Goal: Information Seeking & Learning: Understand process/instructions

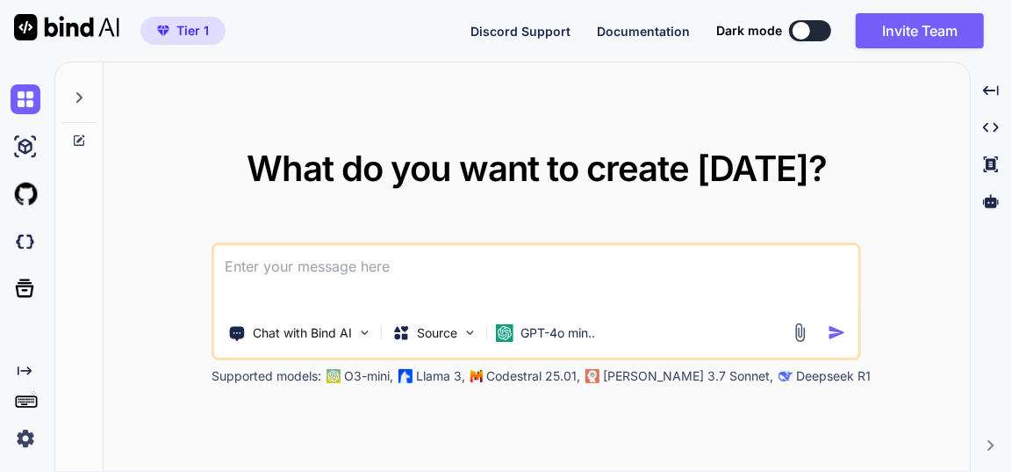
type textarea "x"
click at [558, 339] on p "GPT-4o min.." at bounding box center [558, 333] width 75 height 18
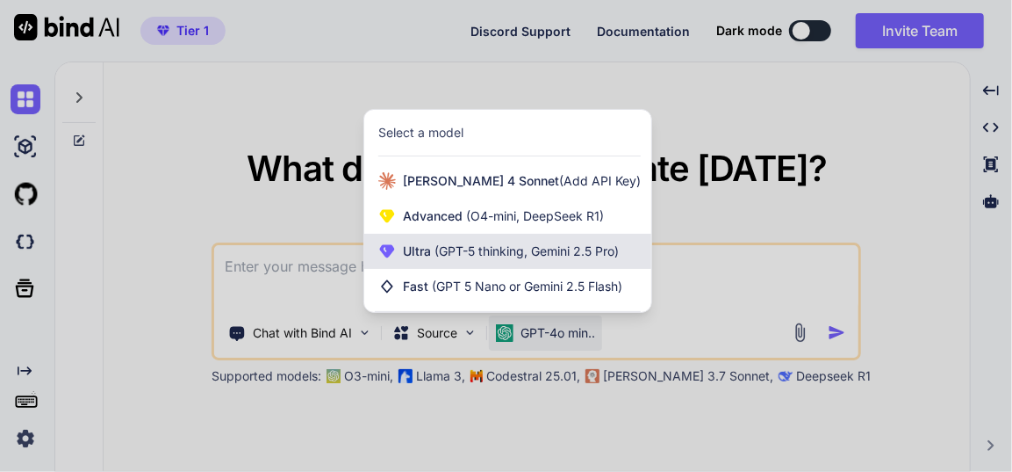
click at [535, 261] on div "Ultra (GPT-5 thinking, Gemini 2.5 Pro)" at bounding box center [507, 251] width 287 height 35
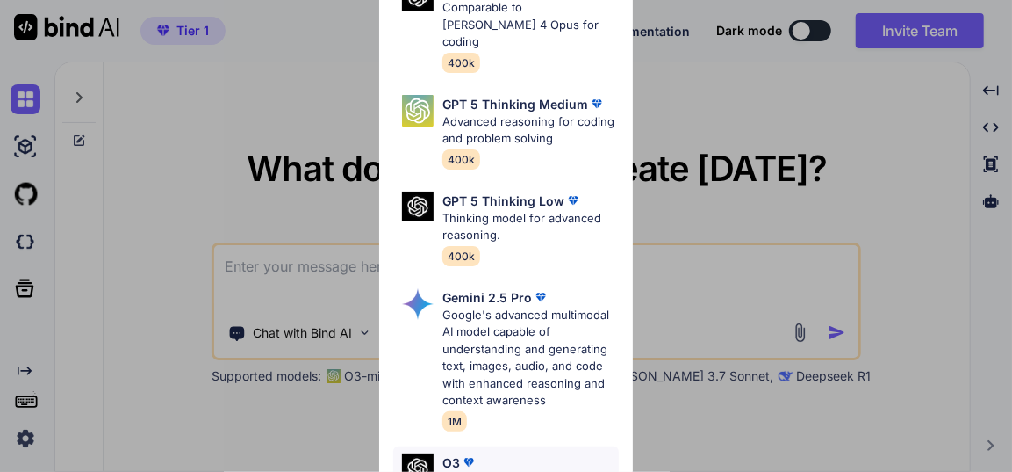
scroll to position [313, 0]
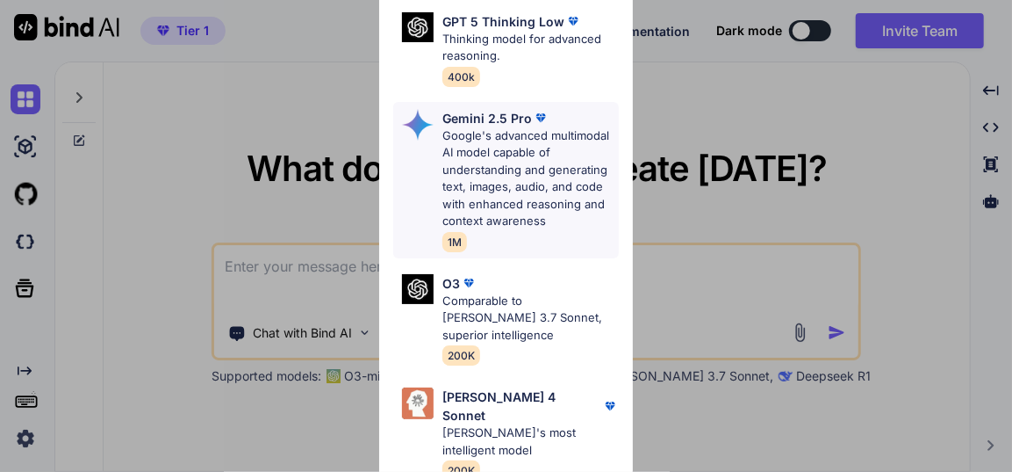
click at [505, 170] on p "Google's advanced multimodal AI model capable of understanding and generating t…" at bounding box center [531, 178] width 176 height 103
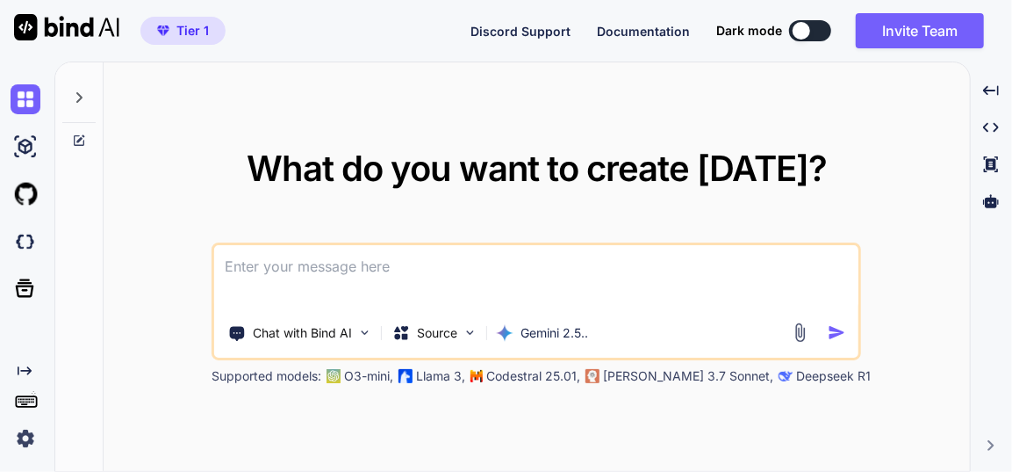
click at [436, 277] on textarea at bounding box center [536, 277] width 645 height 65
paste textarea "here is html code - index.html "<!DOCTYPE html> <html lang="en"> <head> <meta c…"
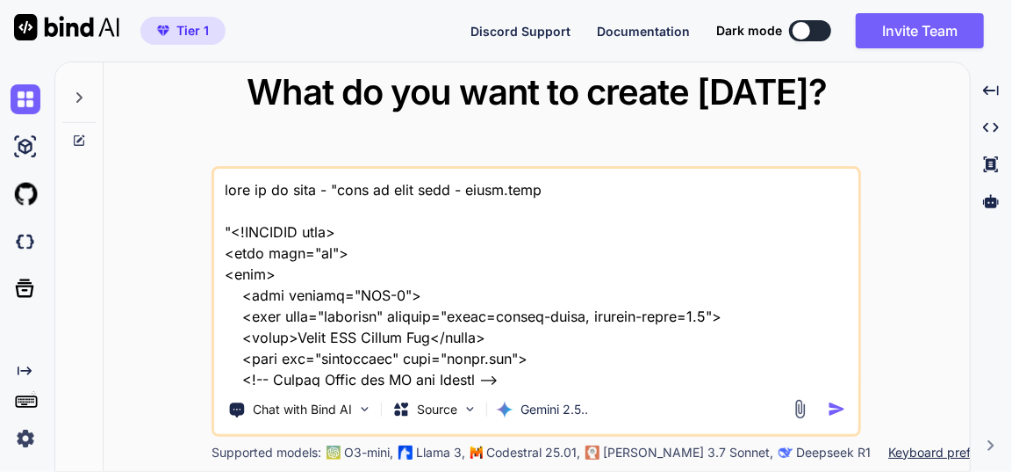
scroll to position [58193, 0]
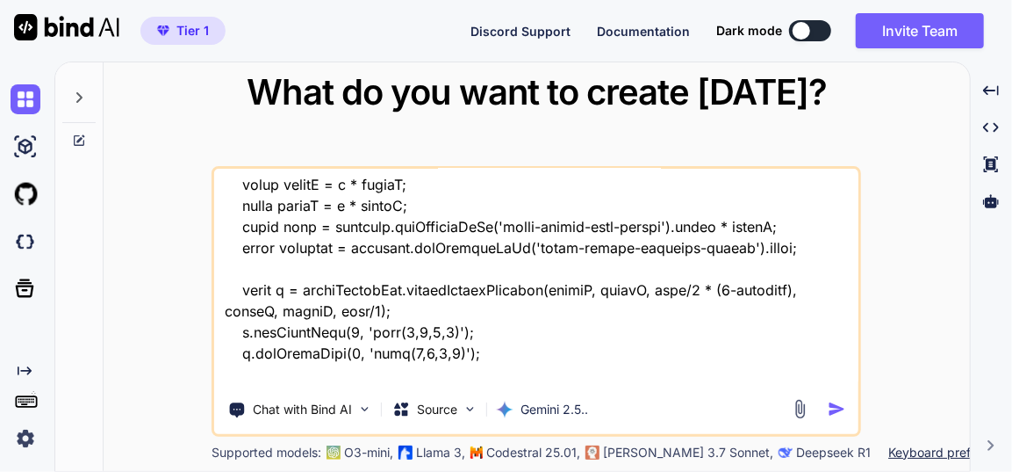
click at [266, 380] on textarea at bounding box center [536, 278] width 645 height 218
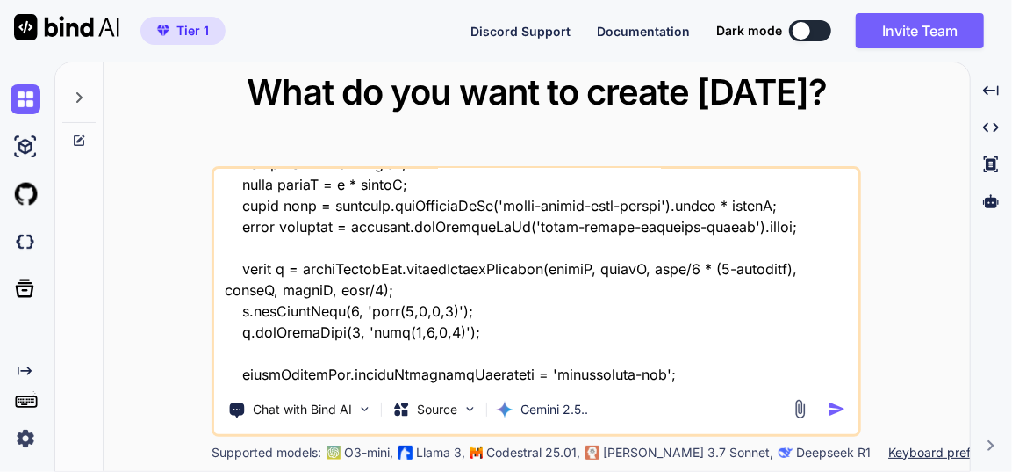
type textarea "this is my tool - "here is html code - index.html "<!DOCTYPE html> <html lang="…"
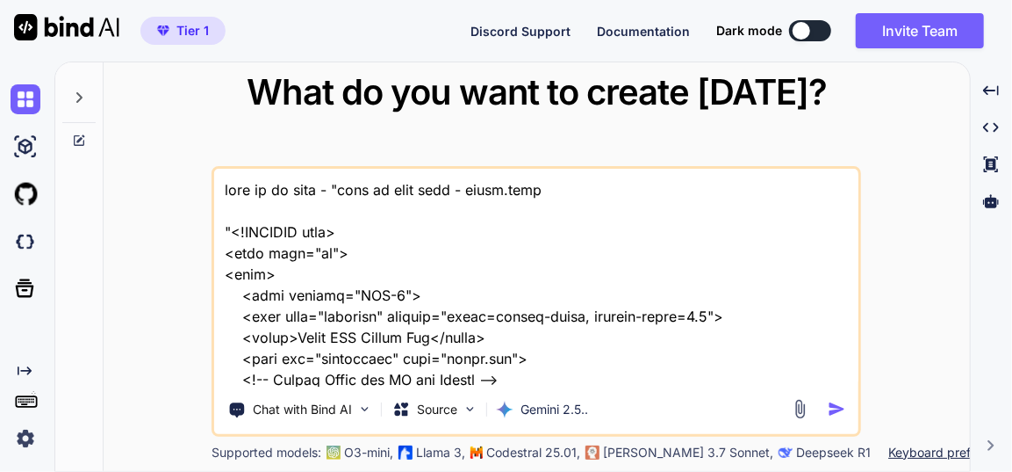
scroll to position [58214, 0]
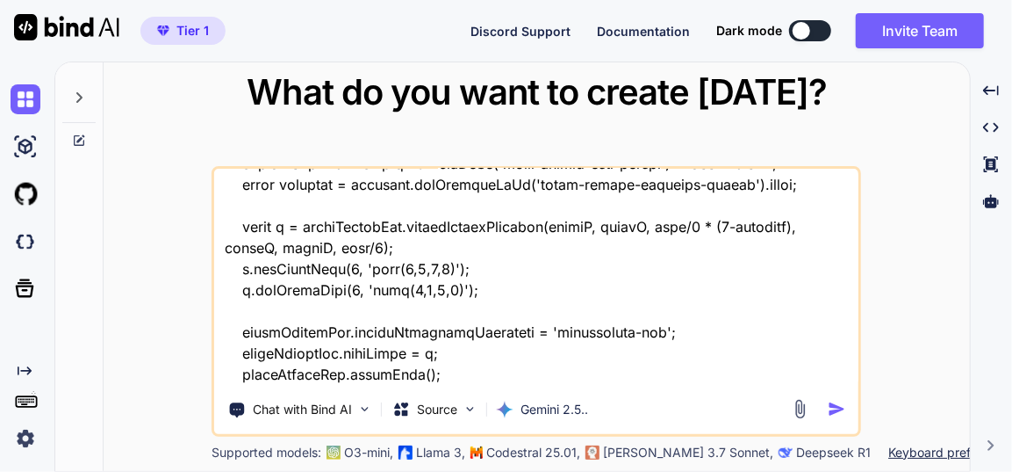
type textarea "this is my tool - "here is html code - index.html "<!DOCTYPE html> <html lang="…"
type textarea "x"
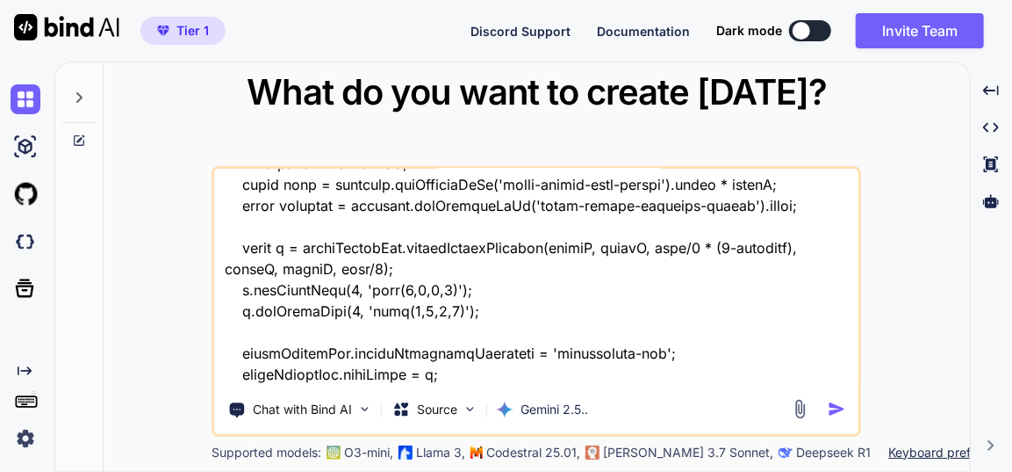
type textarea "this is my tool - "here is html code - index.html "<!DOCTYPE html> <html lang="…"
type textarea "x"
type textarea "this is my tool - "here is html code - index.html "<!DOCTYPE html> <html lang="…"
type textarea "x"
type textarea "this is my tool - "here is html code - index.html "<!DOCTYPE html> <html lang="…"
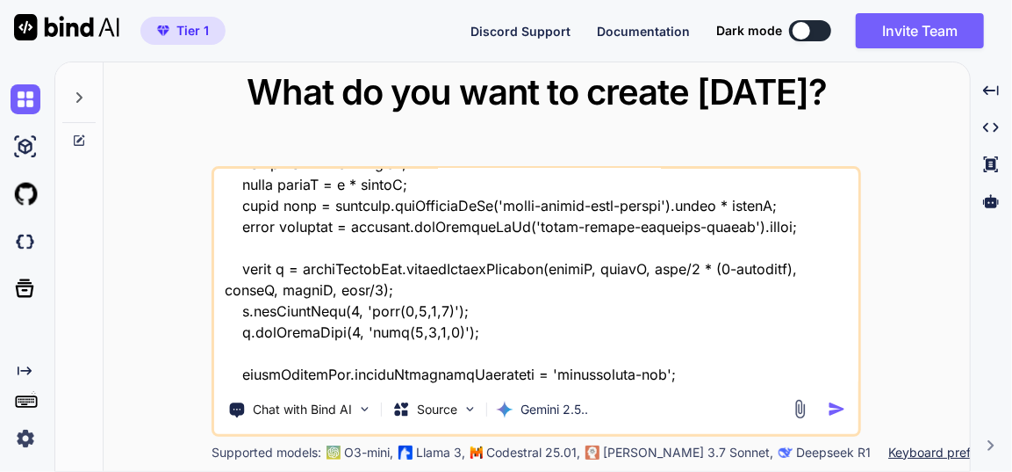
type textarea "x"
type textarea "this is my tool - "here is html code - index.html "<!DOCTYPE html> <html lang="…"
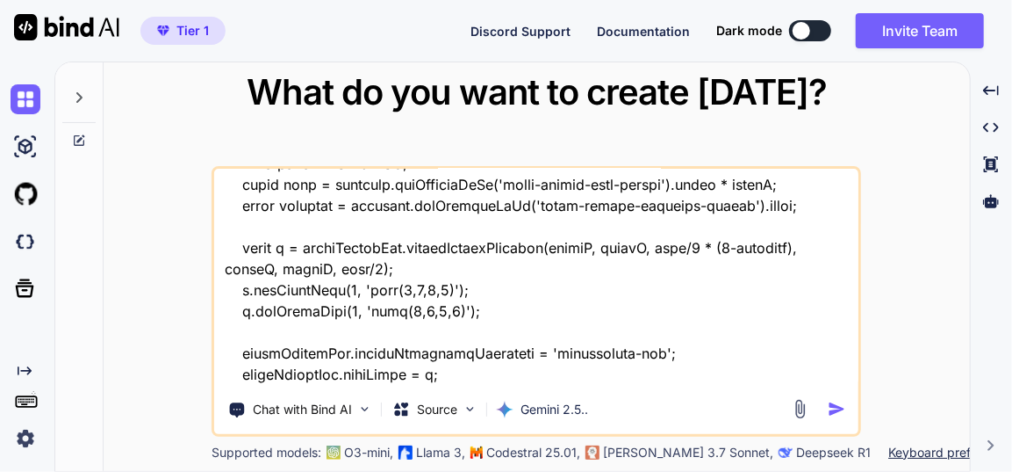
type textarea "x"
type textarea "this is my tool - "here is html code - index.html "<!DOCTYPE html> <html lang="…"
type textarea "x"
type textarea "this is my tool - "here is html code - index.html "<!DOCTYPE html> <html lang="…"
type textarea "x"
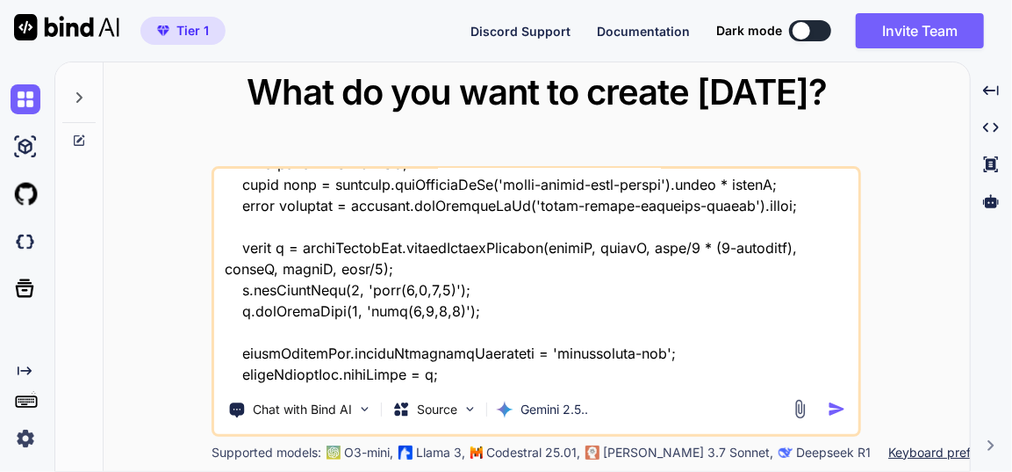
type textarea "this is my tool - "here is html code - index.html "<!DOCTYPE html> <html lang="…"
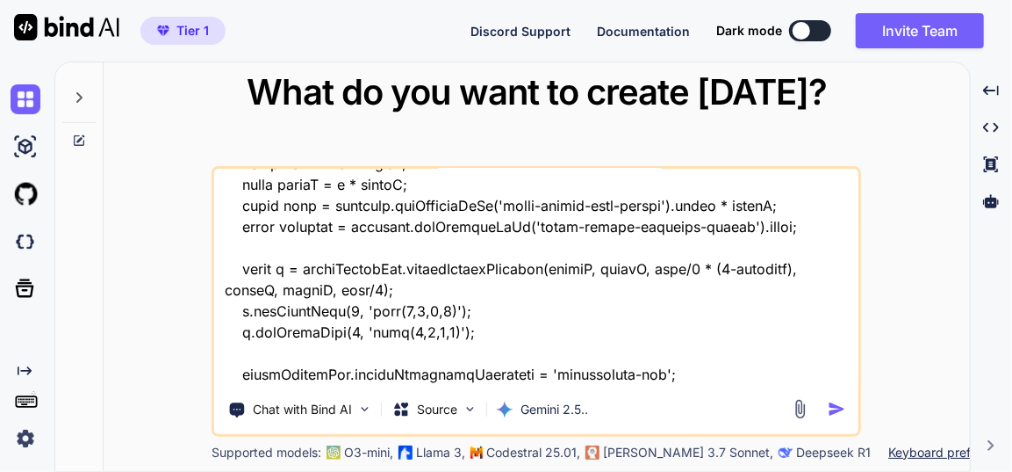
type textarea "x"
type textarea "this is my tool - "here is html code - index.html "<!DOCTYPE html> <html lang="…"
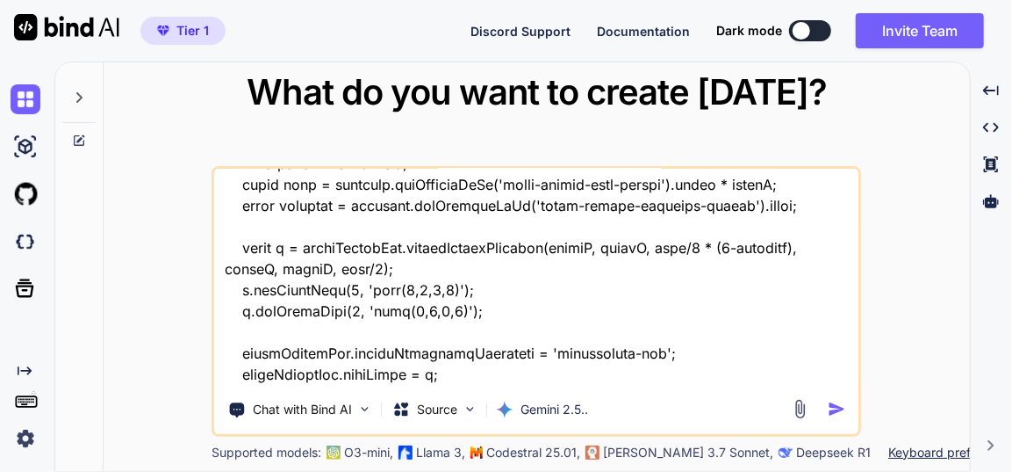
type textarea "x"
type textarea "this is my tool - "here is html code - index.html "<!DOCTYPE html> <html lang="…"
type textarea "x"
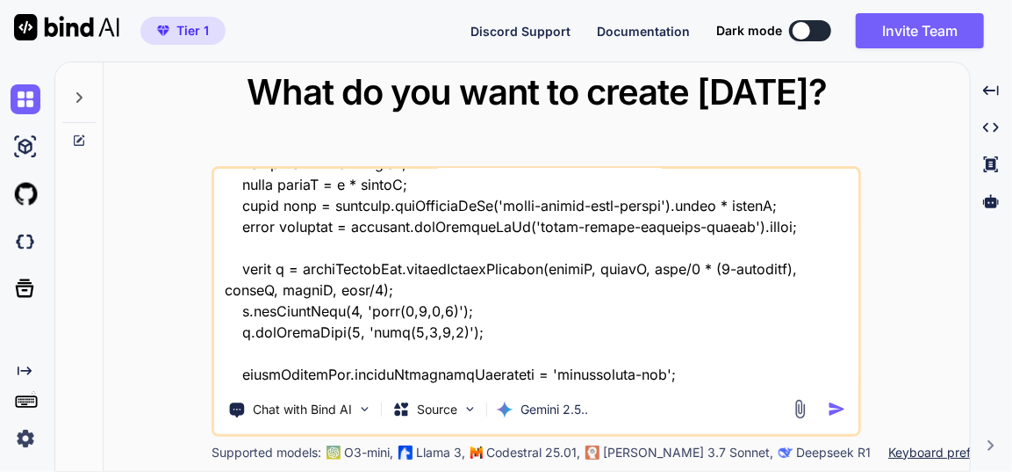
type textarea "this is my tool - "here is html code - index.html "<!DOCTYPE html> <html lang="…"
type textarea "x"
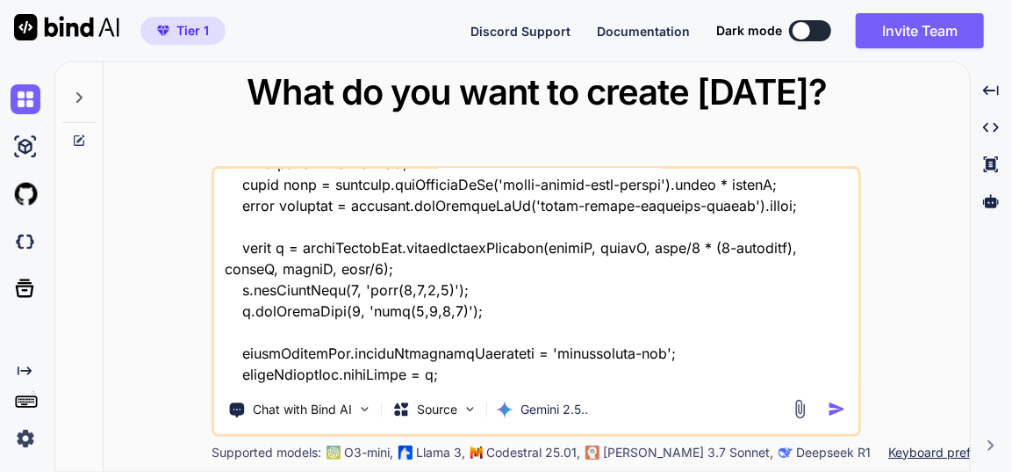
type textarea "this is my tool - "here is html code - index.html "<!DOCTYPE html> <html lang="…"
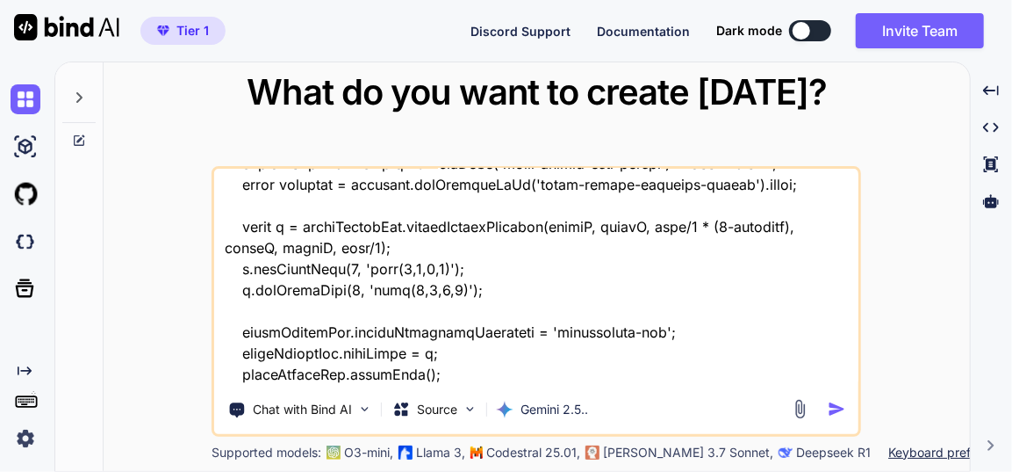
type textarea "x"
type textarea "this is my tool - "here is html code - index.html "<!DOCTYPE html> <html lang="…"
type textarea "x"
type textarea "this is my tool - "here is html code - index.html "<!DOCTYPE html> <html lang="…"
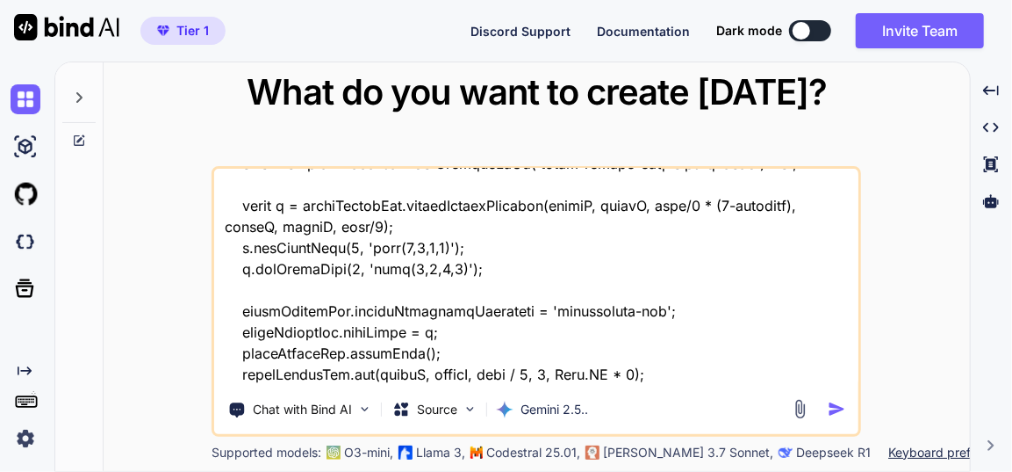
type textarea "x"
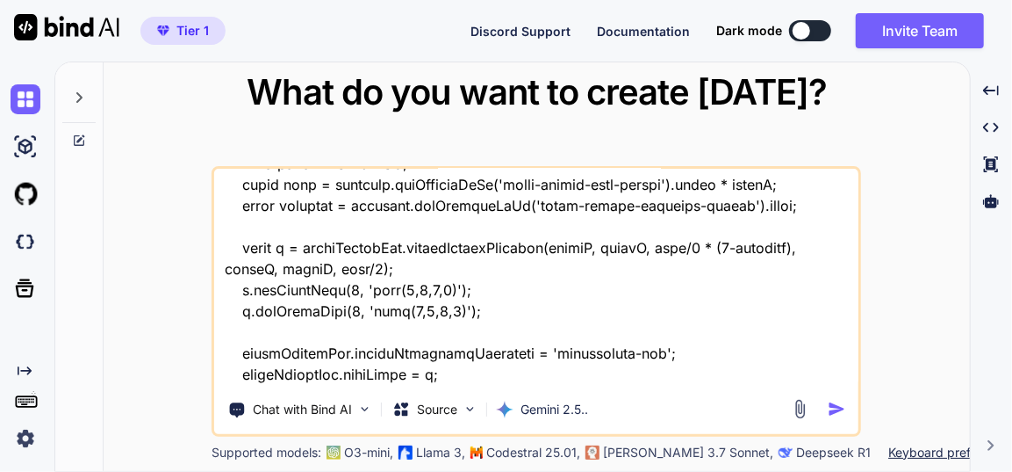
type textarea "this is my tool - "here is html code - index.html "<!DOCTYPE html> <html lang="…"
type textarea "x"
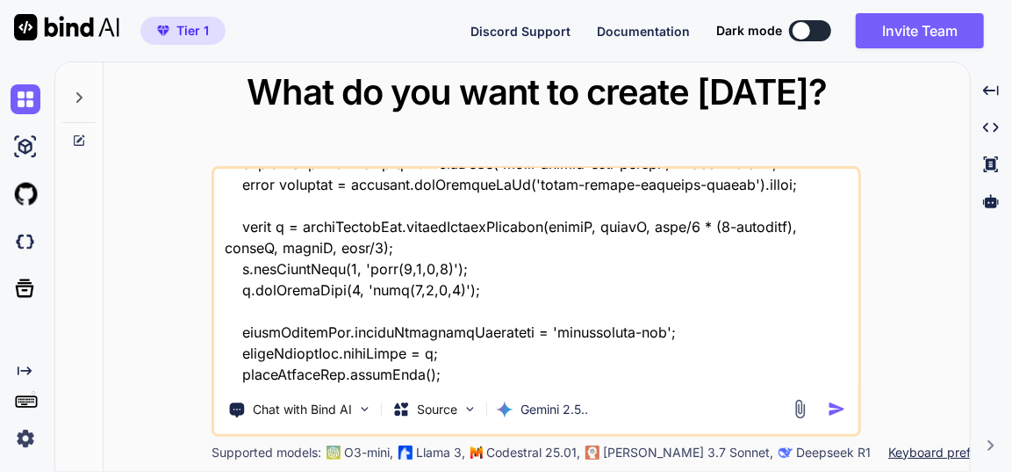
type textarea "this is my tool - "here is html code - index.html "<!DOCTYPE html> <html lang="…"
type textarea "x"
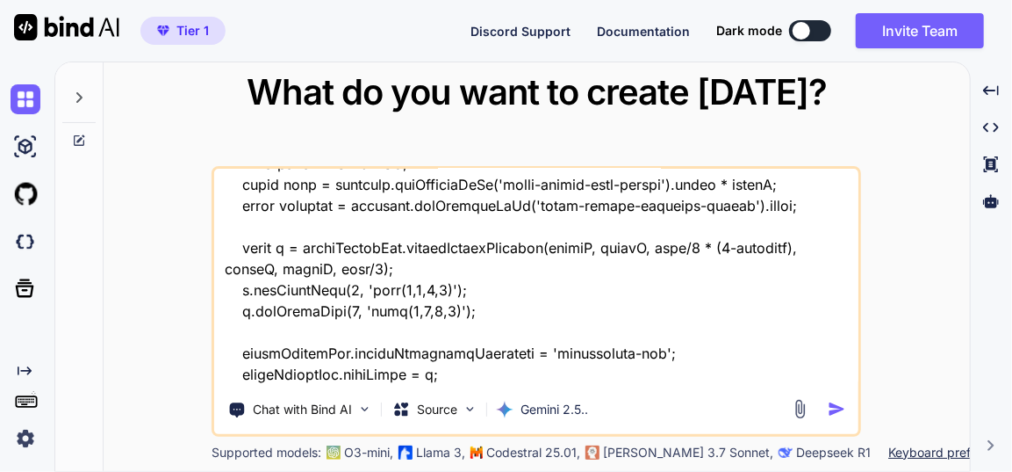
type textarea "this is my tool - "here is html code - index.html "<!DOCTYPE html> <html lang="…"
type textarea "x"
type textarea "this is my tool - "here is html code - index.html "<!DOCTYPE html> <html lang="…"
type textarea "x"
type textarea "this is my tool - "here is html code - index.html "<!DOCTYPE html> <html lang="…"
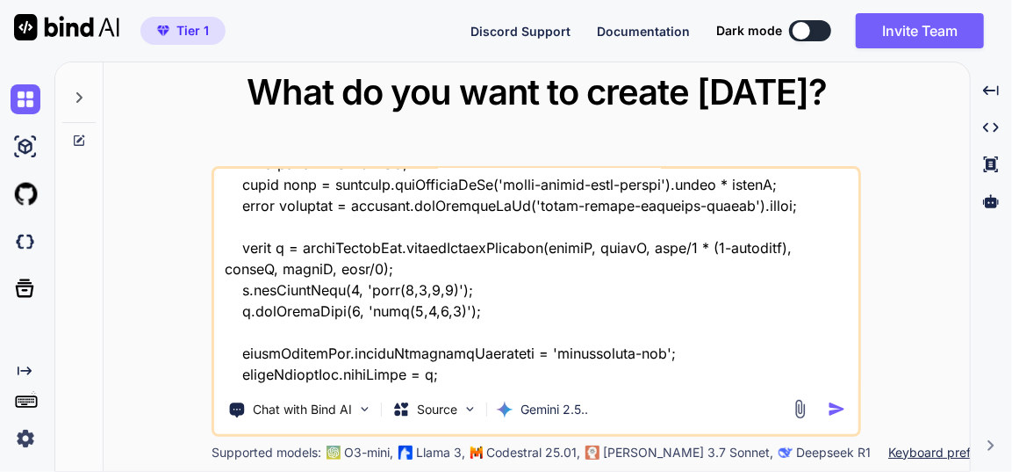
type textarea "x"
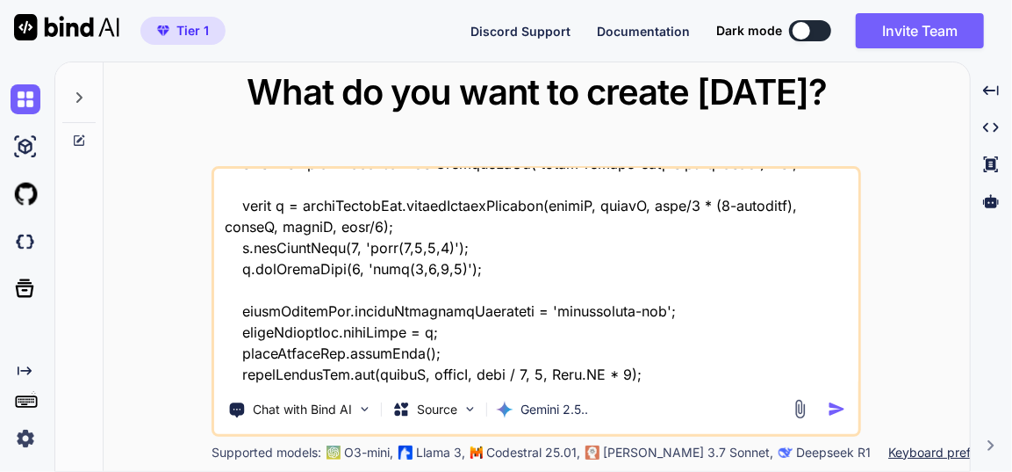
type textarea "this is my tool - "here is html code - index.html "<!DOCTYPE html> <html lang="…"
type textarea "x"
type textarea "this is my tool - "here is html code - index.html "<!DOCTYPE html> <html lang="…"
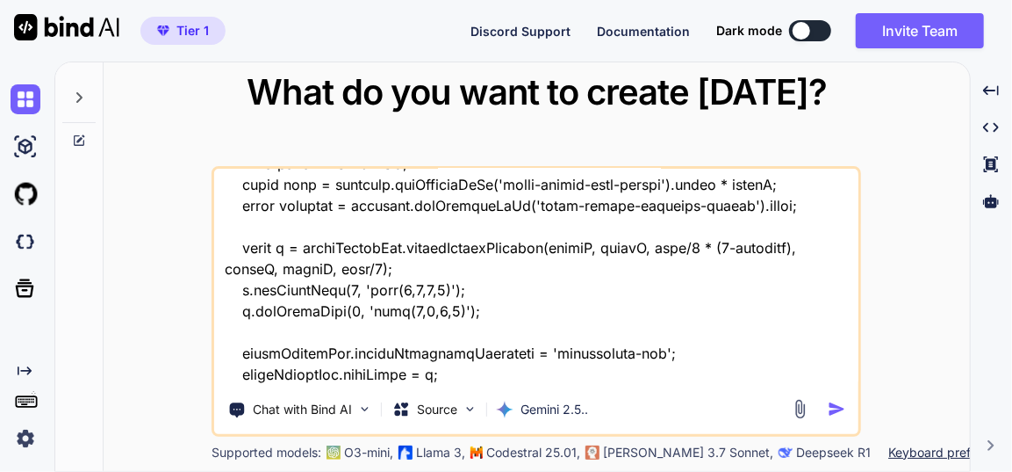
type textarea "x"
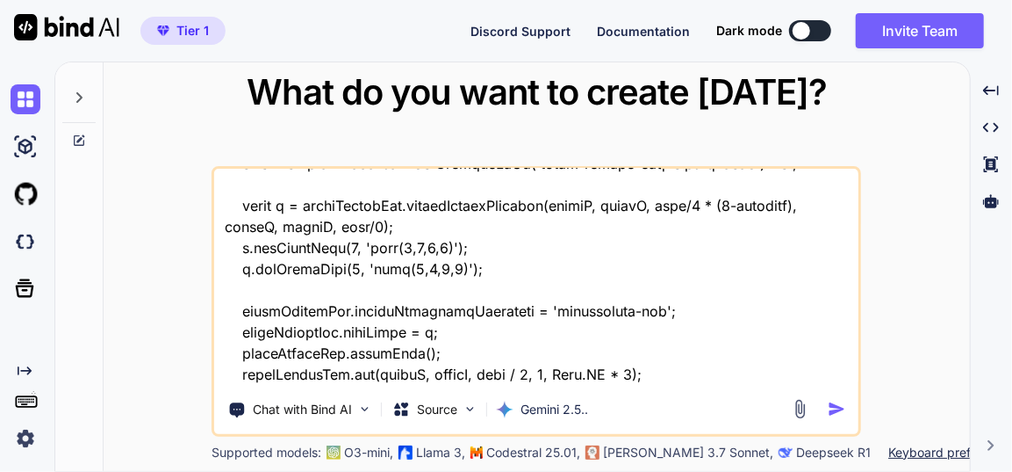
type textarea "this is my tool - "here is html code - index.html "<!DOCTYPE html> <html lang="…"
type textarea "x"
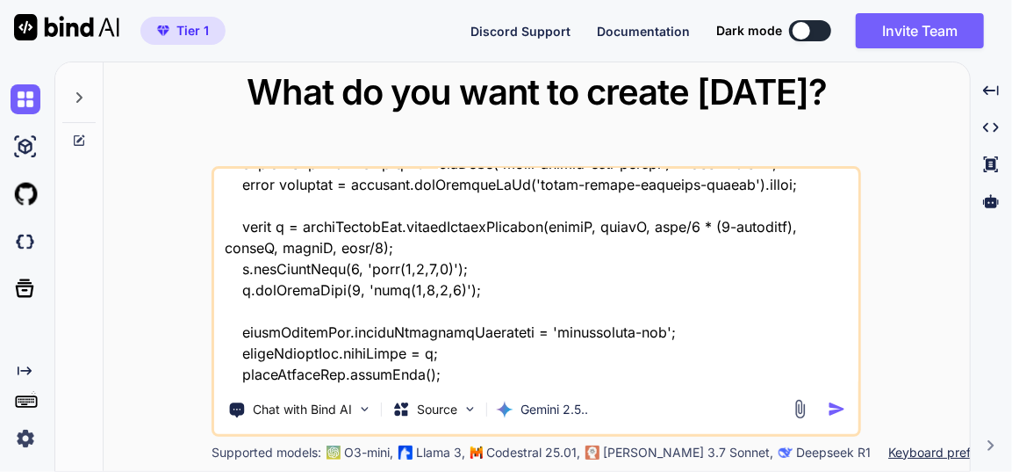
type textarea "this is my tool - "here is html code - index.html "<!DOCTYPE html> <html lang="…"
type textarea "x"
type textarea "this is my tool - "here is html code - index.html "<!DOCTYPE html> <html lang="…"
type textarea "x"
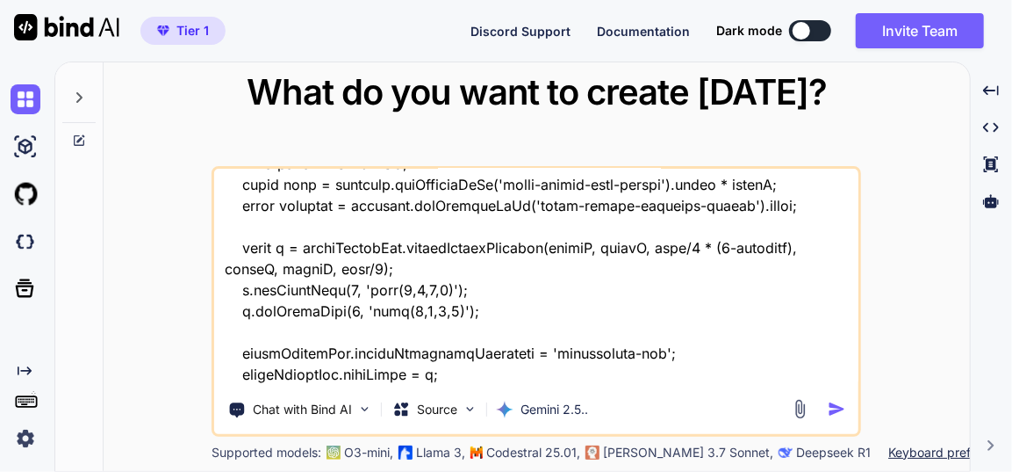
type textarea "this is my tool - "here is html code - index.html "<!DOCTYPE html> <html lang="…"
type textarea "x"
type textarea "this is my tool - "here is html code - index.html "<!DOCTYPE html> <html lang="…"
type textarea "x"
type textarea "this is my tool - "here is html code - index.html "<!DOCTYPE html> <html lang="…"
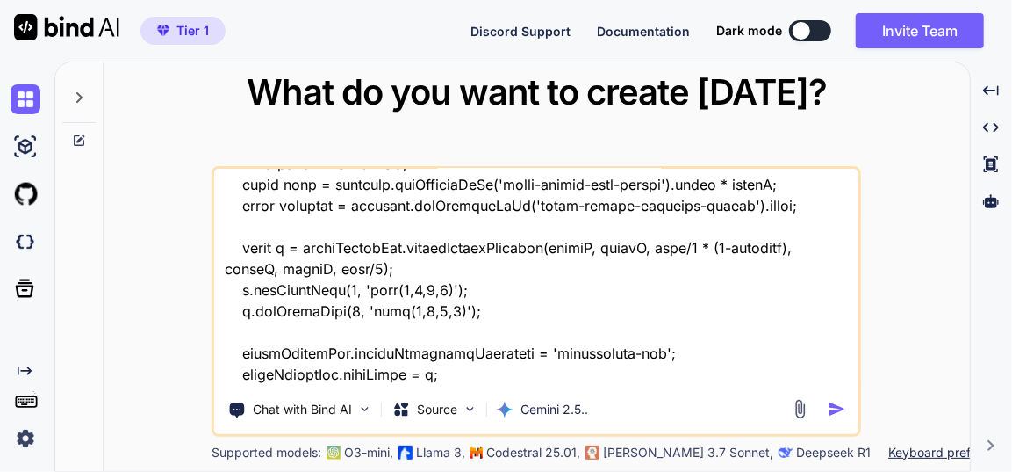
type textarea "x"
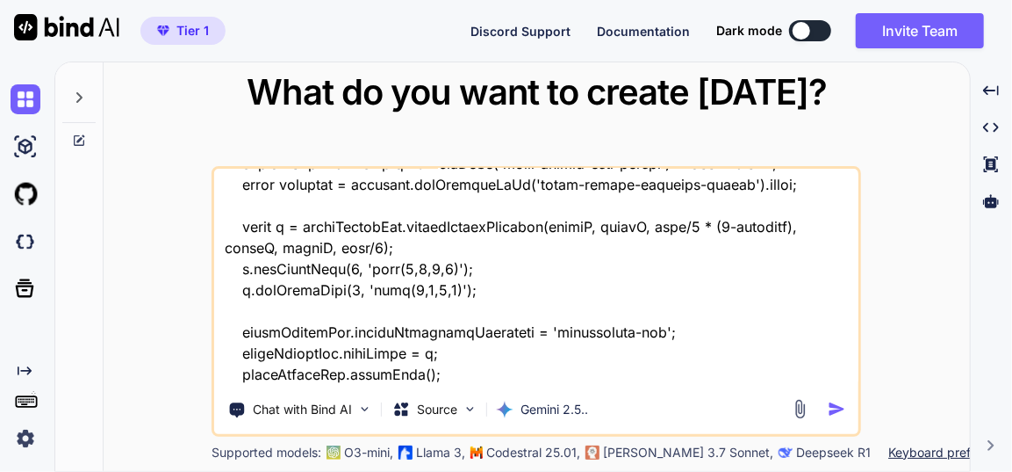
type textarea "this is my tool - "here is html code - index.html "<!DOCTYPE html> <html lang="…"
type textarea "x"
type textarea "this is my tool - "here is html code - index.html "<!DOCTYPE html> <html lang="…"
type textarea "x"
type textarea "this is my tool - "here is html code - index.html "<!DOCTYPE html> <html lang="…"
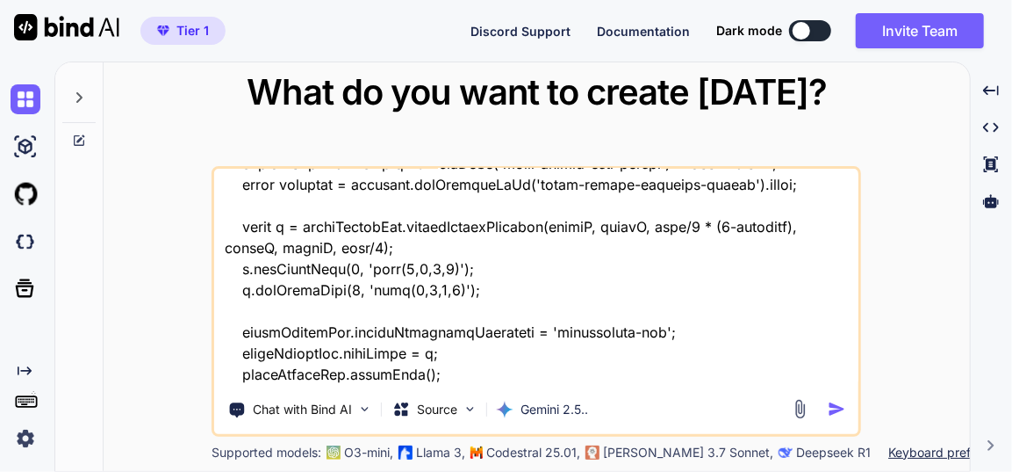
type textarea "x"
type textarea "this is my tool - "here is html code - index.html "<!DOCTYPE html> <html lang="…"
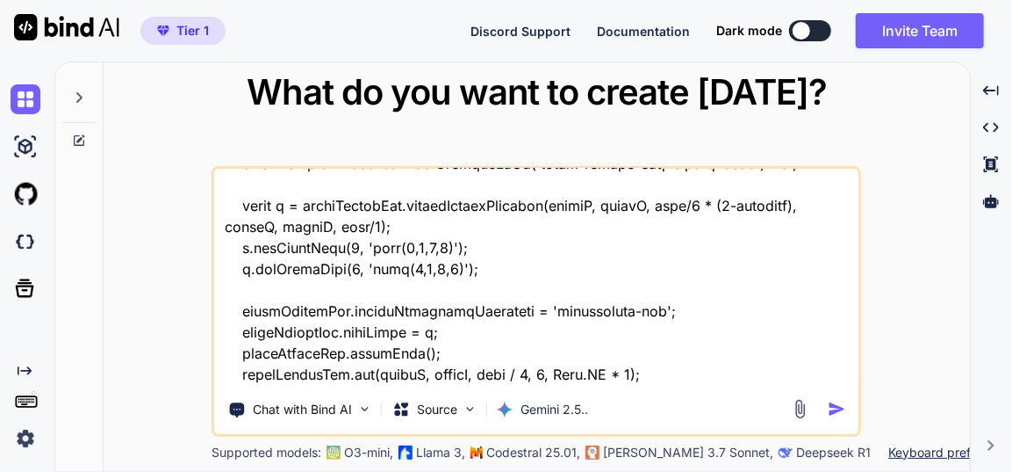
type textarea "x"
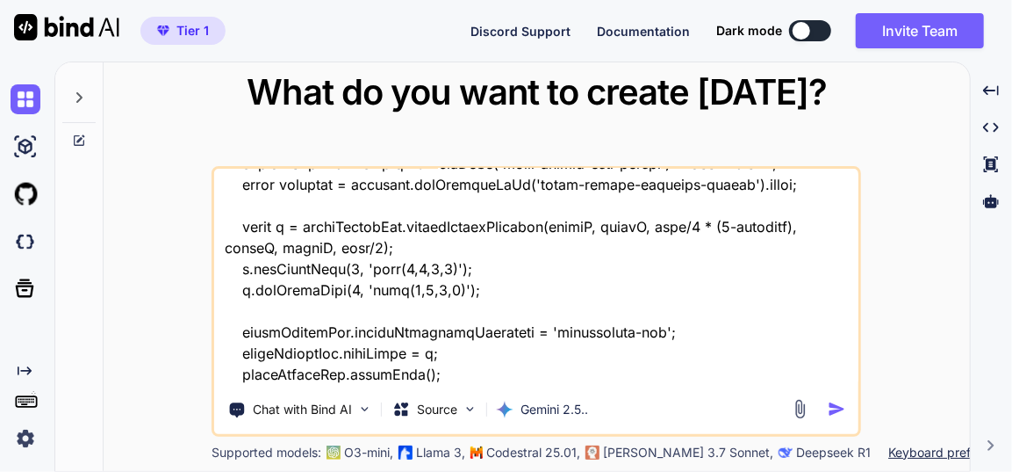
type textarea "this is my tool - "here is html code - index.html "<!DOCTYPE html> <html lang="…"
type textarea "x"
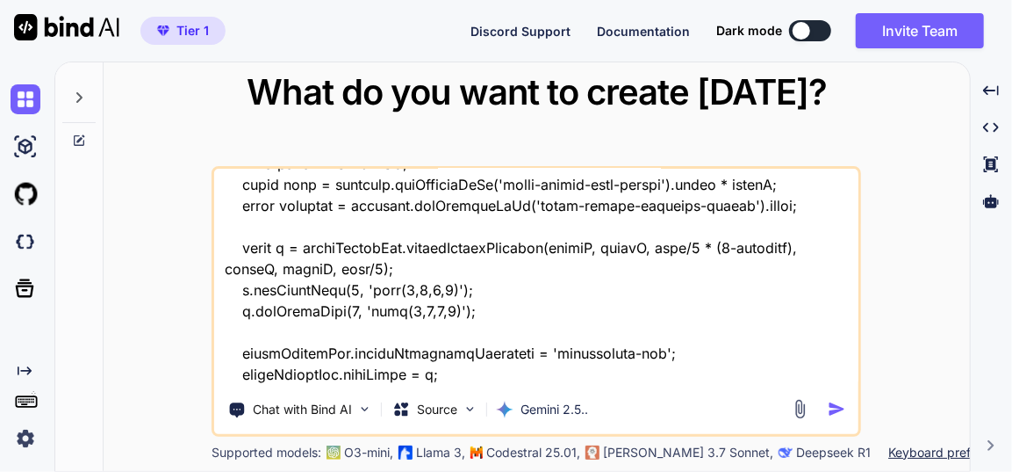
type textarea "this is my tool - "here is html code - index.html "<!DOCTYPE html> <html lang="…"
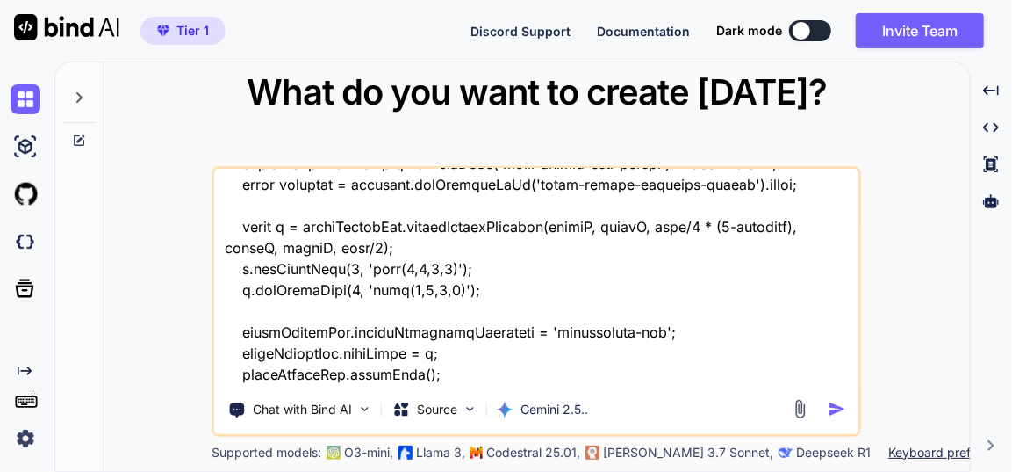
type textarea "x"
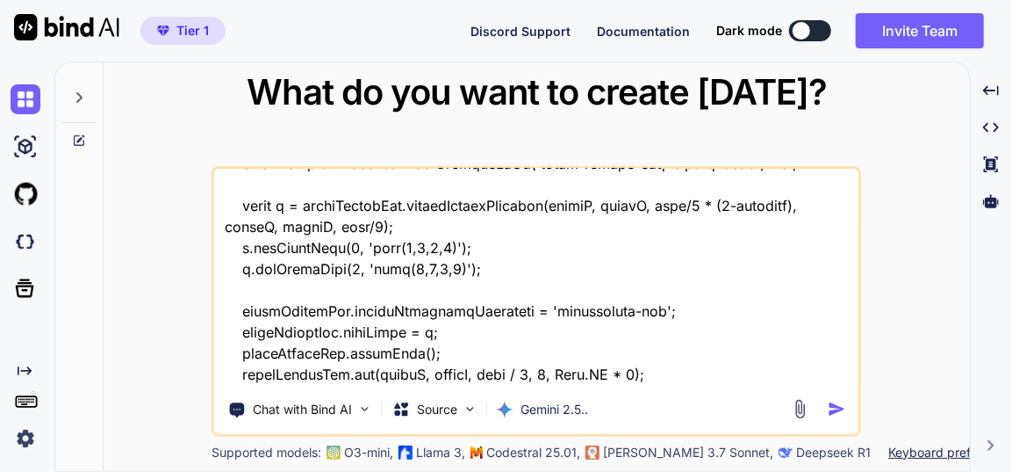
type textarea "this is my tool - "here is html code - index.html "<!DOCTYPE html> <html lang="…"
type textarea "x"
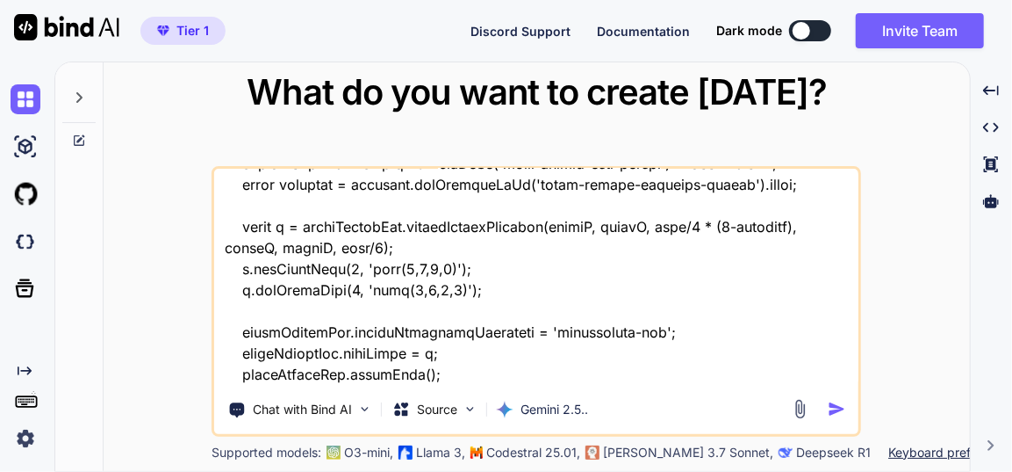
type textarea "this is my tool - "here is html code - index.html "<!DOCTYPE html> <html lang="…"
type textarea "x"
click at [461, 378] on textarea at bounding box center [536, 278] width 645 height 218
type textarea "this is my tool - "here is html code - index.html "<!DOCTYPE html> <html lang="…"
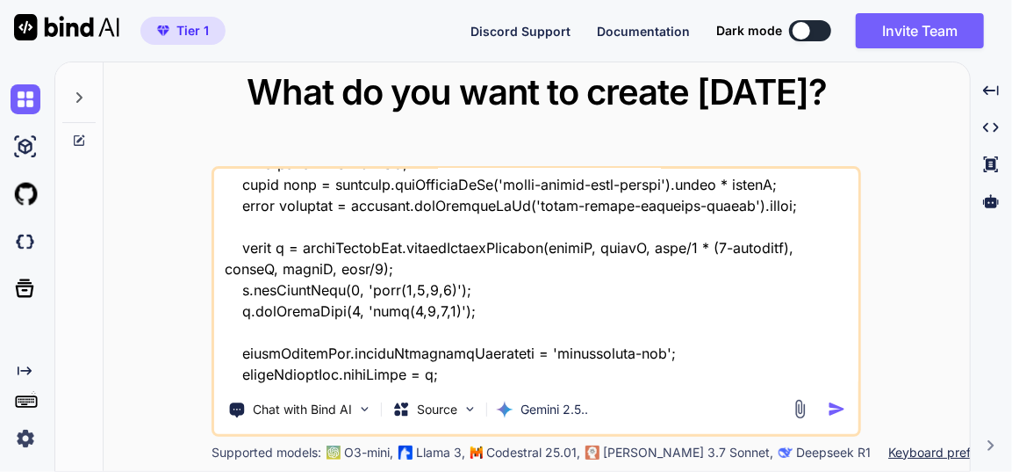
type textarea "x"
click at [508, 378] on textarea at bounding box center [536, 278] width 645 height 218
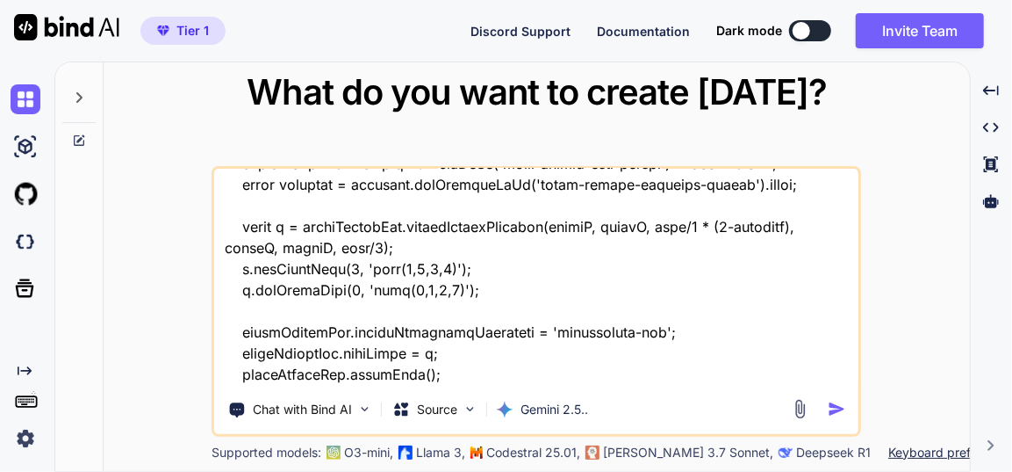
type textarea "this is my tool - "here is html code - index.html "<!DOCTYPE html> <html lang="…"
type textarea "x"
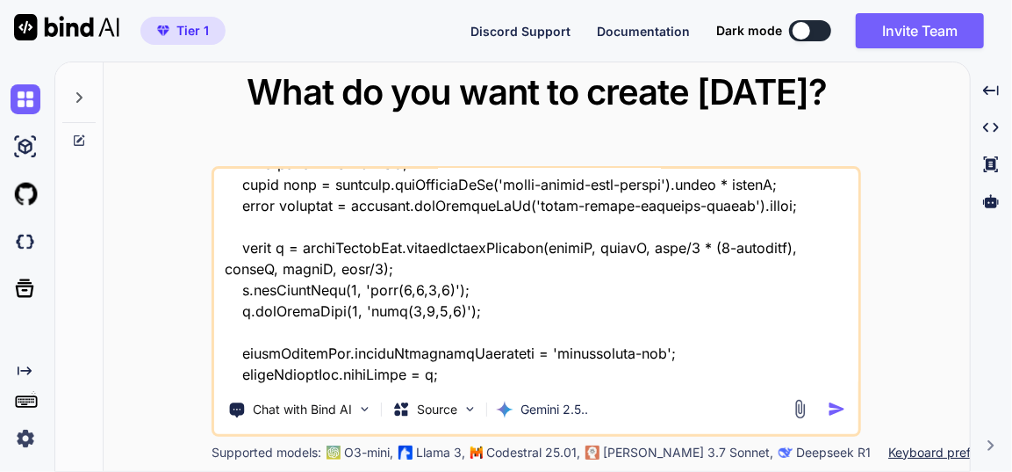
type textarea "this is my tool - "here is html code - index.html "<!DOCTYPE html> <html lang="…"
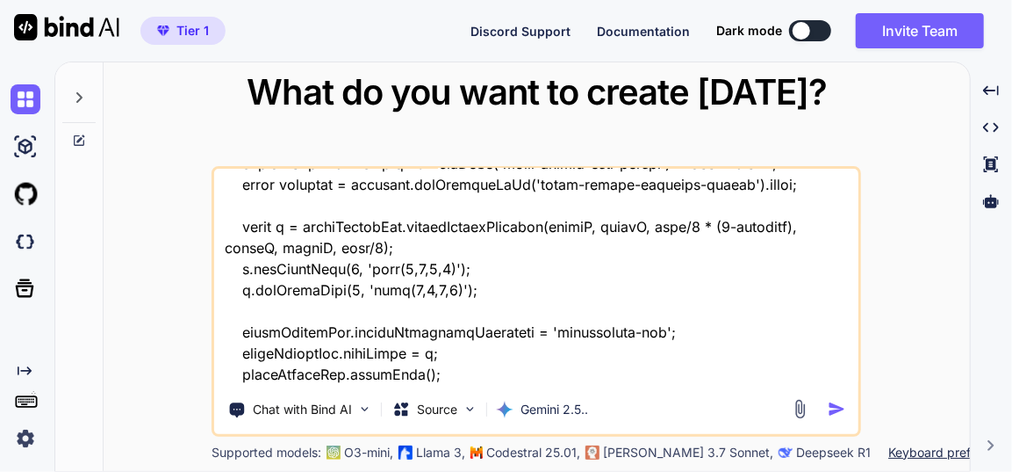
type textarea "x"
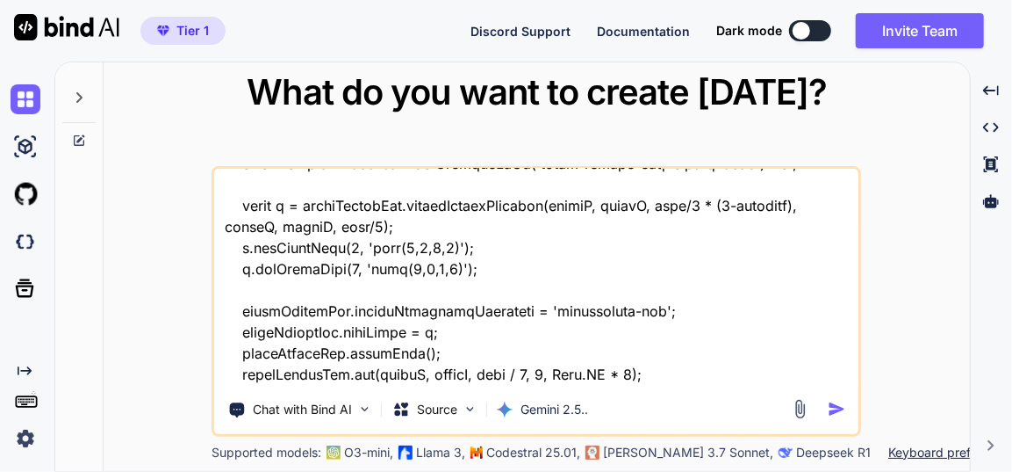
type textarea "this is my tool - "here is html code - index.html "<!DOCTYPE html> <html lang="…"
type textarea "x"
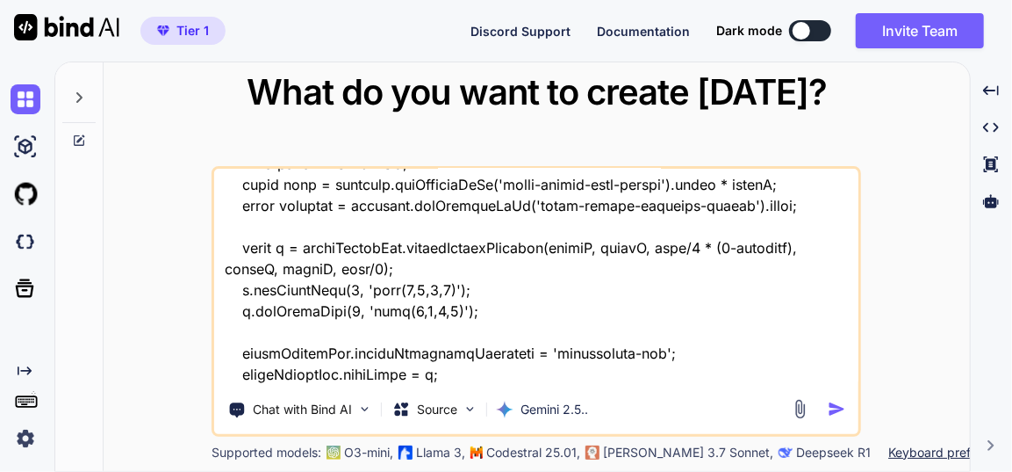
type textarea "this is my tool - "here is html code - index.html "<!DOCTYPE html> <html lang="…"
type textarea "x"
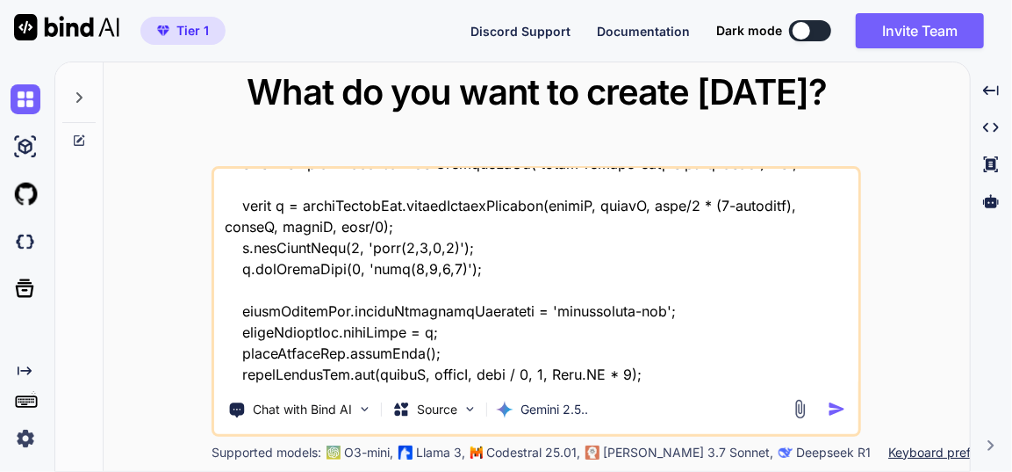
type textarea "this is my tool - "here is html code - index.html "<!DOCTYPE html> <html lang="…"
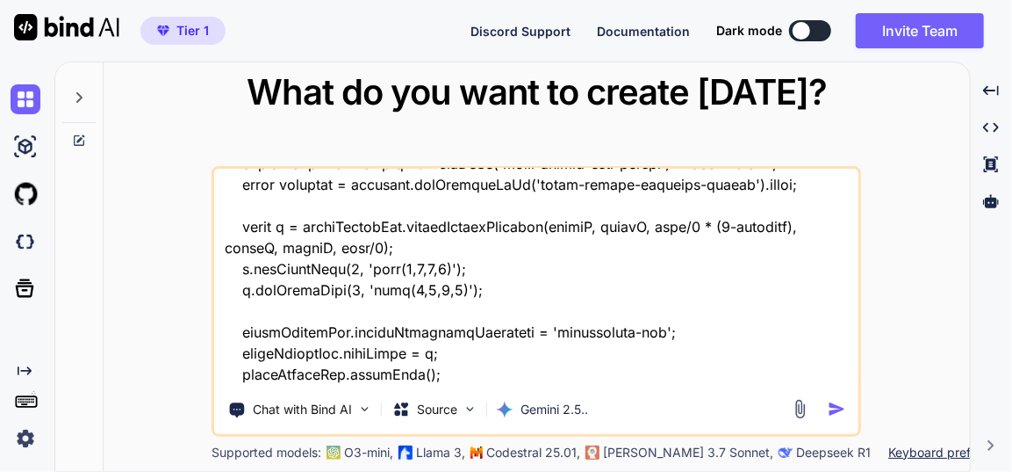
type textarea "x"
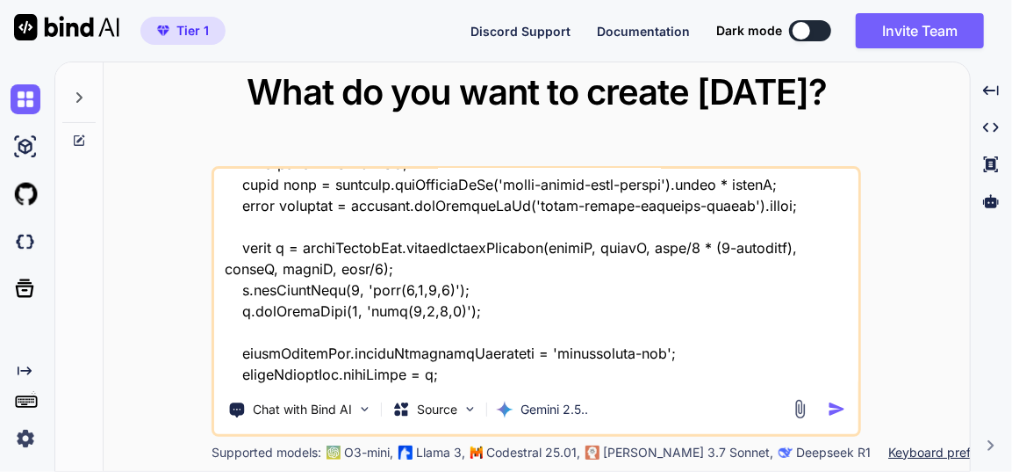
type textarea "this is my tool - "here is html code - index.html "<!DOCTYPE html> <html lang="…"
type textarea "x"
type textarea "this is my tool - "here is html code - index.html "<!DOCTYPE html> <html lang="…"
type textarea "x"
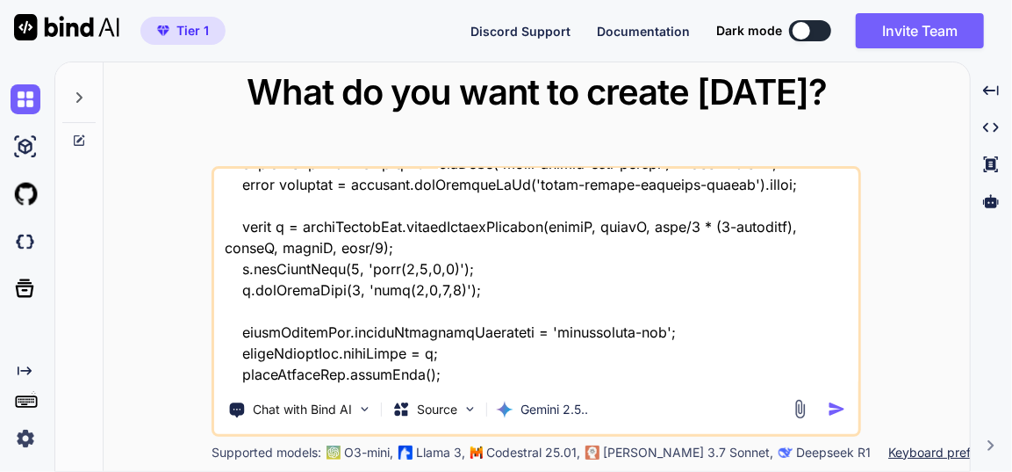
type textarea "this is my tool - "here is html code - index.html "<!DOCTYPE html> <html lang="…"
type textarea "x"
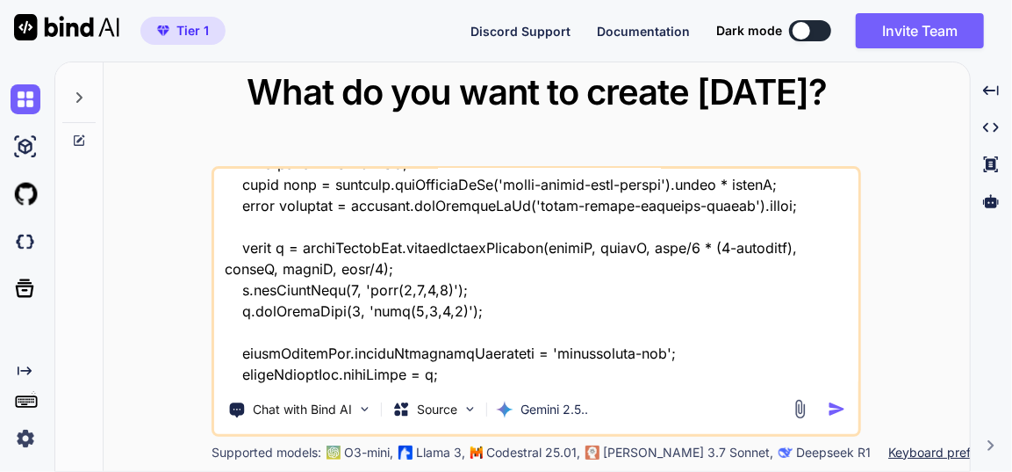
type textarea "this is my tool - "here is html code - index.html "<!DOCTYPE html> <html lang="…"
type textarea "x"
type textarea "this is my tool - "here is html code - index.html "<!DOCTYPE html> <html lang="…"
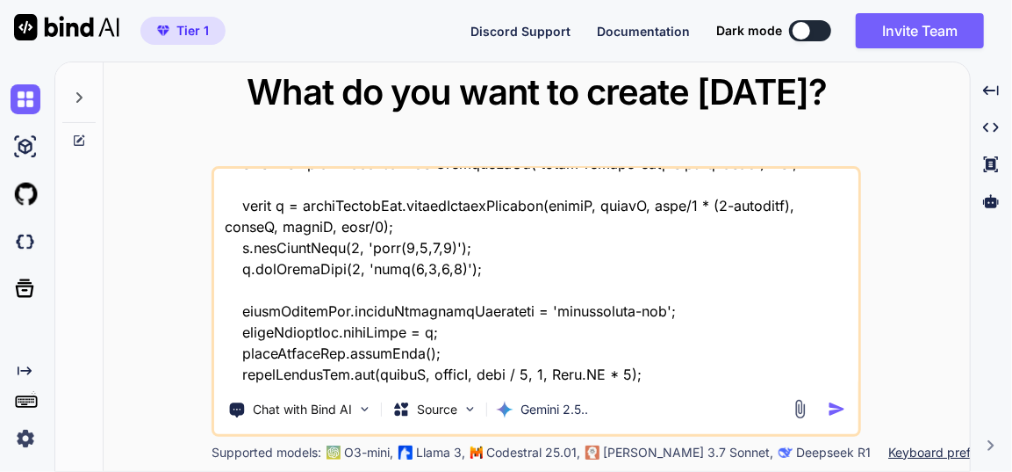
type textarea "x"
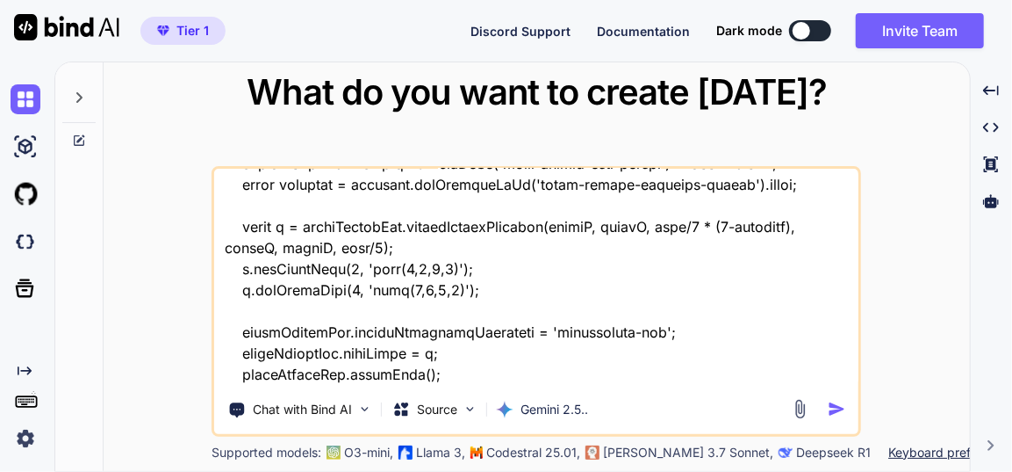
type textarea "this is my tool - "here is html code - index.html "<!DOCTYPE html> <html lang="…"
type textarea "x"
type textarea "this is my tool - "here is html code - index.html "<!DOCTYPE html> <html lang="…"
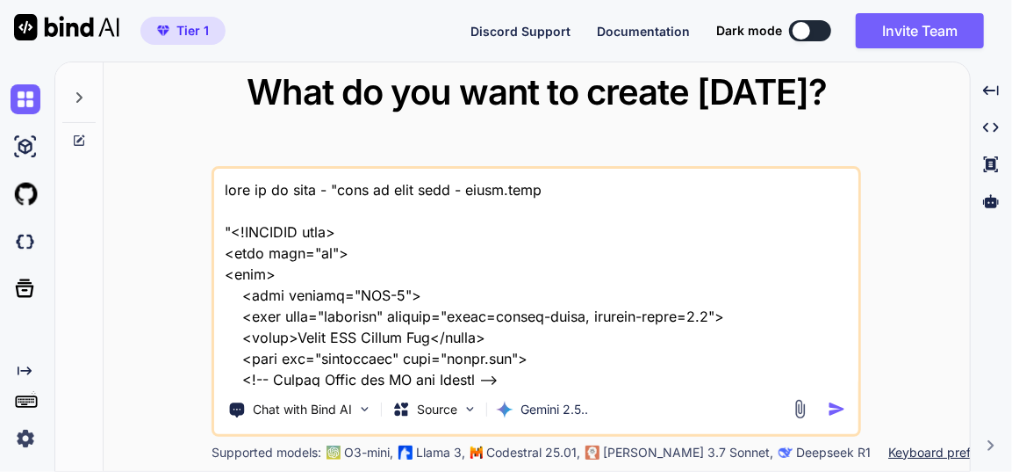
scroll to position [58277, 0]
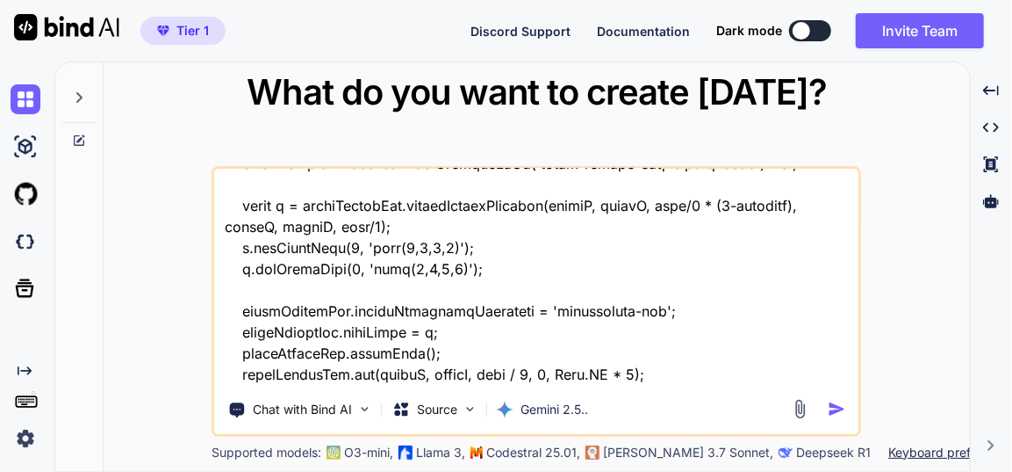
type textarea "this is my tool - "here is html code - index.html "<!DOCTYPE html> <html lang="…"
type textarea "x"
type textarea "this is my tool - "here is html code - index.html "<!DOCTYPE html> <html lang="…"
type textarea "x"
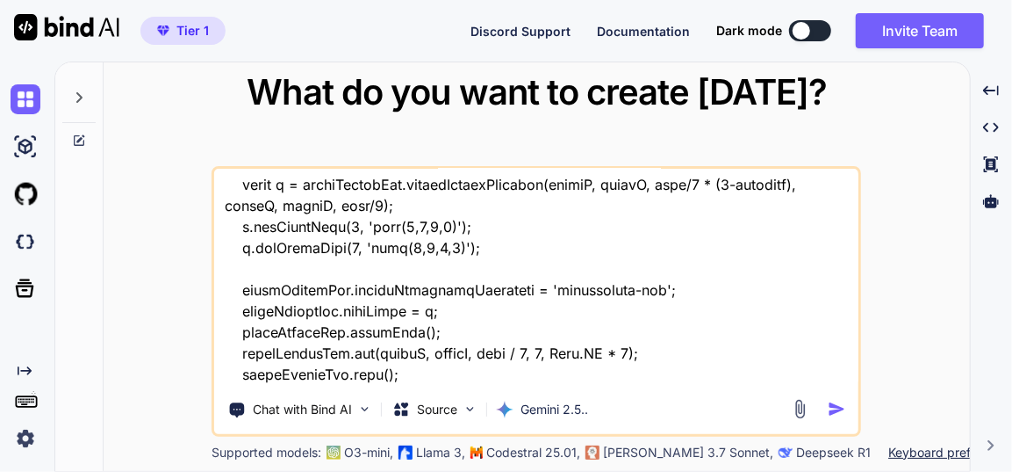
type textarea "this is my tool - "here is html code - index.html "<!DOCTYPE html> <html lang="…"
type textarea "x"
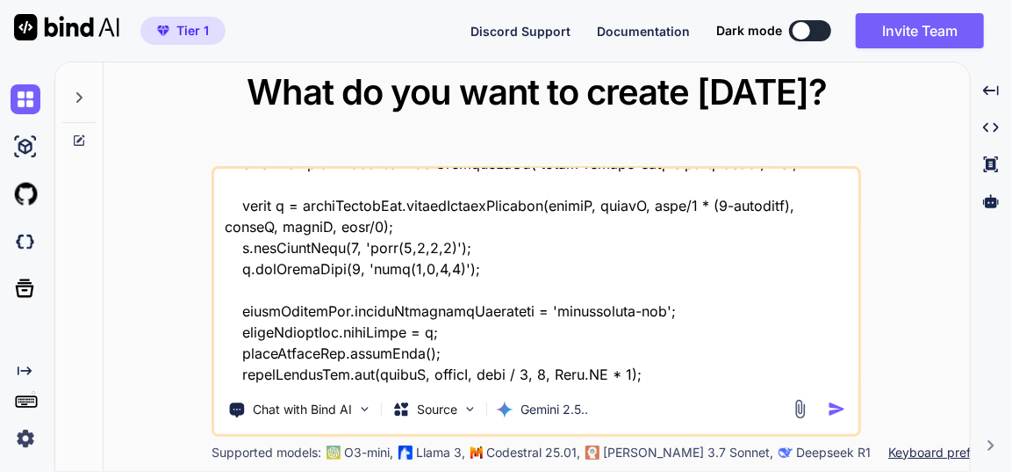
type textarea "this is my tool - "here is html code - index.html "<!DOCTYPE html> <html lang="…"
type textarea "x"
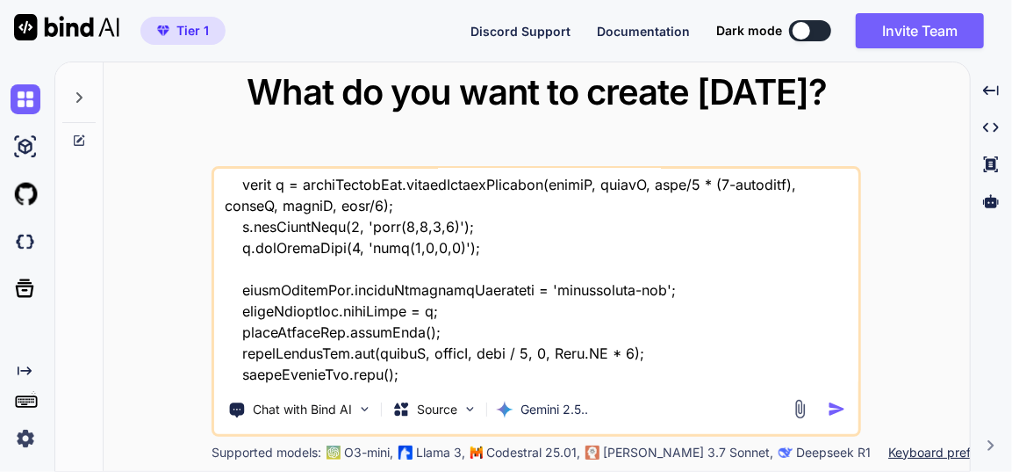
type textarea "this is my tool - "here is html code - index.html "<!DOCTYPE html> <html lang="…"
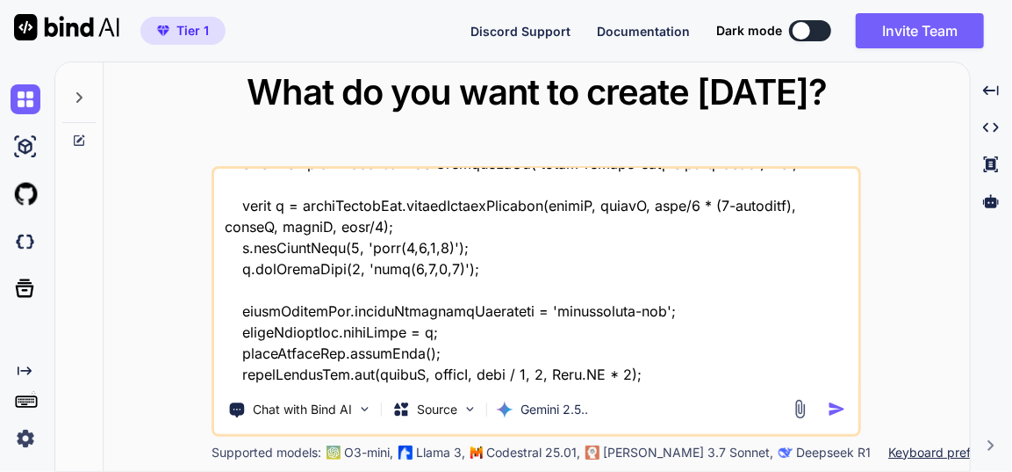
type textarea "x"
type textarea "this is my tool - "here is html code - index.html "<!DOCTYPE html> <html lang="…"
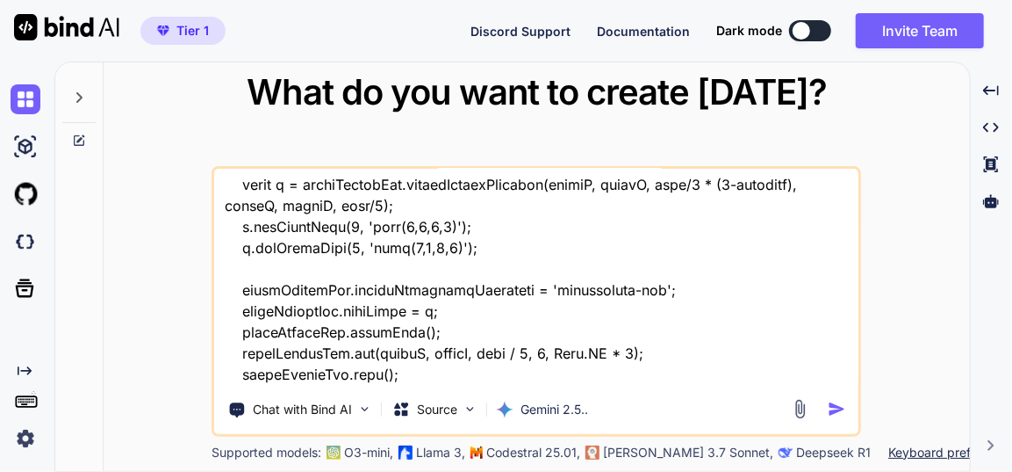
type textarea "x"
type textarea "this is my tool - "here is html code - index.html "<!DOCTYPE html> <html lang="…"
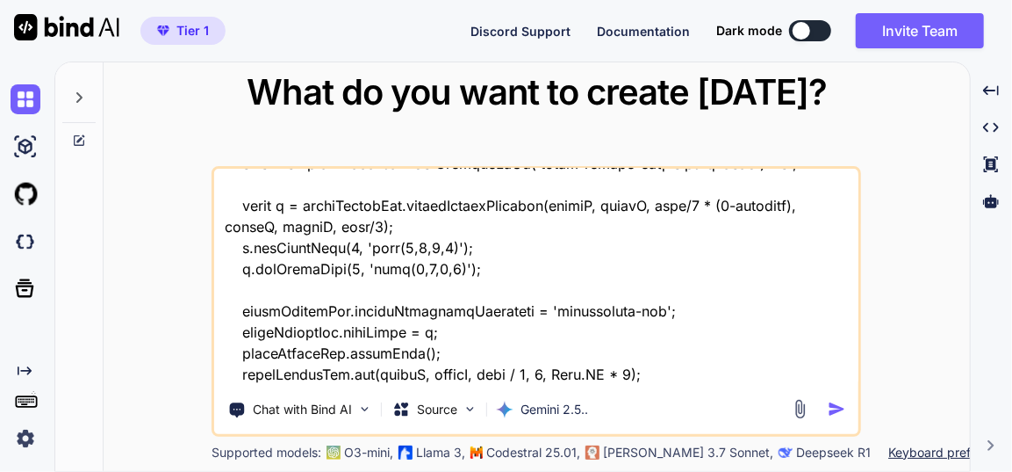
type textarea "x"
type textarea "this is my tool - "here is html code - index.html "<!DOCTYPE html> <html lang="…"
type textarea "x"
type textarea "this is my tool - "here is html code - index.html "<!DOCTYPE html> <html lang="…"
type textarea "x"
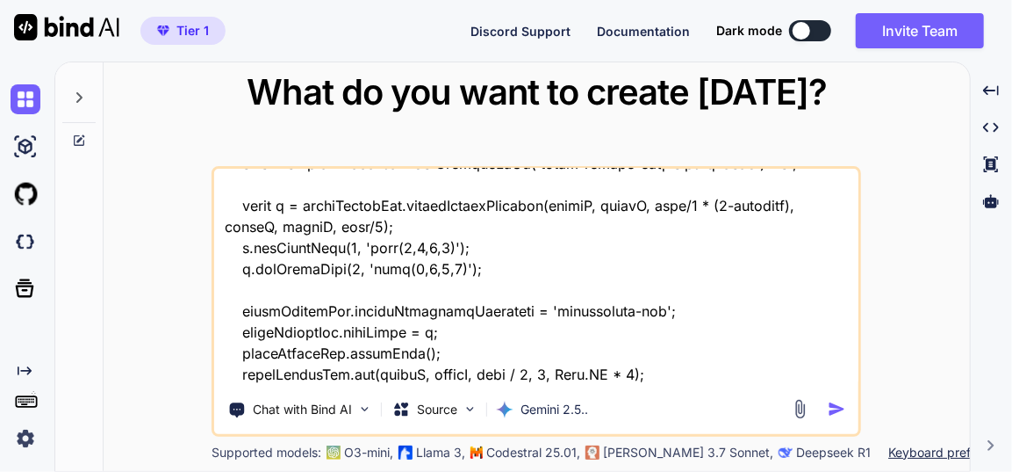
type textarea "this is my tool - "here is html code - index.html "<!DOCTYPE html> <html lang="…"
type textarea "x"
type textarea "this is my tool - "here is html code - index.html "<!DOCTYPE html> <html lang="…"
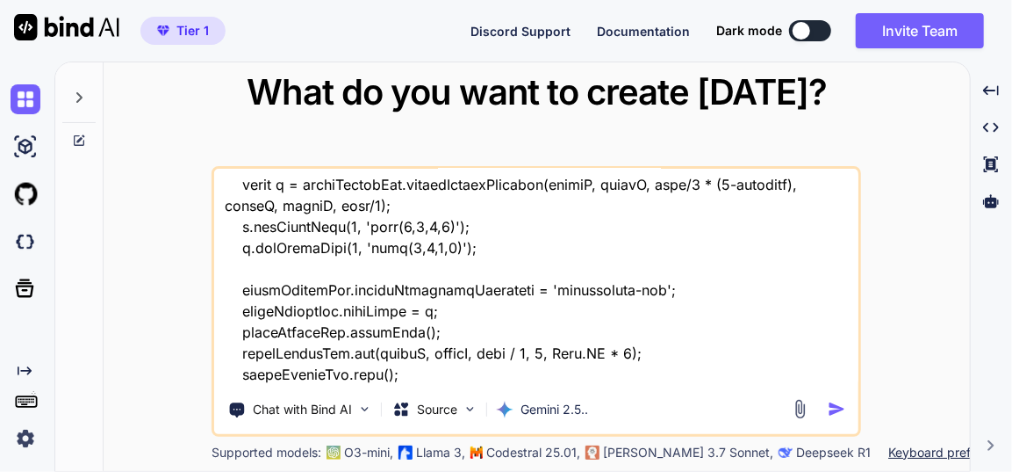
type textarea "x"
type textarea "this is my tool - "here is html code - index.html "<!DOCTYPE html> <html lang="…"
type textarea "x"
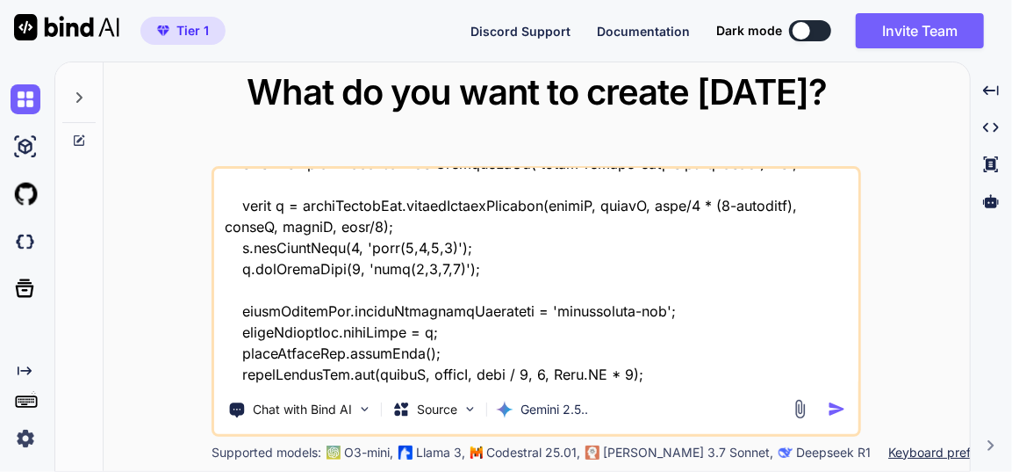
type textarea "this is my tool - "here is html code - index.html "<!DOCTYPE html> <html lang="…"
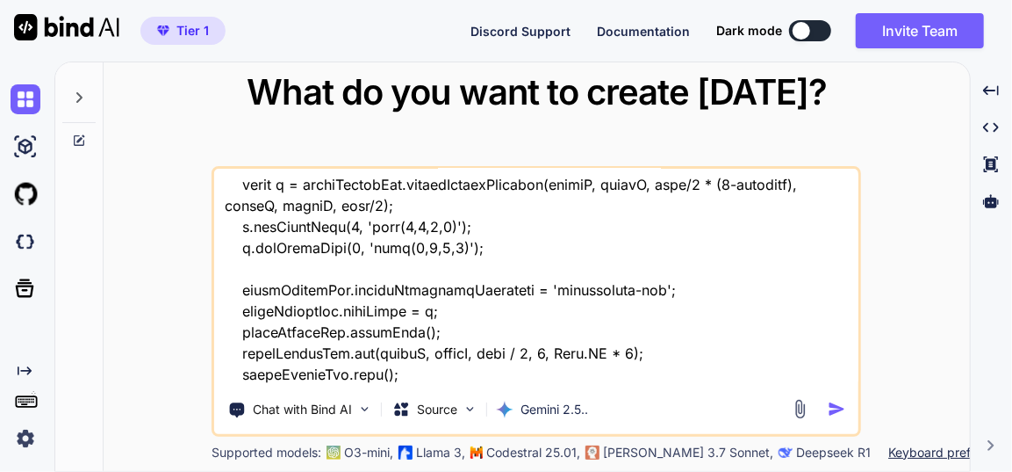
type textarea "x"
type textarea "this is my tool - "here is html code - index.html "<!DOCTYPE html> <html lang="…"
type textarea "x"
type textarea "this is my tool - "here is html code - index.html "<!DOCTYPE html> <html lang="…"
type textarea "x"
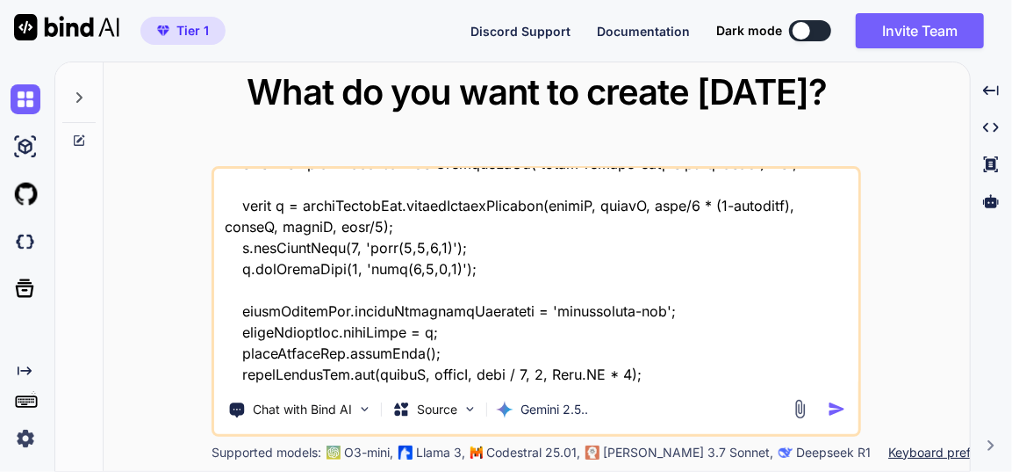
type textarea "this is my tool - "here is html code - index.html "<!DOCTYPE html> <html lang="…"
type textarea "x"
type textarea "this is my tool - "here is html code - index.html "<!DOCTYPE html> <html lang="…"
type textarea "x"
type textarea "this is my tool - "here is html code - index.html "<!DOCTYPE html> <html lang="…"
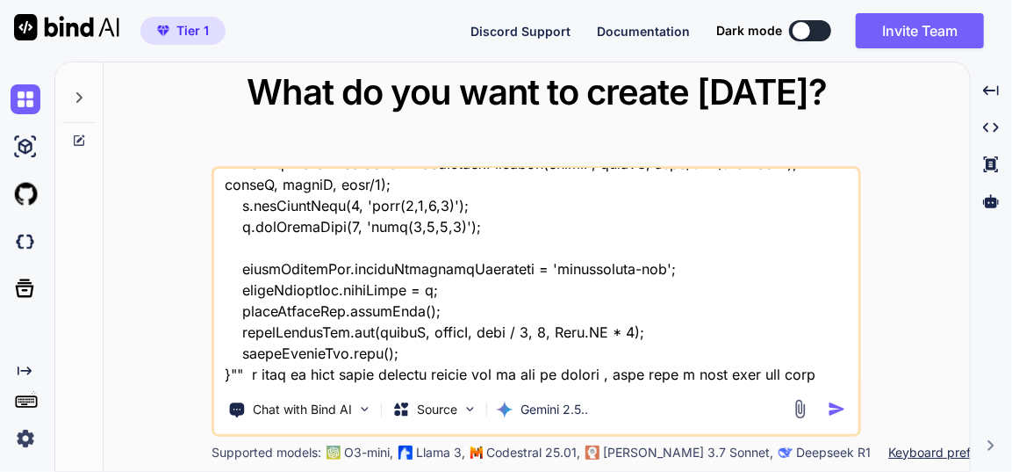
type textarea "x"
type textarea "this is my tool - "here is html code - index.html "<!DOCTYPE html> <html lang="…"
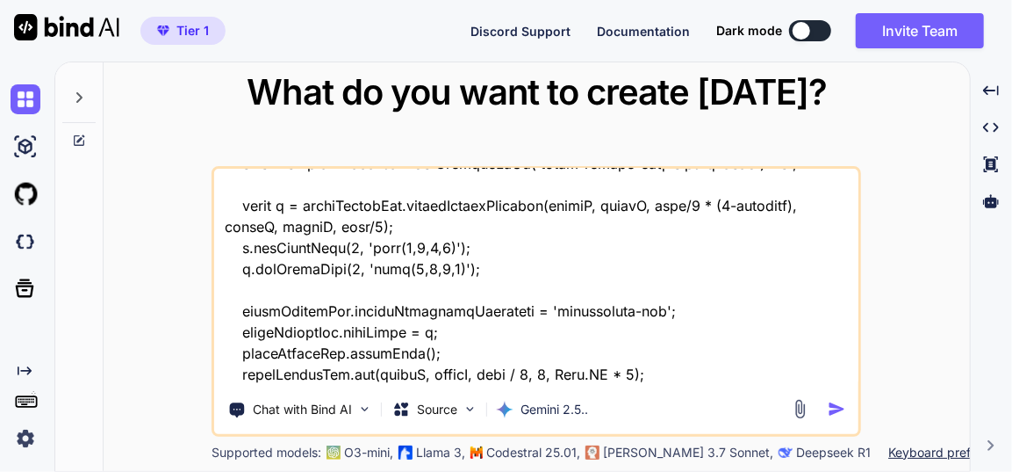
type textarea "x"
type textarea "this is my tool - "here is html code - index.html "<!DOCTYPE html> <html lang="…"
type textarea "x"
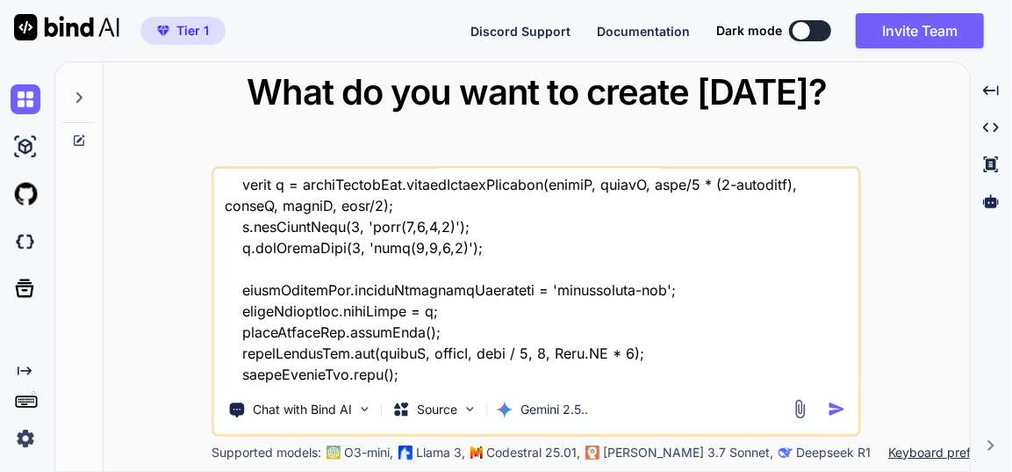
type textarea "this is my tool - "here is html code - index.html "<!DOCTYPE html> <html lang="…"
type textarea "x"
type textarea "this is my tool - "here is html code - index.html "<!DOCTYPE html> <html lang="…"
type textarea "x"
type textarea "this is my tool - "here is html code - index.html "<!DOCTYPE html> <html lang="…"
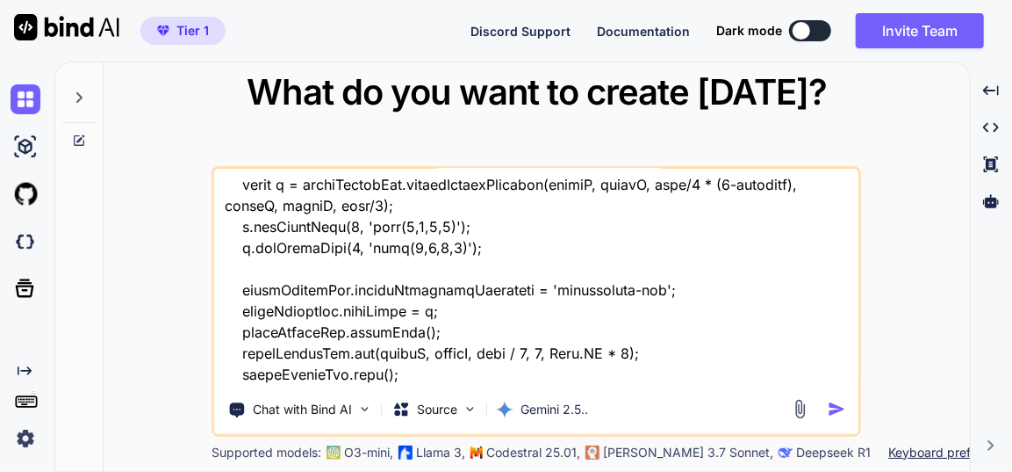
type textarea "x"
type textarea "this is my tool - "here is html code - index.html "<!DOCTYPE html> <html lang="…"
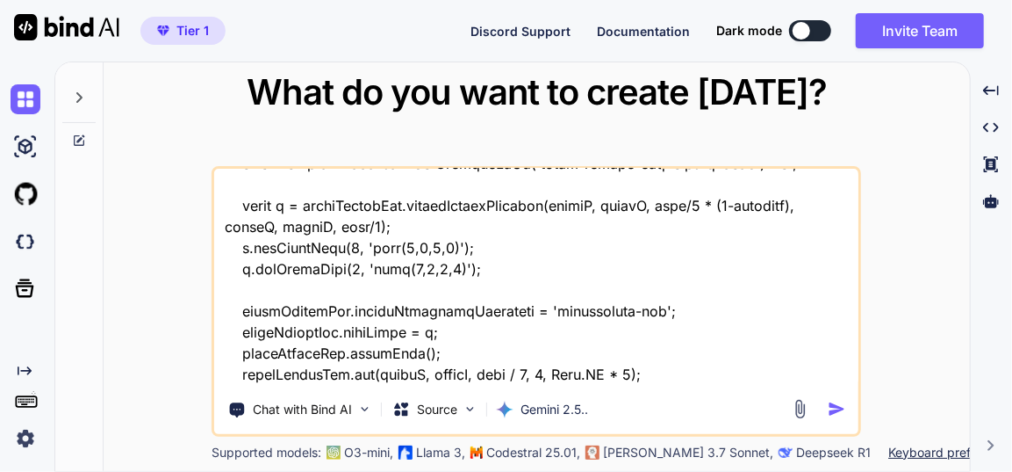
type textarea "x"
type textarea "this is my tool - "here is html code - index.html "<!DOCTYPE html> <html lang="…"
type textarea "x"
type textarea "this is my tool - "here is html code - index.html "<!DOCTYPE html> <html lang="…"
type textarea "x"
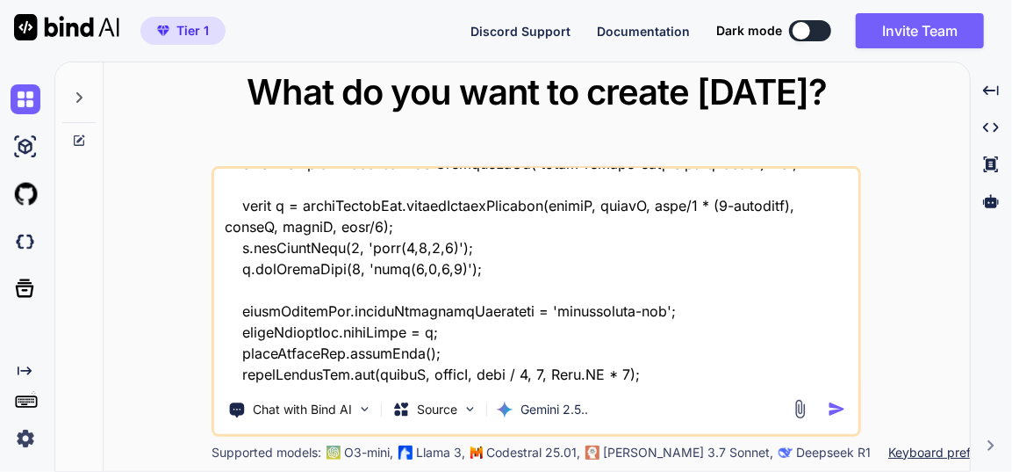
type textarea "this is my tool - "here is html code - index.html "<!DOCTYPE html> <html lang="…"
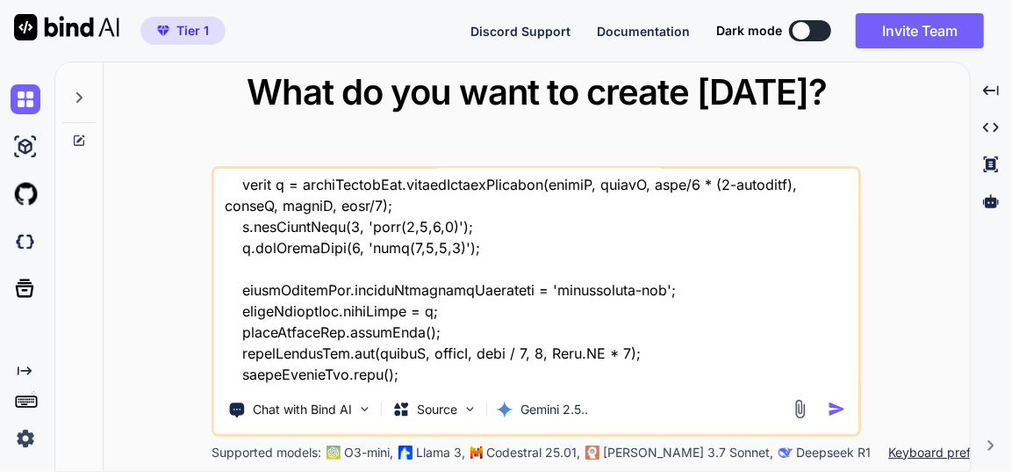
type textarea "x"
type textarea "this is my tool - "here is html code - index.html "<!DOCTYPE html> <html lang="…"
type textarea "x"
type textarea "this is my tool - "here is html code - index.html "<!DOCTYPE html> <html lang="…"
type textarea "x"
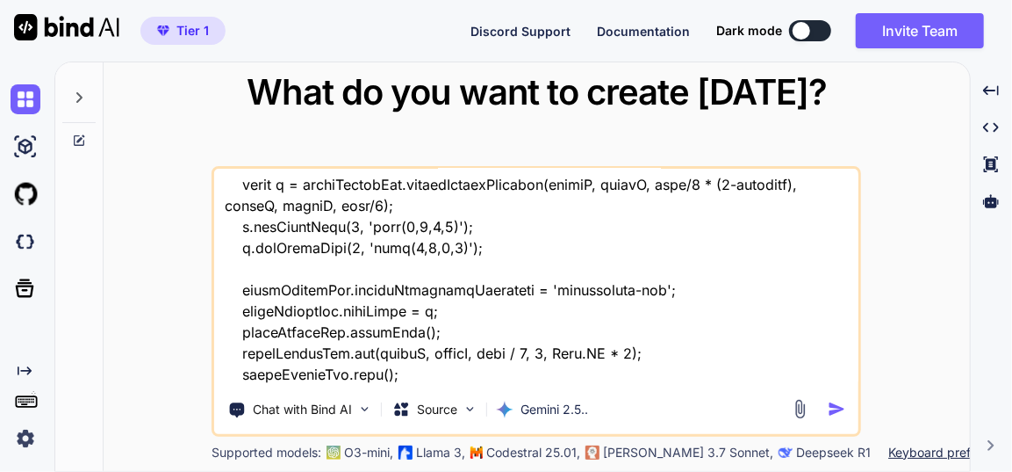
type textarea "this is my tool - "here is html code - index.html "<!DOCTYPE html> <html lang="…"
type textarea "x"
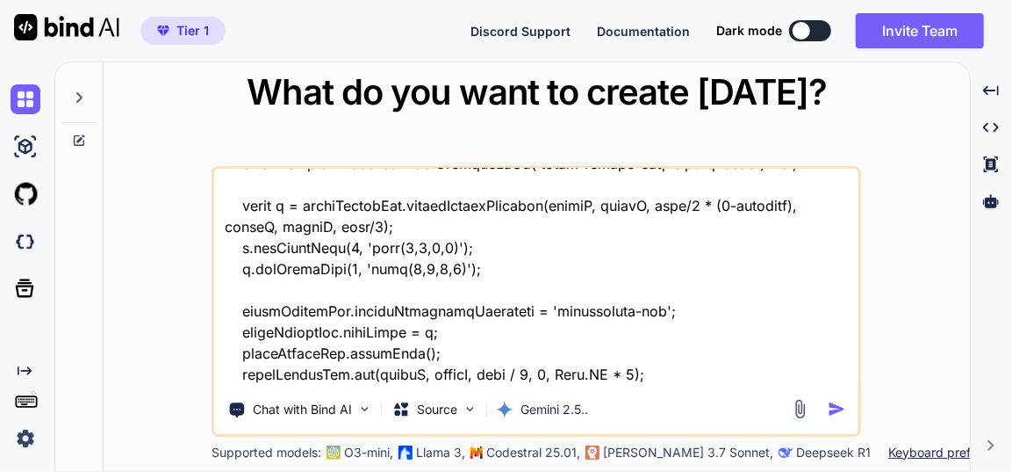
type textarea "this is my tool - "here is html code - index.html "<!DOCTYPE html> <html lang="…"
type textarea "x"
type textarea "this is my tool - "here is html code - index.html "<!DOCTYPE html> <html lang="…"
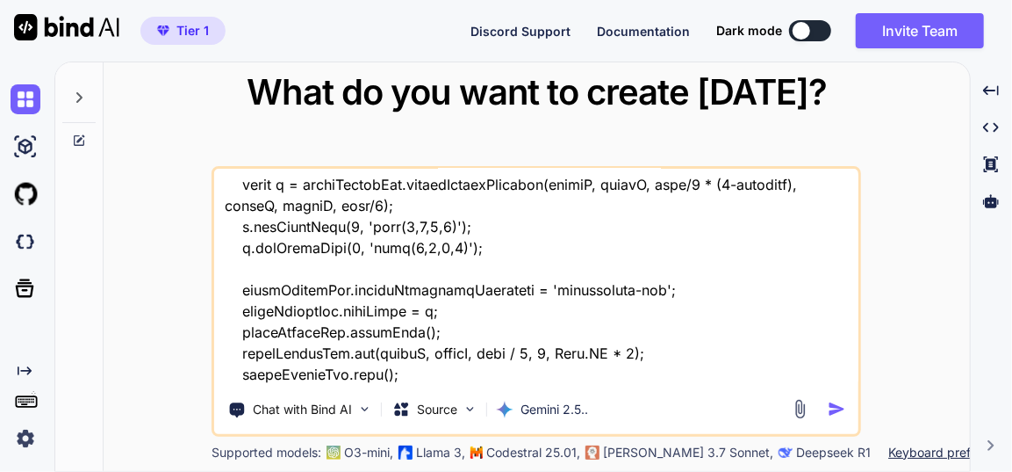
type textarea "x"
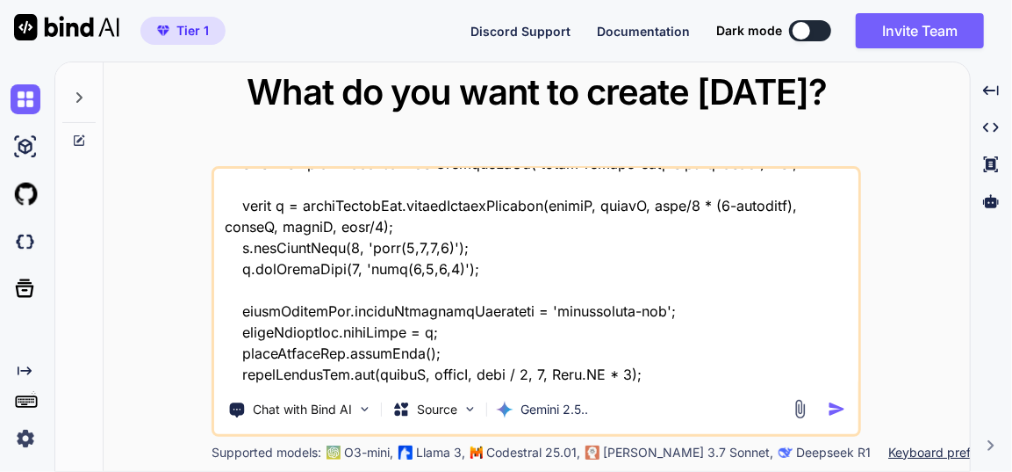
type textarea "this is my tool - "here is html code - index.html "<!DOCTYPE html> <html lang="…"
type textarea "x"
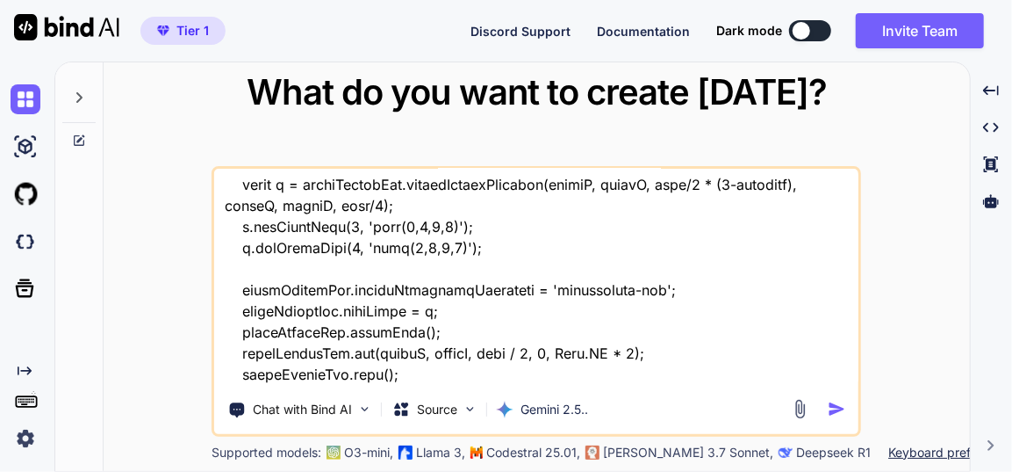
type textarea "this is my tool - "here is html code - index.html "<!DOCTYPE html> <html lang="…"
type textarea "x"
type textarea "this is my tool - "here is html code - index.html "<!DOCTYPE html> <html lang="…"
type textarea "x"
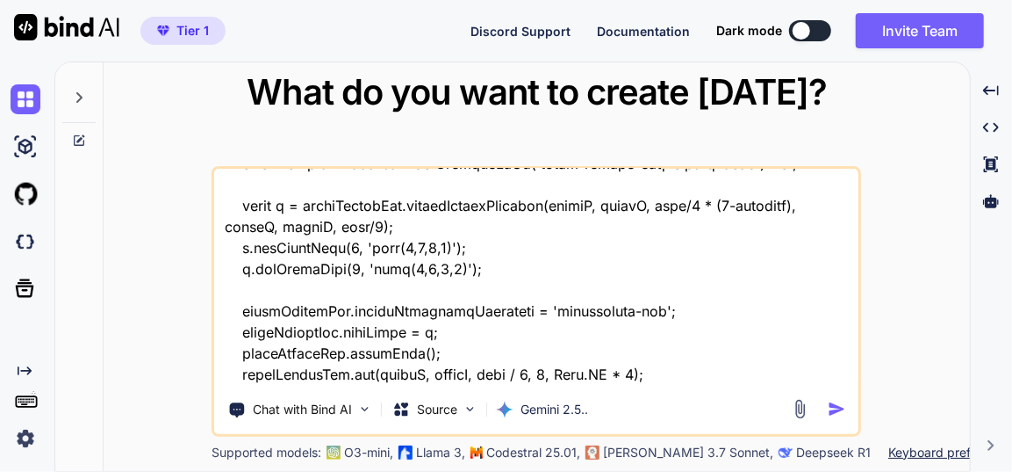
type textarea "this is my tool - "here is html code - index.html "<!DOCTYPE html> <html lang="…"
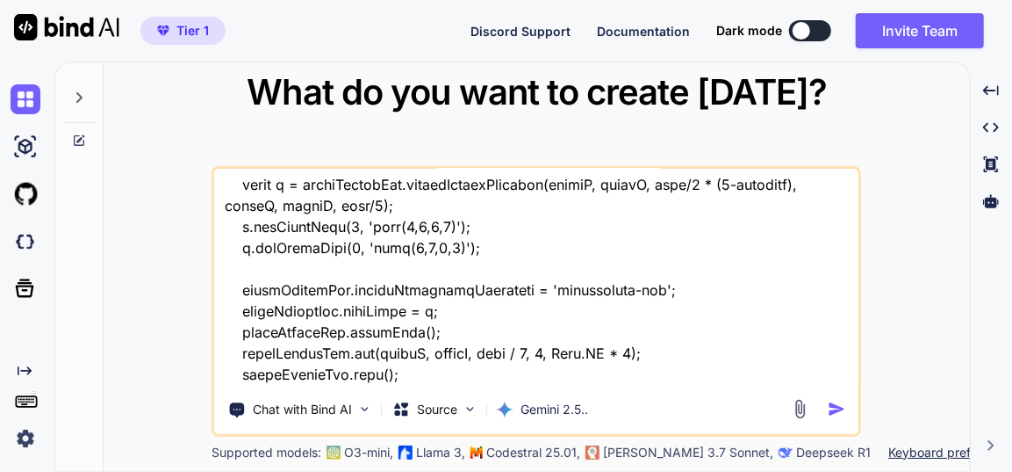
type textarea "x"
type textarea "this is my tool - "here is html code - index.html "<!DOCTYPE html> <html lang="…"
type textarea "x"
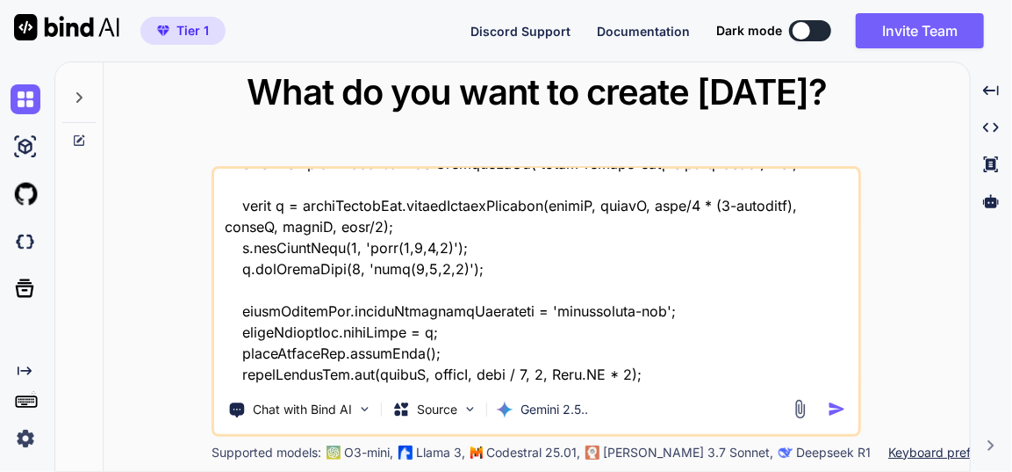
type textarea "this is my tool - "here is html code - index.html "<!DOCTYPE html> <html lang="…"
type textarea "x"
type textarea "this is my tool - "here is html code - index.html "<!DOCTYPE html> <html lang="…"
type textarea "x"
type textarea "this is my tool - "here is html code - index.html "<!DOCTYPE html> <html lang="…"
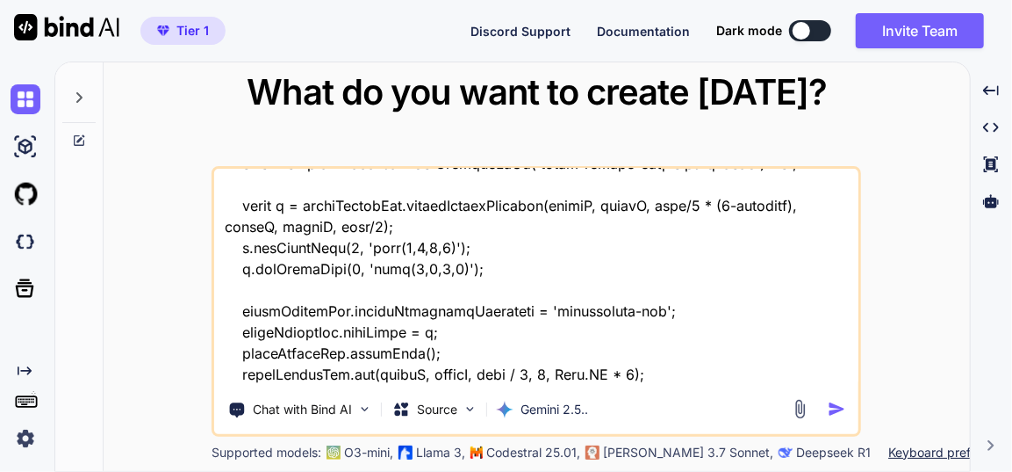
type textarea "x"
type textarea "this is my tool - "here is html code - index.html "<!DOCTYPE html> <html lang="…"
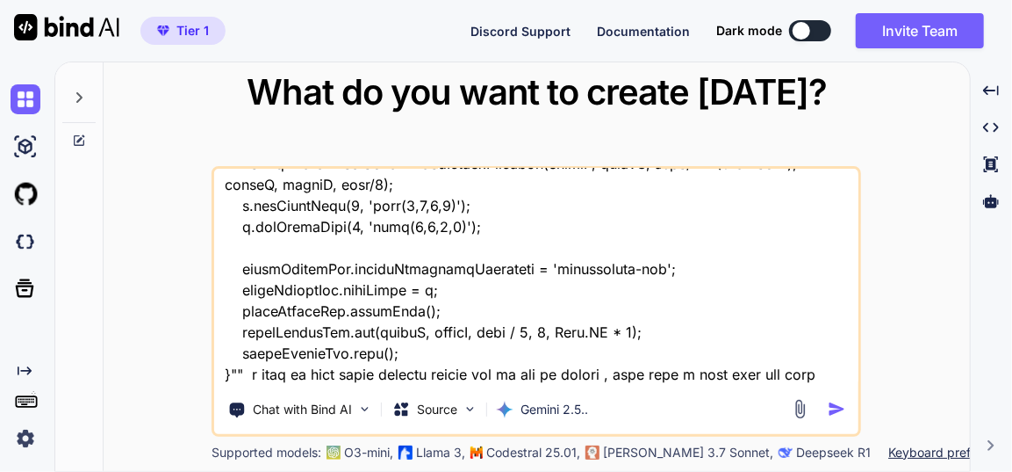
type textarea "x"
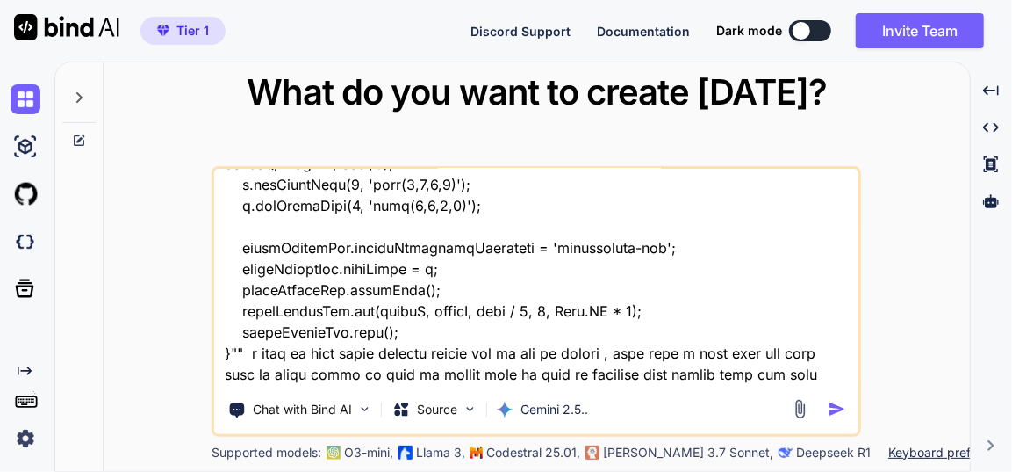
type textarea "this is my tool - "here is html code - index.html "<!DOCTYPE html> <html lang="…"
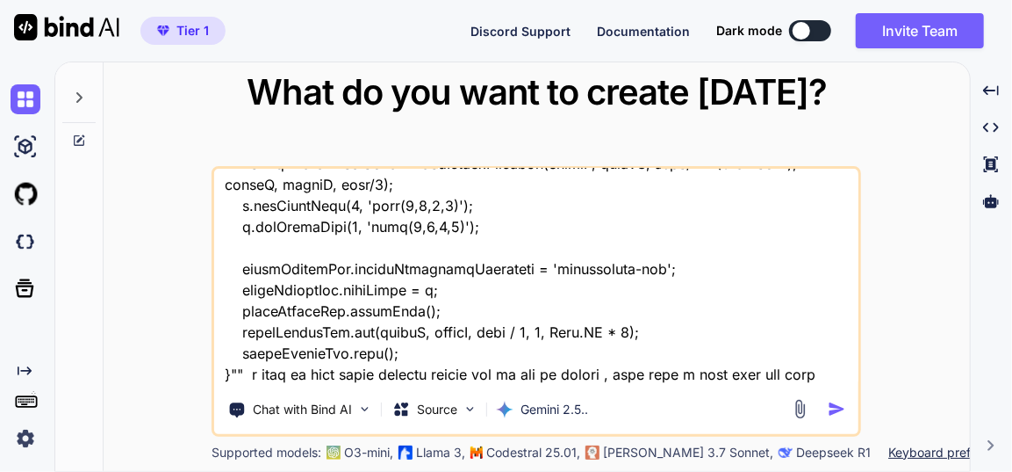
type textarea "x"
type textarea "this is my tool - "here is html code - index.html "<!DOCTYPE html> <html lang="…"
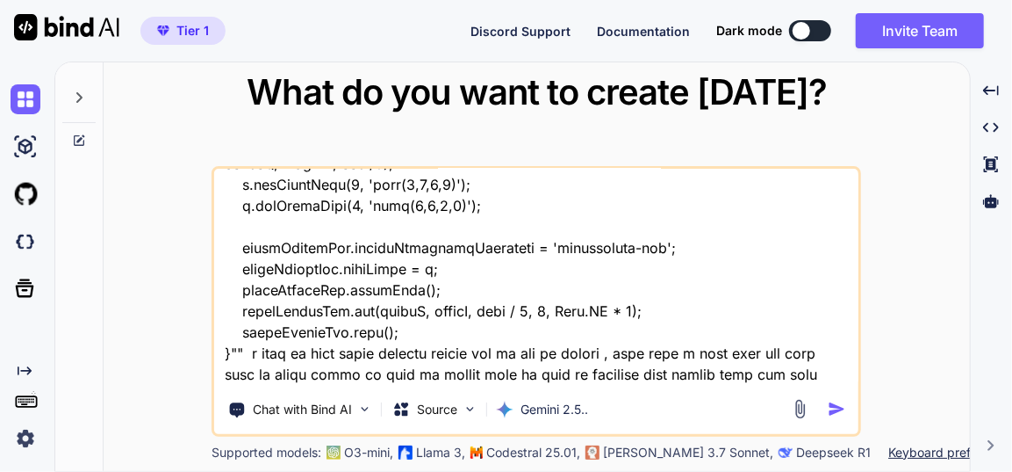
type textarea "x"
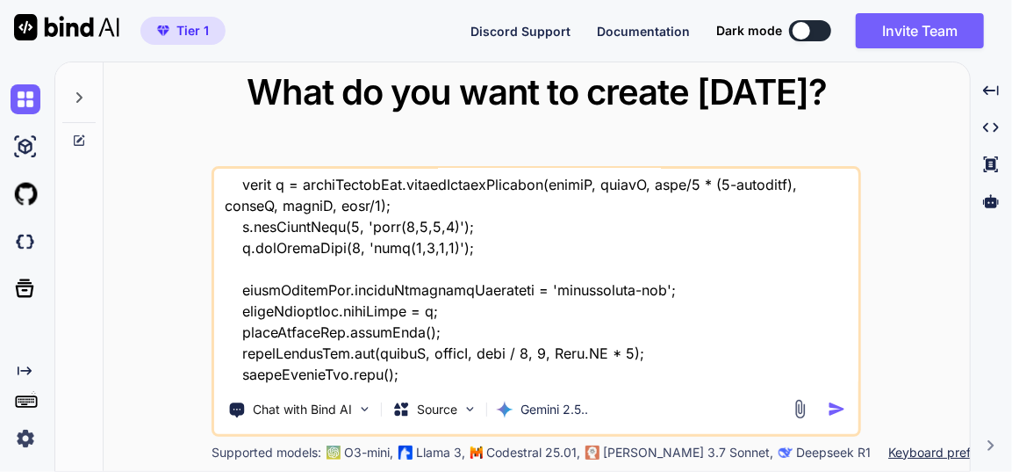
type textarea "this is my tool - "here is html code - index.html "<!DOCTYPE html> <html lang="…"
type textarea "x"
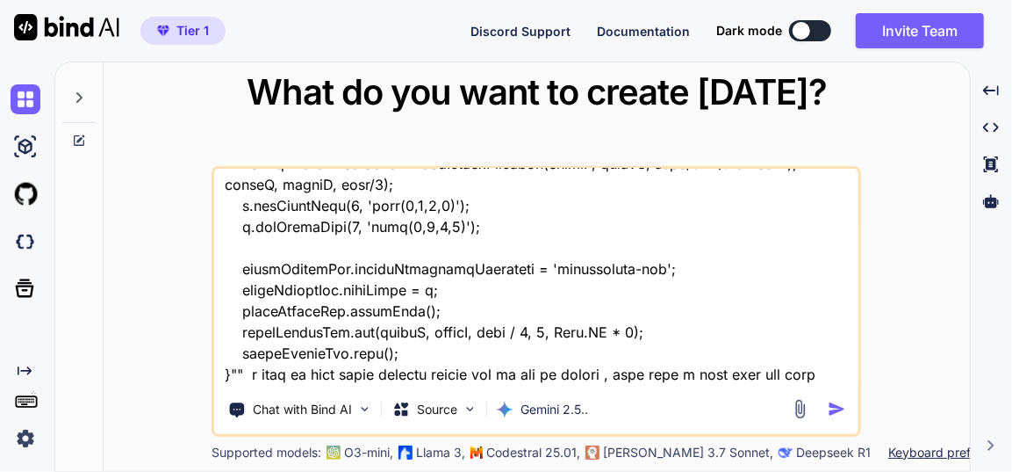
type textarea "this is my tool - "here is html code - index.html "<!DOCTYPE html> <html lang="…"
type textarea "x"
type textarea "this is my tool - "here is html code - index.html "<!DOCTYPE html> <html lang="…"
type textarea "x"
type textarea "this is my tool - "here is html code - index.html "<!DOCTYPE html> <html lang="…"
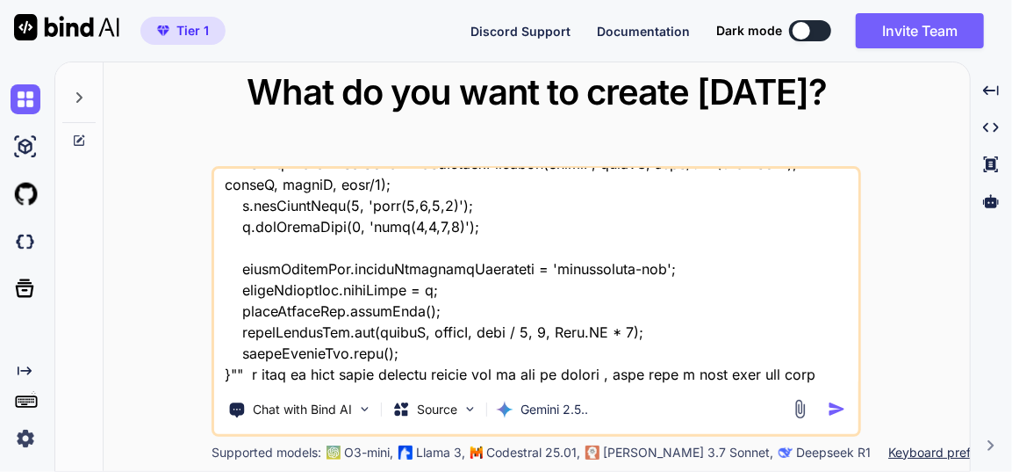
type textarea "x"
type textarea "this is my tool - "here is html code - index.html "<!DOCTYPE html> <html lang="…"
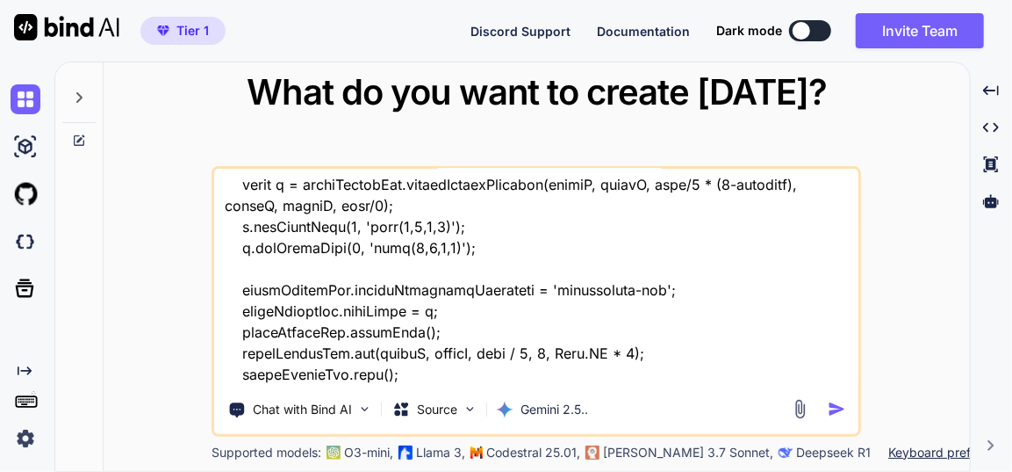
type textarea "x"
type textarea "this is my tool - "here is html code - index.html "<!DOCTYPE html> <html lang="…"
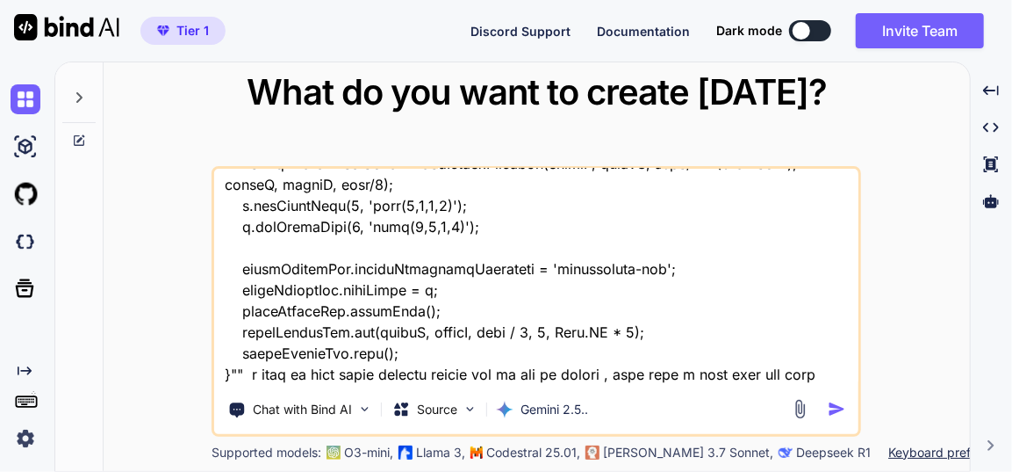
type textarea "x"
type textarea "this is my tool - "here is html code - index.html "<!DOCTYPE html> <html lang="…"
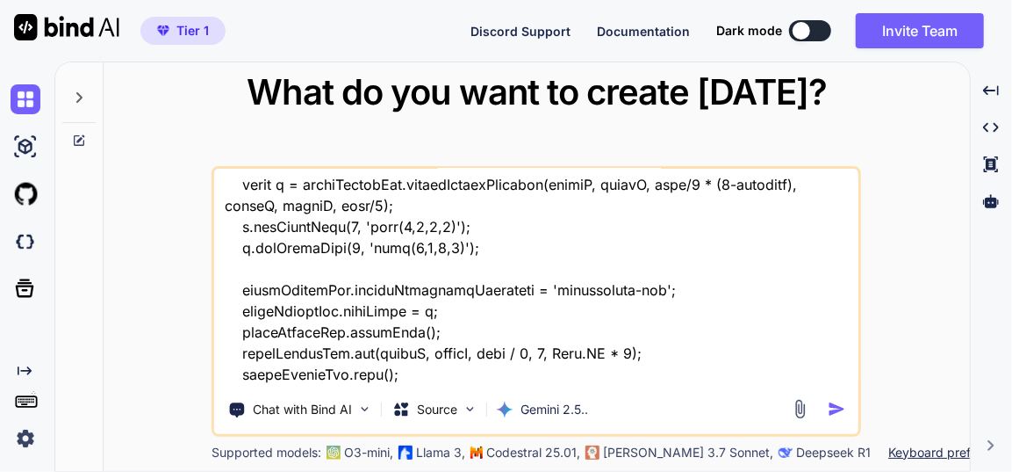
type textarea "x"
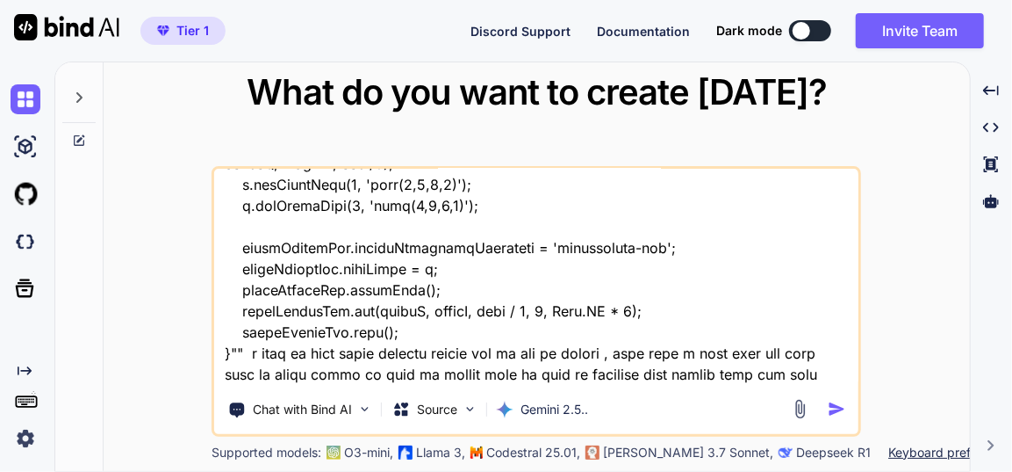
type textarea "this is my tool - "here is html code - index.html "<!DOCTYPE html> <html lang="…"
type textarea "x"
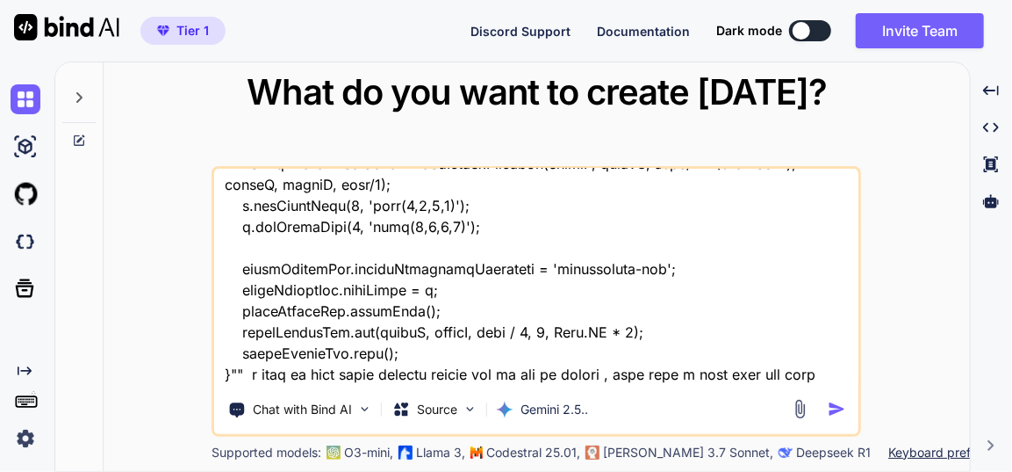
type textarea "this is my tool - "here is html code - index.html "<!DOCTYPE html> <html lang="…"
type textarea "x"
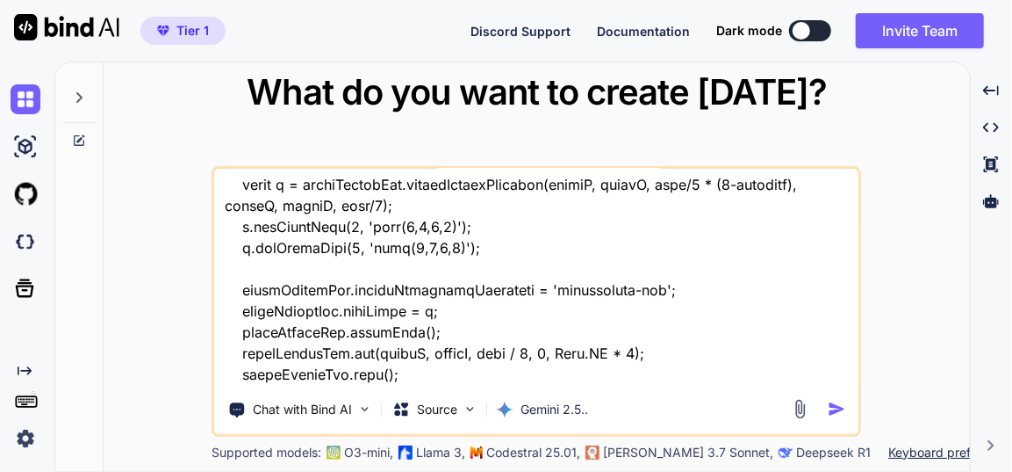
type textarea "this is my tool - "here is html code - index.html "<!DOCTYPE html> <html lang="…"
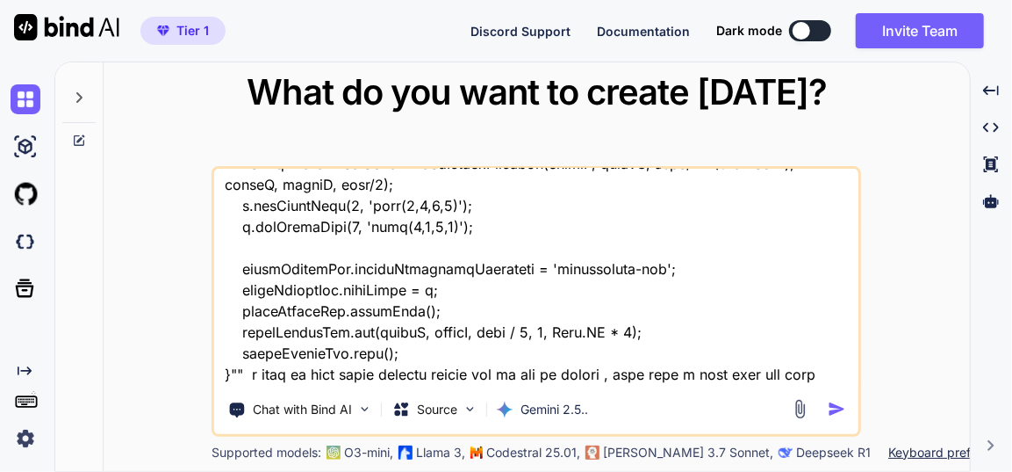
type textarea "x"
type textarea "this is my tool - "here is html code - index.html "<!DOCTYPE html> <html lang="…"
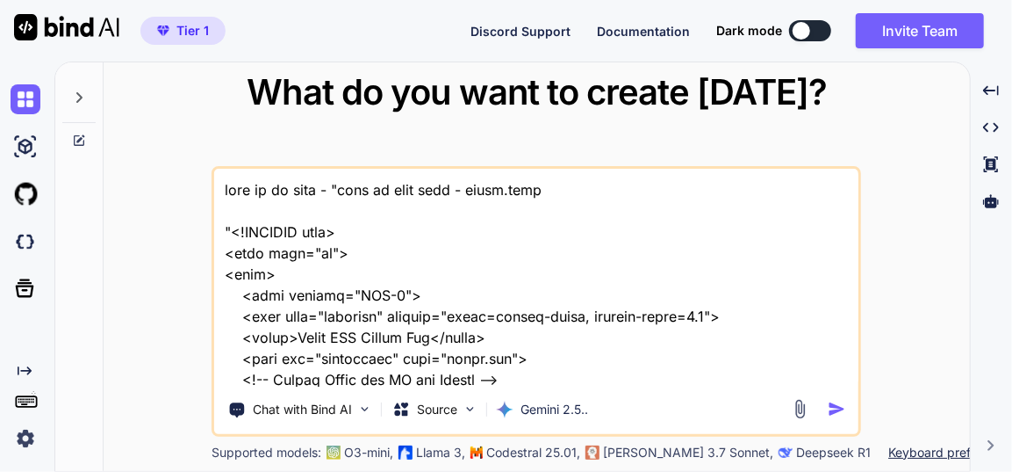
scroll to position [58340, 0]
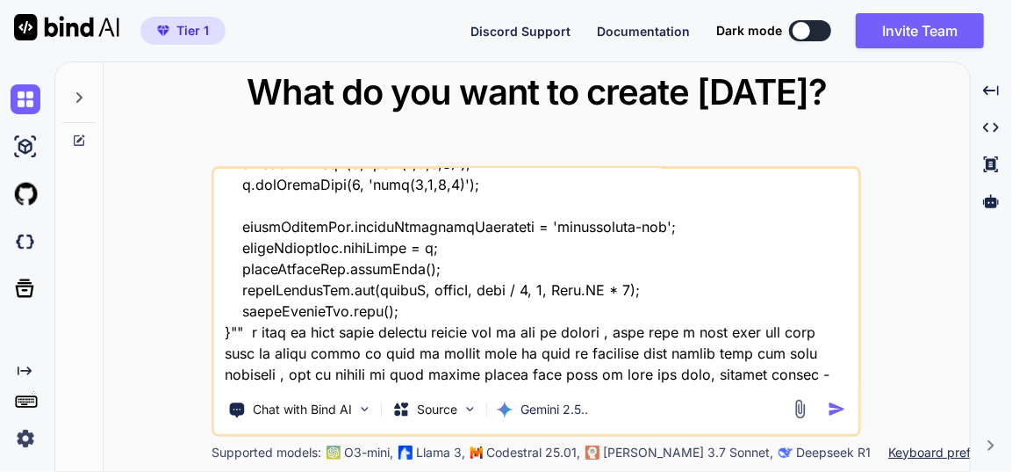
type textarea "this is my tool - "here is html code - index.html "<!DOCTYPE html> <html lang="…"
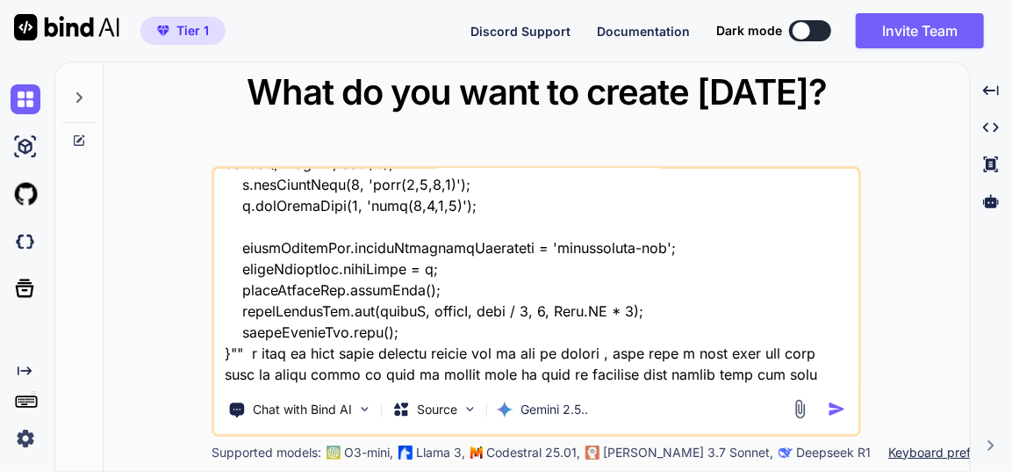
type textarea "x"
type textarea "this is my tool - "here is html code - index.html "<!DOCTYPE html> <html lang="…"
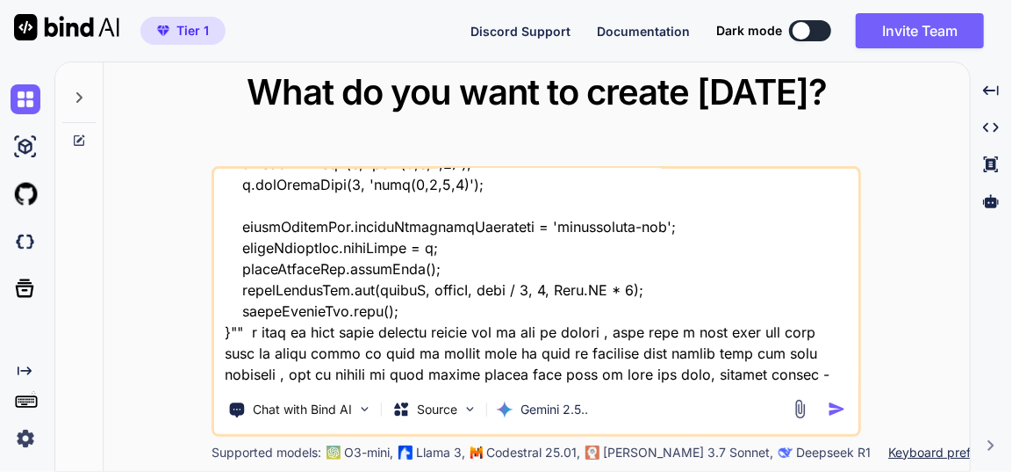
type textarea "x"
type textarea "this is my tool - "here is html code - index.html "<!DOCTYPE html> <html lang="…"
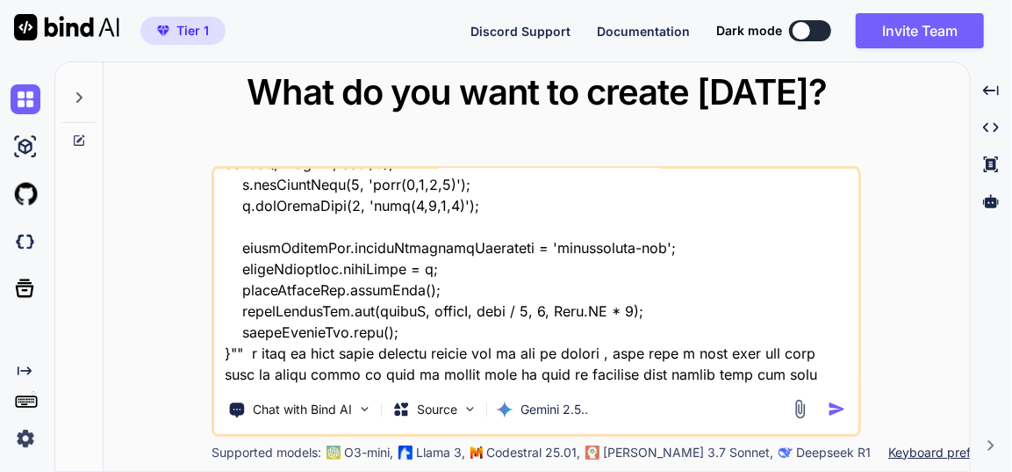
type textarea "x"
type textarea "this is my tool - "here is html code - index.html "<!DOCTYPE html> <html lang="…"
type textarea "x"
type textarea "this is my tool - "here is html code - index.html "<!DOCTYPE html> <html lang="…"
type textarea "x"
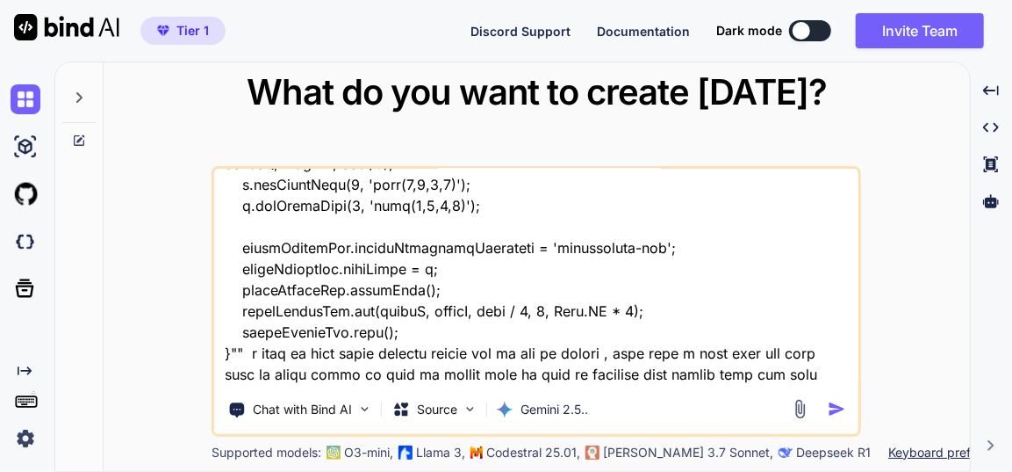
type textarea "this is my tool - "here is html code - index.html "<!DOCTYPE html> <html lang="…"
type textarea "x"
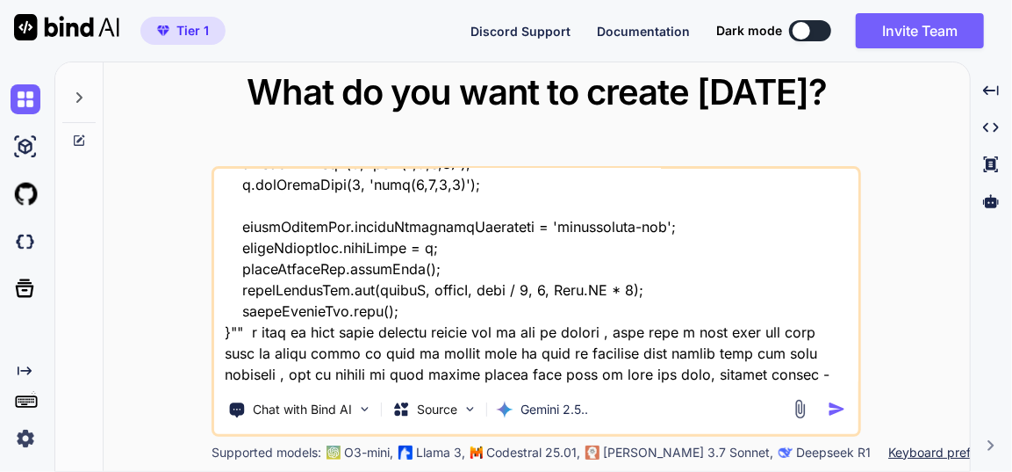
type textarea "this is my tool - "here is html code - index.html "<!DOCTYPE html> <html lang="…"
type textarea "x"
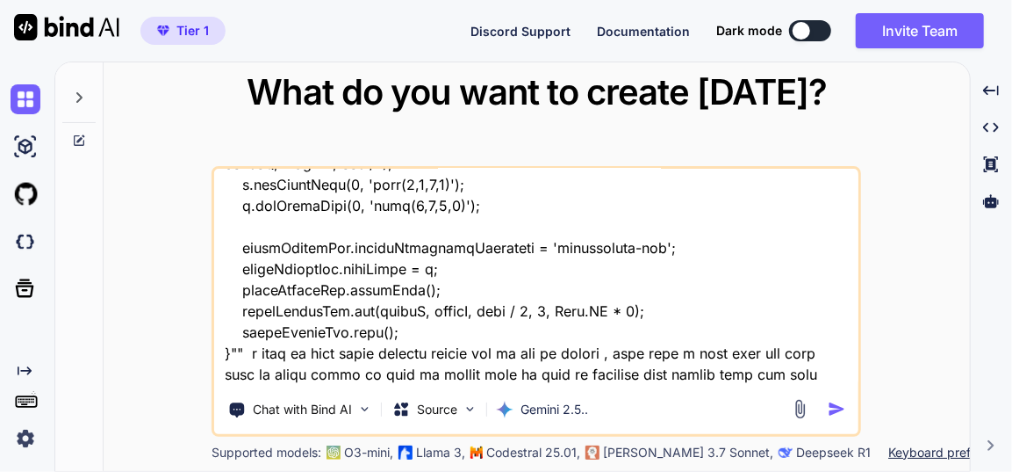
type textarea "this is my tool - "here is html code - index.html "<!DOCTYPE html> <html lang="…"
type textarea "x"
type textarea "this is my tool - "here is html code - index.html "<!DOCTYPE html> <html lang="…"
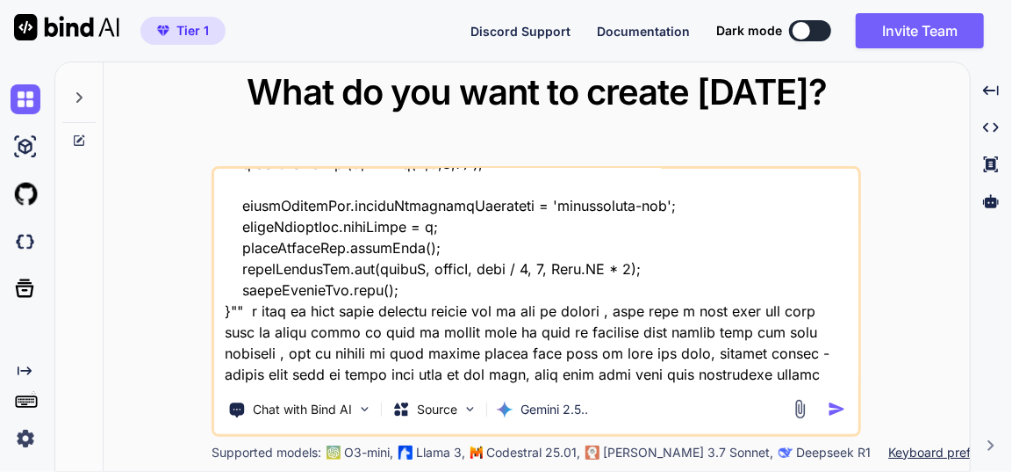
type textarea "x"
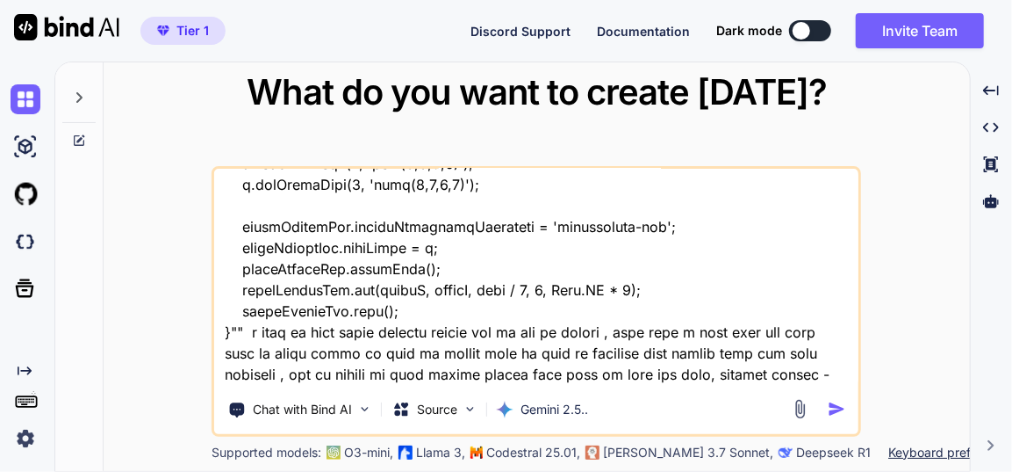
type textarea "this is my tool - "here is html code - index.html "<!DOCTYPE html> <html lang="…"
type textarea "x"
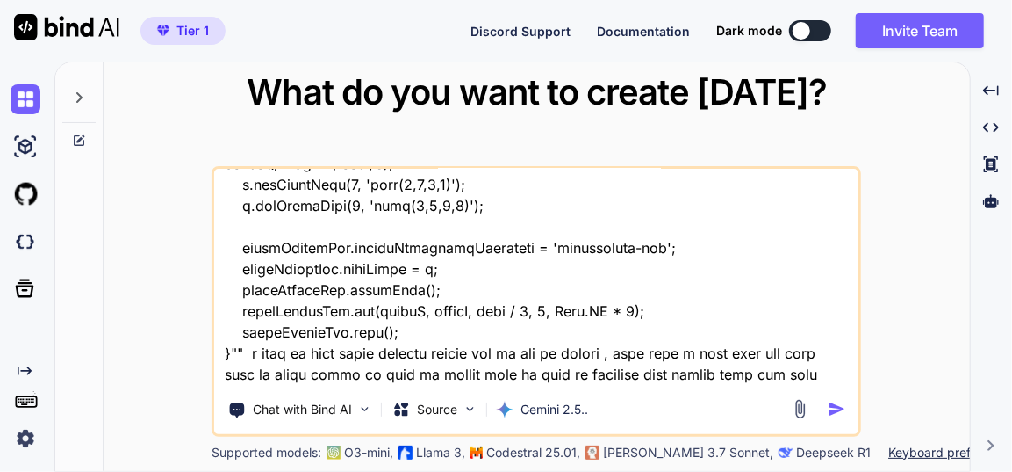
type textarea "this is my tool - "here is html code - index.html "<!DOCTYPE html> <html lang="…"
type textarea "x"
type textarea "this is my tool - "here is html code - index.html "<!DOCTYPE html> <html lang="…"
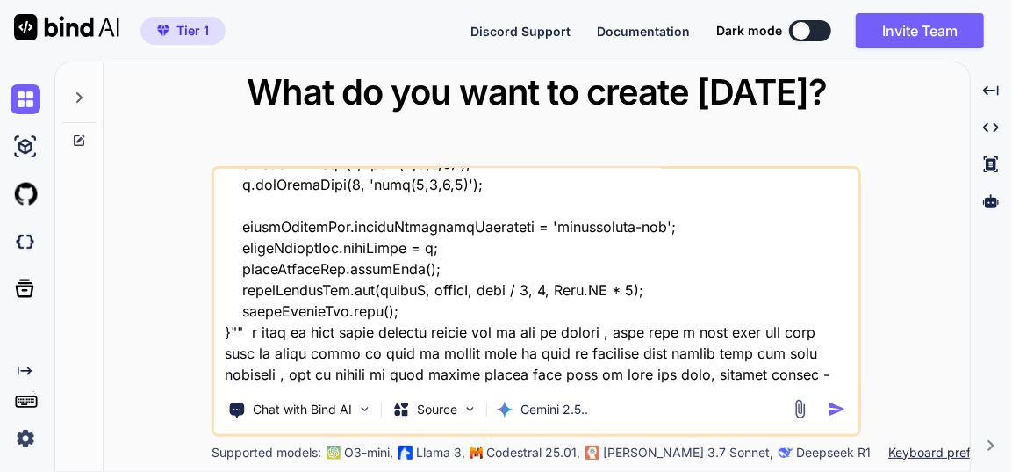
type textarea "x"
type textarea "this is my tool - "here is html code - index.html "<!DOCTYPE html> <html lang="…"
type textarea "x"
type textarea "this is my tool - "here is html code - index.html "<!DOCTYPE html> <html lang="…"
type textarea "x"
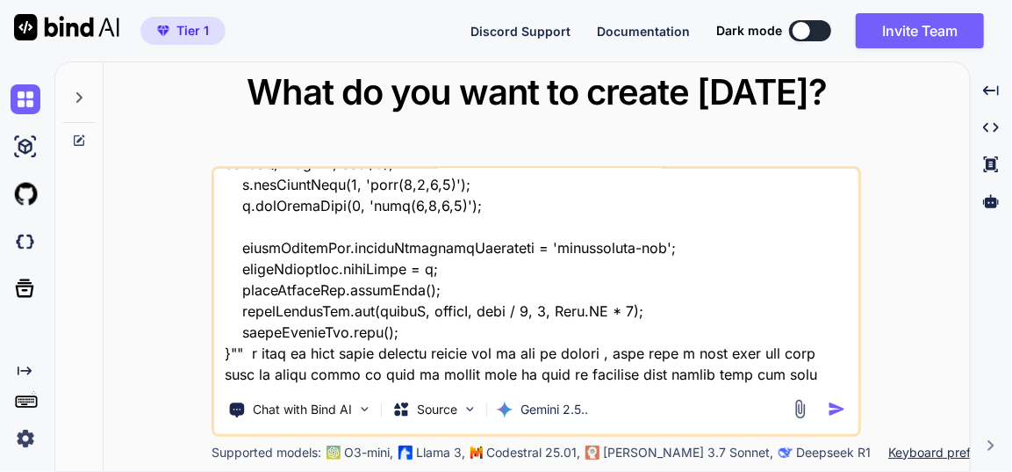
type textarea "this is my tool - "here is html code - index.html "<!DOCTYPE html> <html lang="…"
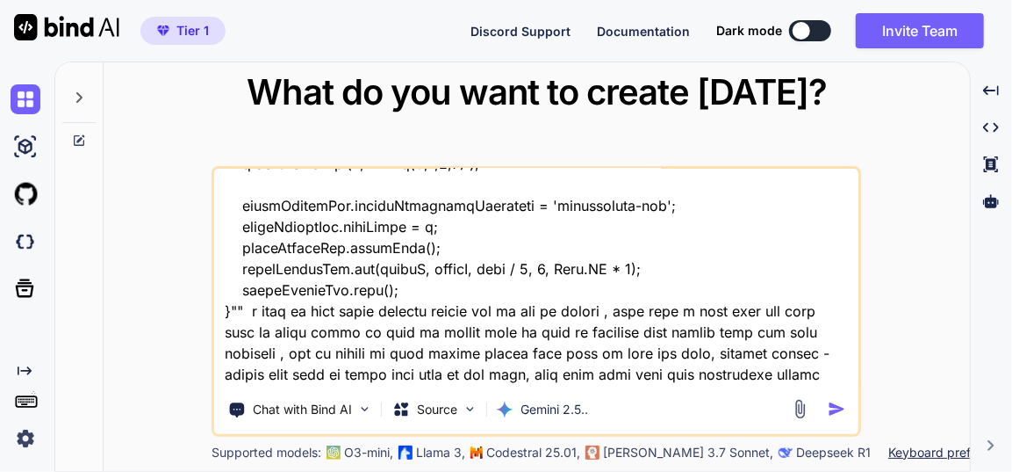
type textarea "x"
type textarea "this is my tool - "here is html code - index.html "<!DOCTYPE html> <html lang="…"
type textarea "x"
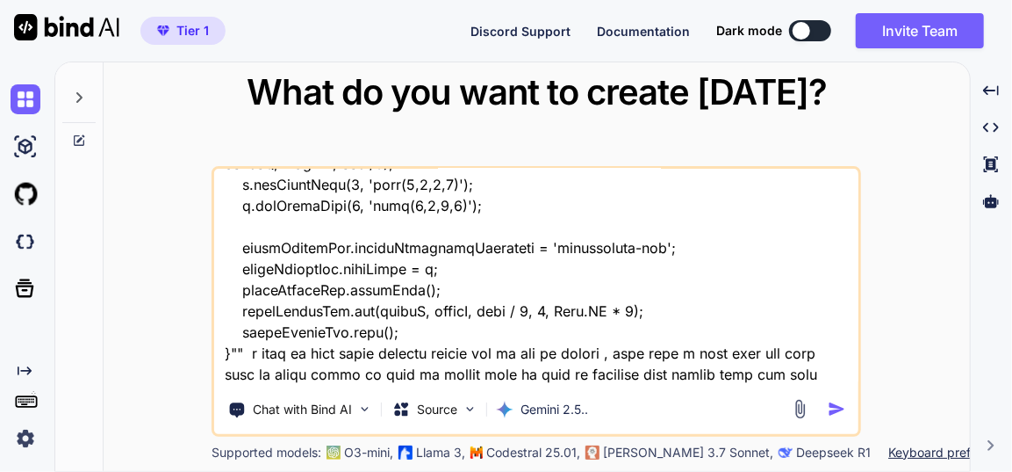
type textarea "this is my tool - "here is html code - index.html "<!DOCTYPE html> <html lang="…"
type textarea "x"
type textarea "this is my tool - "here is html code - index.html "<!DOCTYPE html> <html lang="…"
type textarea "x"
type textarea "this is my tool - "here is html code - index.html "<!DOCTYPE html> <html lang="…"
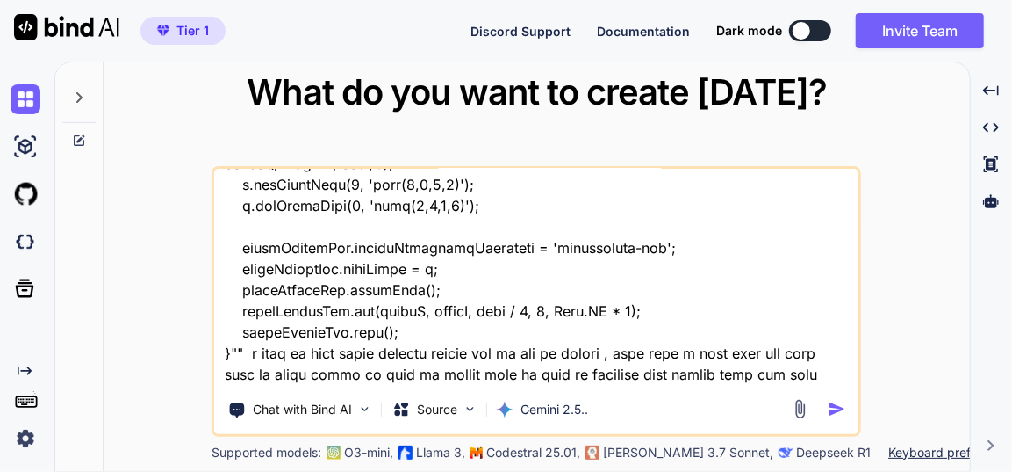
type textarea "x"
type textarea "this is my tool - "here is html code - index.html "<!DOCTYPE html> <html lang="…"
type textarea "x"
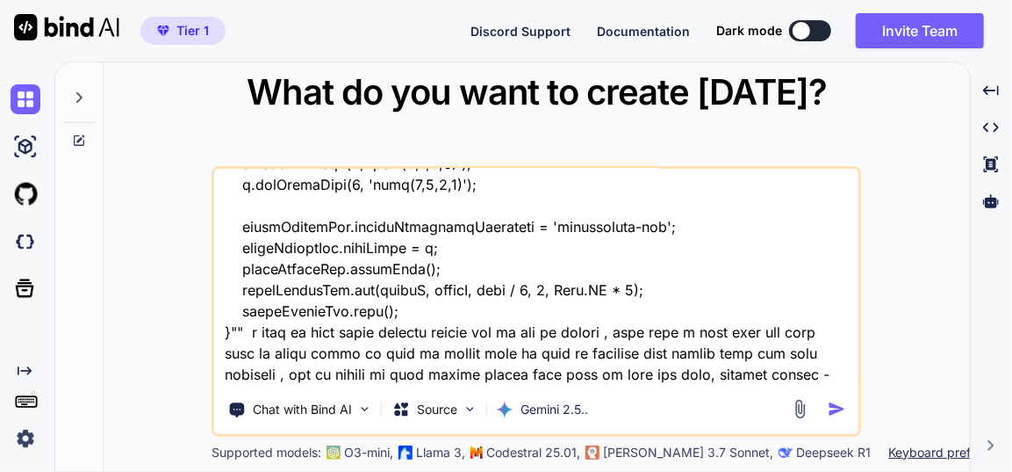
type textarea "this is my tool - "here is html code - index.html "<!DOCTYPE html> <html lang="…"
type textarea "x"
type textarea "this is my tool - "here is html code - index.html "<!DOCTYPE html> <html lang="…"
type textarea "x"
type textarea "this is my tool - "here is html code - index.html "<!DOCTYPE html> <html lang="…"
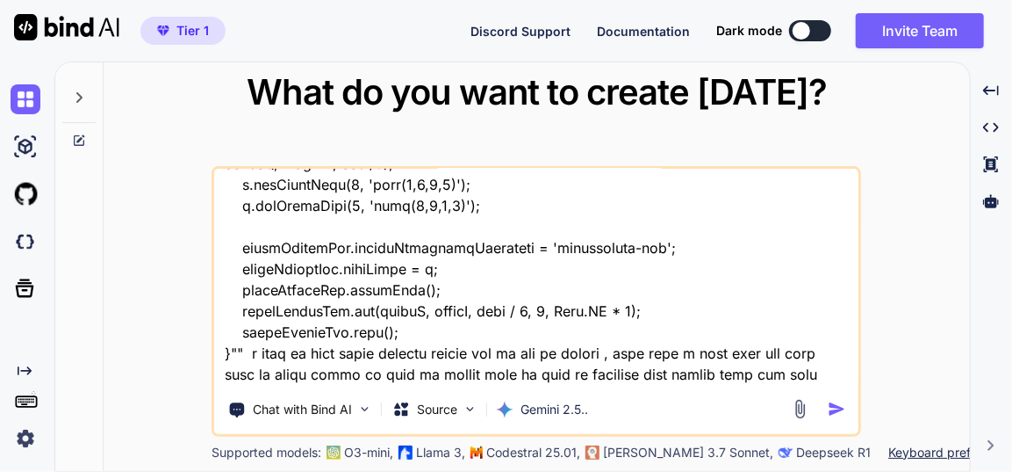
type textarea "x"
type textarea "this is my tool - "here is html code - index.html "<!DOCTYPE html> <html lang="…"
type textarea "x"
type textarea "this is my tool - "here is html code - index.html "<!DOCTYPE html> <html lang="…"
type textarea "x"
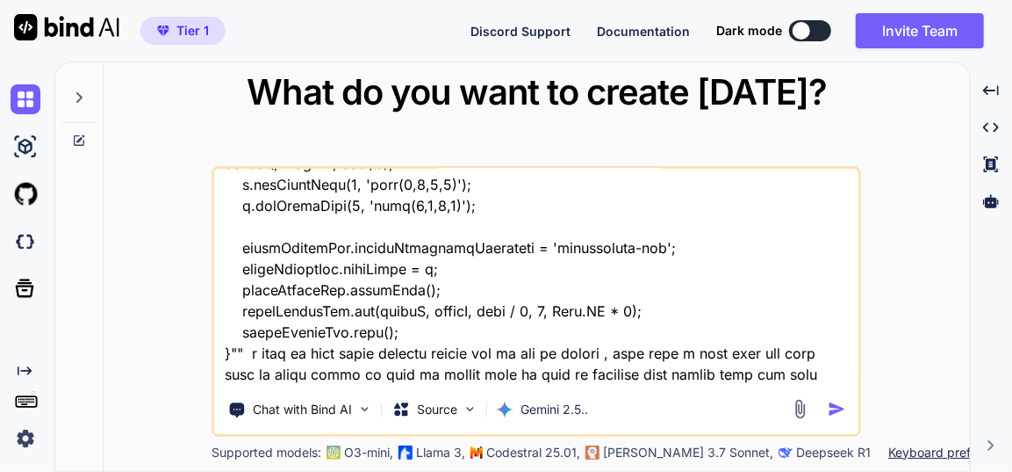
type textarea "this is my tool - "here is html code - index.html "<!DOCTYPE html> <html lang="…"
type textarea "x"
type textarea "this is my tool - "here is html code - index.html "<!DOCTYPE html> <html lang="…"
type textarea "x"
type textarea "this is my tool - "here is html code - index.html "<!DOCTYPE html> <html lang="…"
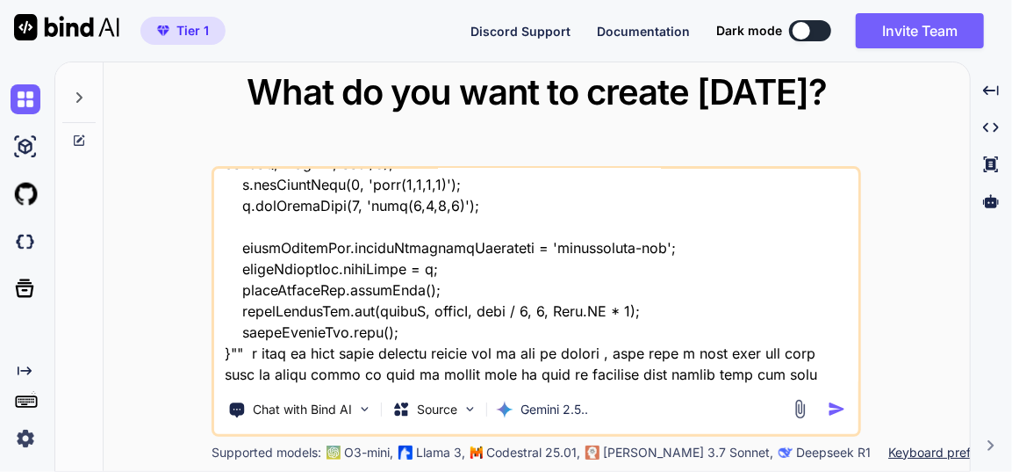
type textarea "x"
type textarea "this is my tool - "here is html code - index.html "<!DOCTYPE html> <html lang="…"
type textarea "x"
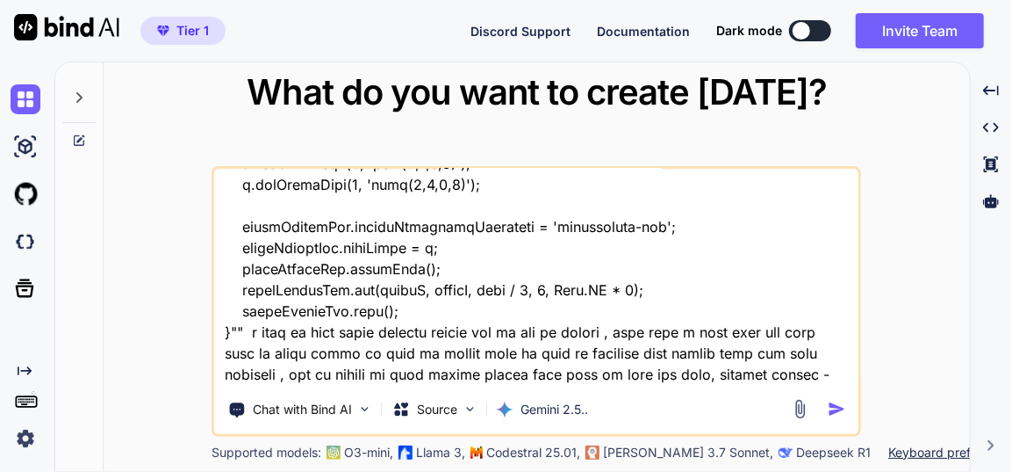
type textarea "this is my tool - "here is html code - index.html "<!DOCTYPE html> <html lang="…"
type textarea "x"
type textarea "this is my tool - "here is html code - index.html "<!DOCTYPE html> <html lang="…"
type textarea "x"
type textarea "this is my tool - "here is html code - index.html "<!DOCTYPE html> <html lang="…"
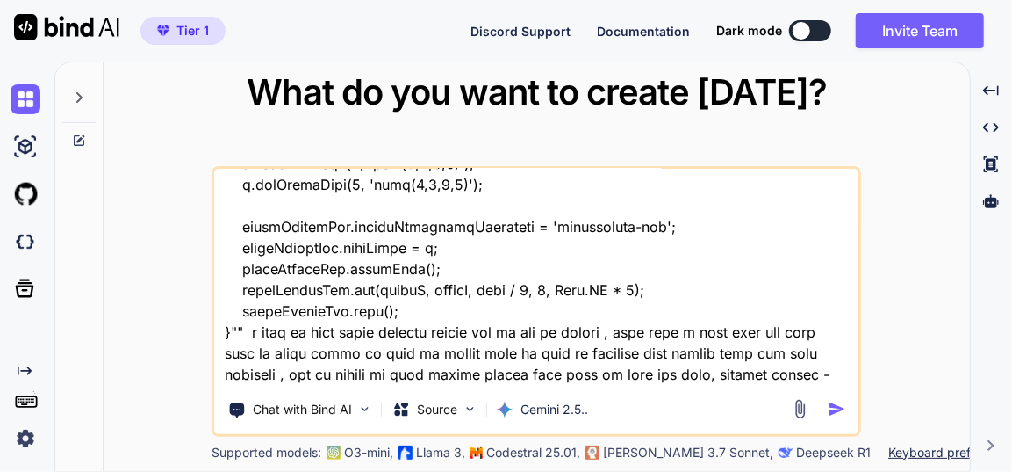
type textarea "x"
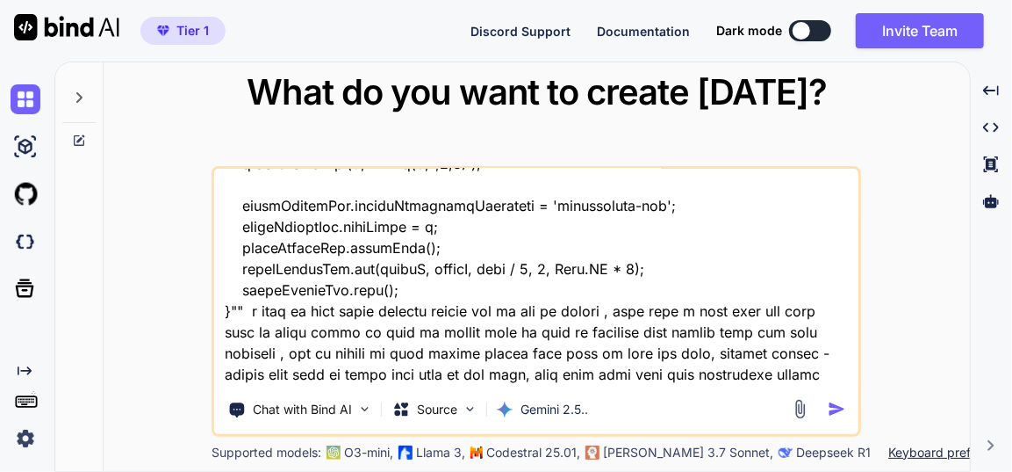
type textarea "this is my tool - "here is html code - index.html "<!DOCTYPE html> <html lang="…"
type textarea "x"
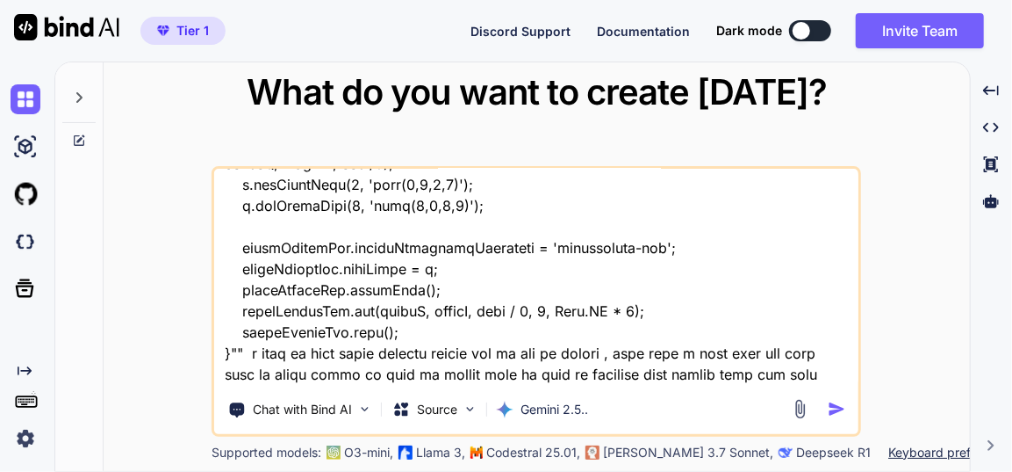
type textarea "this is my tool - "here is html code - index.html "<!DOCTYPE html> <html lang="…"
type textarea "x"
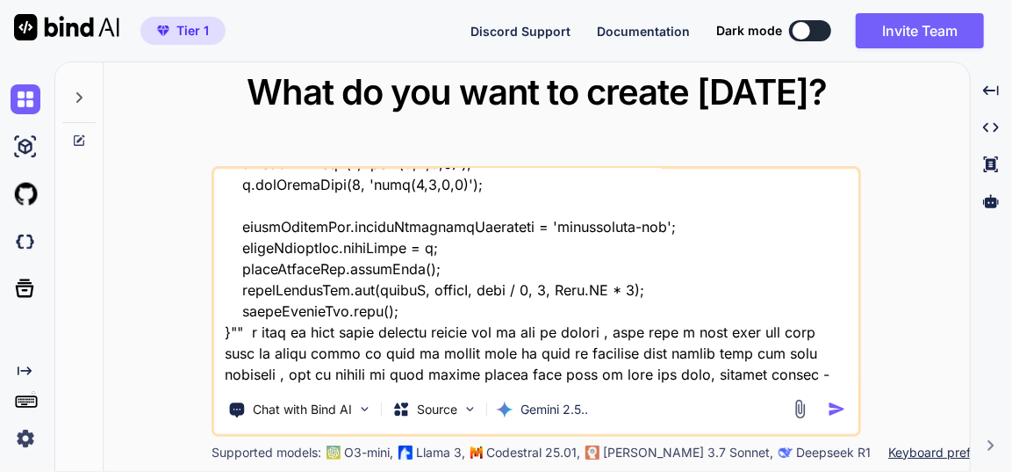
type textarea "this is my tool - "here is html code - index.html "<!DOCTYPE html> <html lang="…"
type textarea "x"
type textarea "this is my tool - "here is html code - index.html "<!DOCTYPE html> <html lang="…"
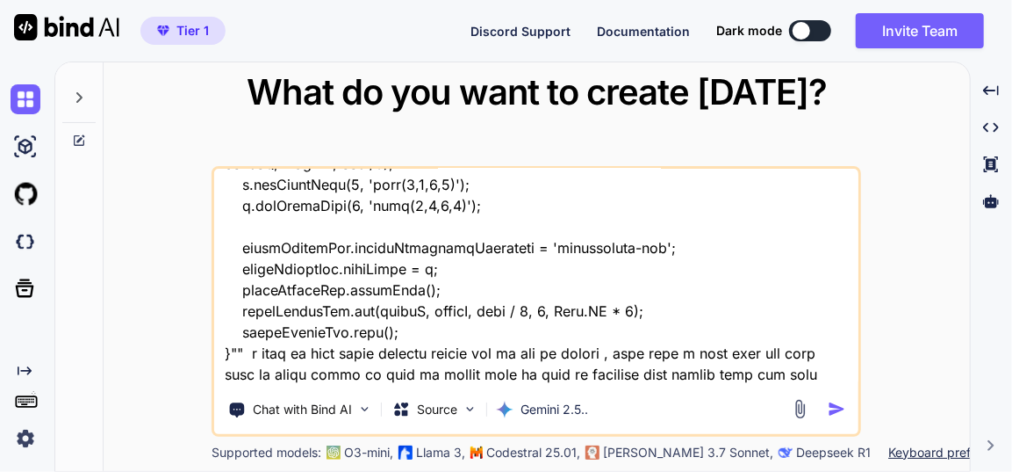
type textarea "x"
type textarea "this is my tool - "here is html code - index.html "<!DOCTYPE html> <html lang="…"
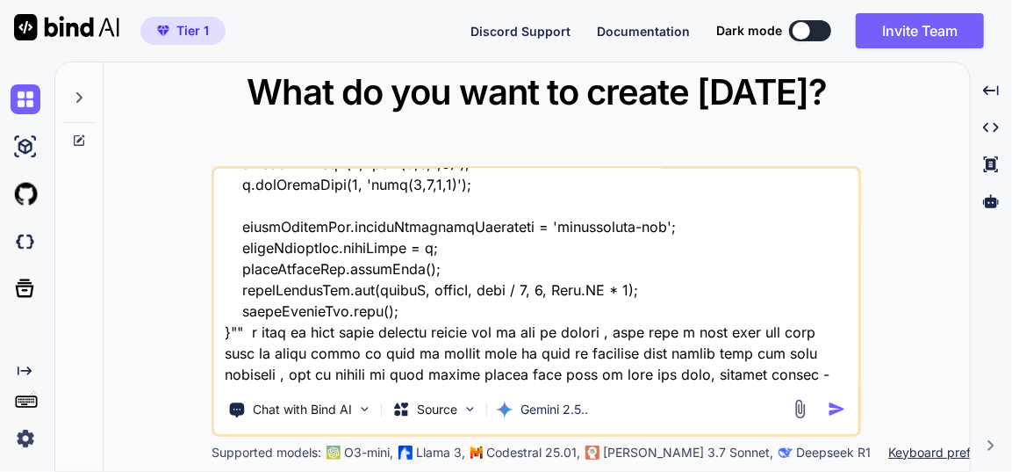
type textarea "x"
type textarea "this is my tool - "here is html code - index.html "<!DOCTYPE html> <html lang="…"
type textarea "x"
type textarea "this is my tool - "here is html code - index.html "<!DOCTYPE html> <html lang="…"
type textarea "x"
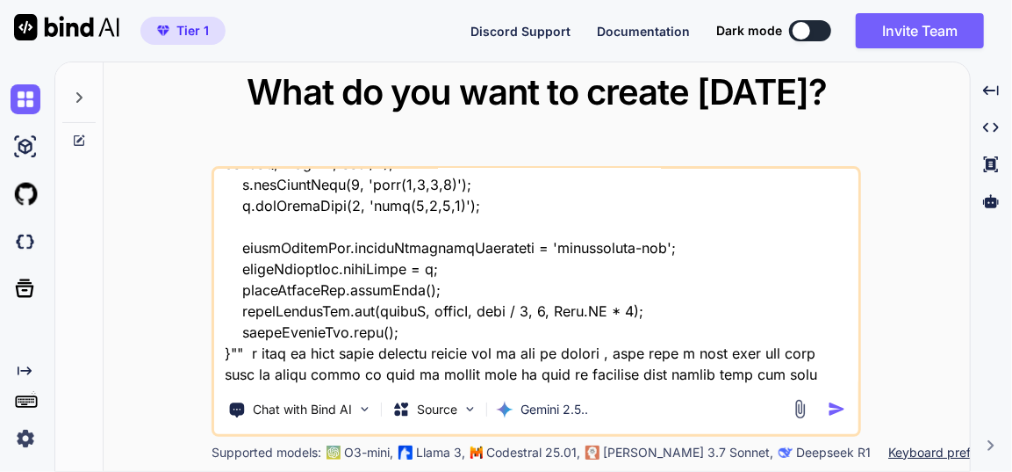
type textarea "this is my tool - "here is html code - index.html "<!DOCTYPE html> <html lang="…"
type textarea "x"
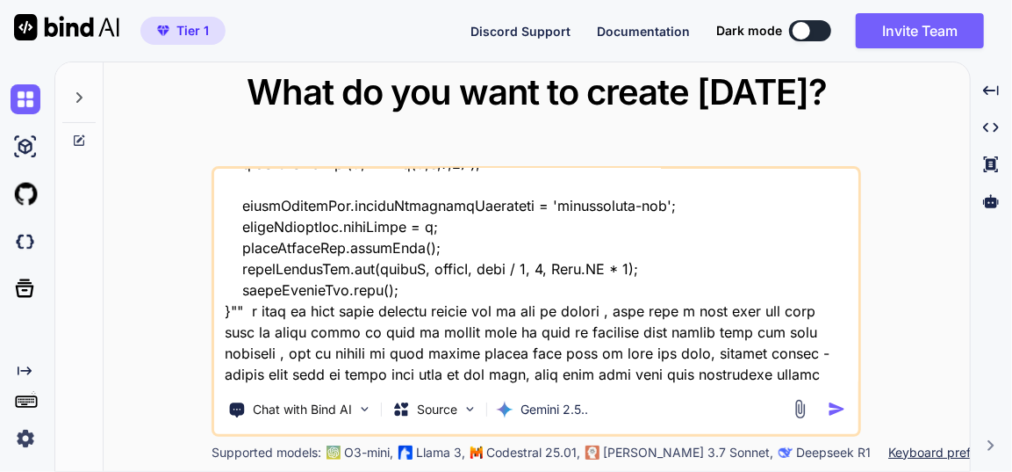
type textarea "this is my tool - "here is html code - index.html "<!DOCTYPE html> <html lang="…"
type textarea "x"
type textarea "this is my tool - "here is html code - index.html "<!DOCTYPE html> <html lang="…"
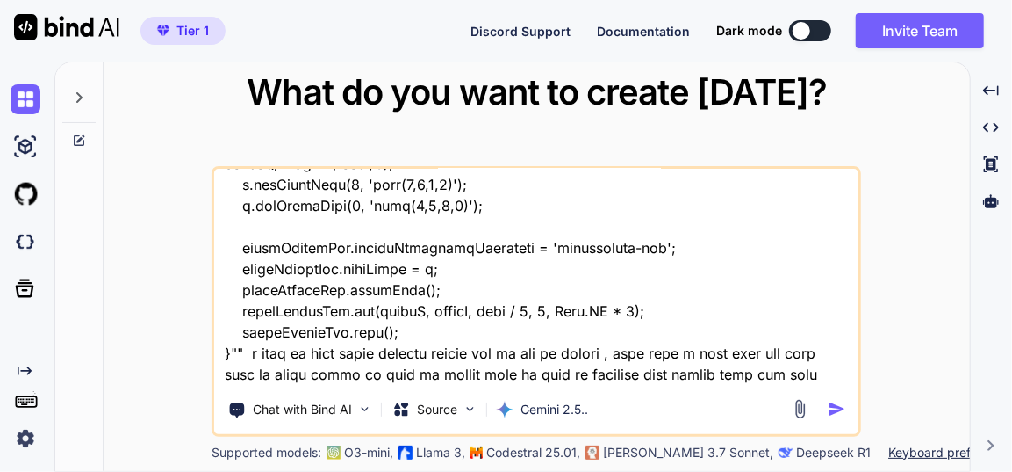
type textarea "x"
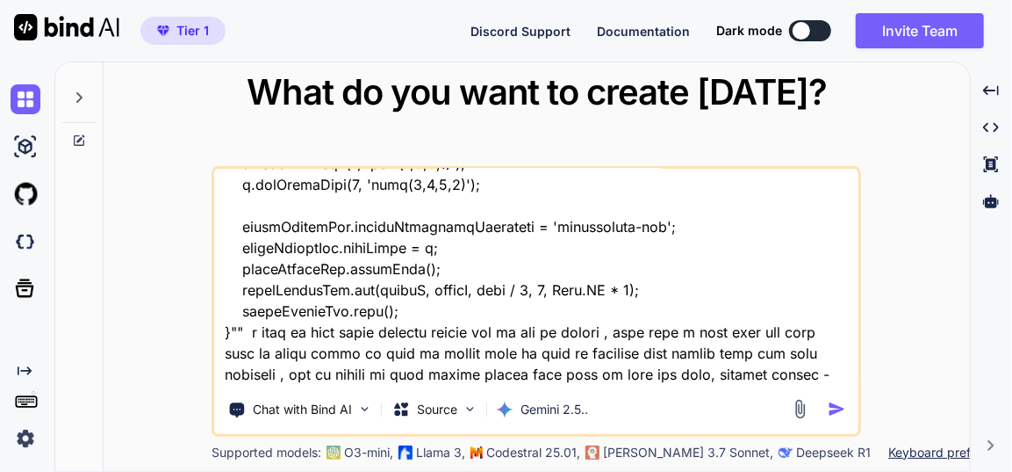
type textarea "this is my tool - "here is html code - index.html "<!DOCTYPE html> <html lang="…"
type textarea "x"
type textarea "this is my tool - "here is html code - index.html "<!DOCTYPE html> <html lang="…"
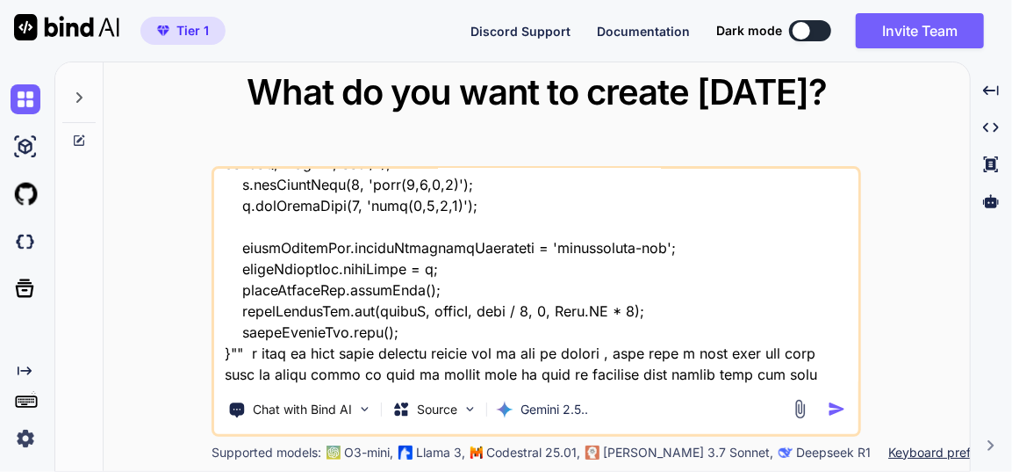
type textarea "x"
type textarea "this is my tool - "here is html code - index.html "<!DOCTYPE html> <html lang="…"
type textarea "x"
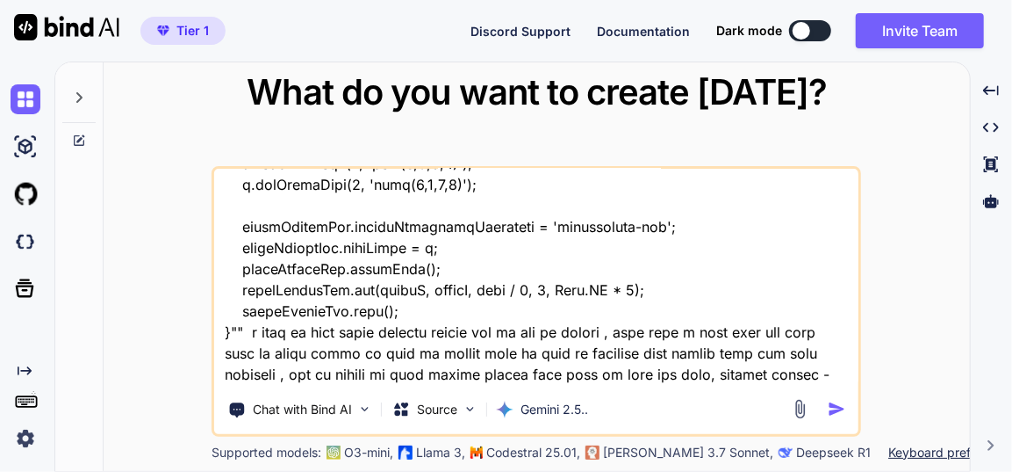
type textarea "this is my tool - "here is html code - index.html "<!DOCTYPE html> <html lang="…"
type textarea "x"
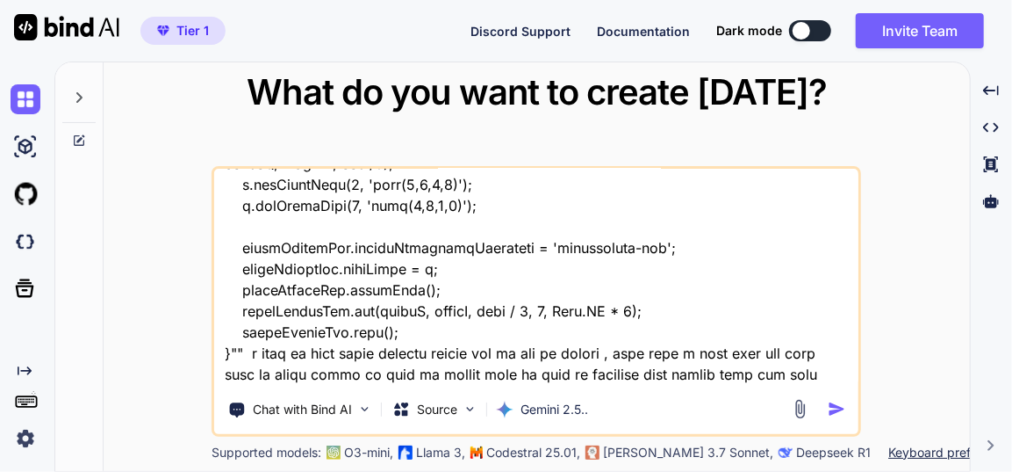
type textarea "this is my tool - "here is html code - index.html "<!DOCTYPE html> <html lang="…"
type textarea "x"
type textarea "this is my tool - "here is html code - index.html "<!DOCTYPE html> <html lang="…"
type textarea "x"
type textarea "this is my tool - "here is html code - index.html "<!DOCTYPE html> <html lang="…"
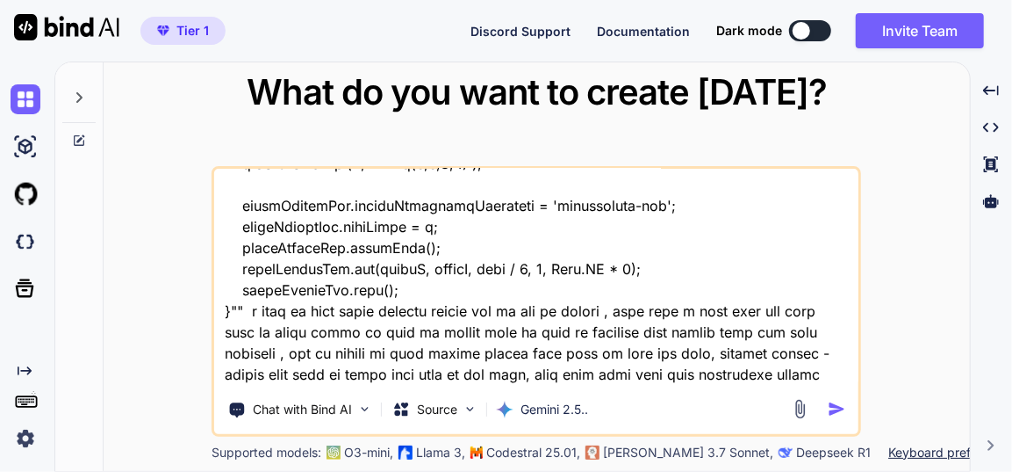
type textarea "x"
type textarea "this is my tool - "here is html code - index.html "<!DOCTYPE html> <html lang="…"
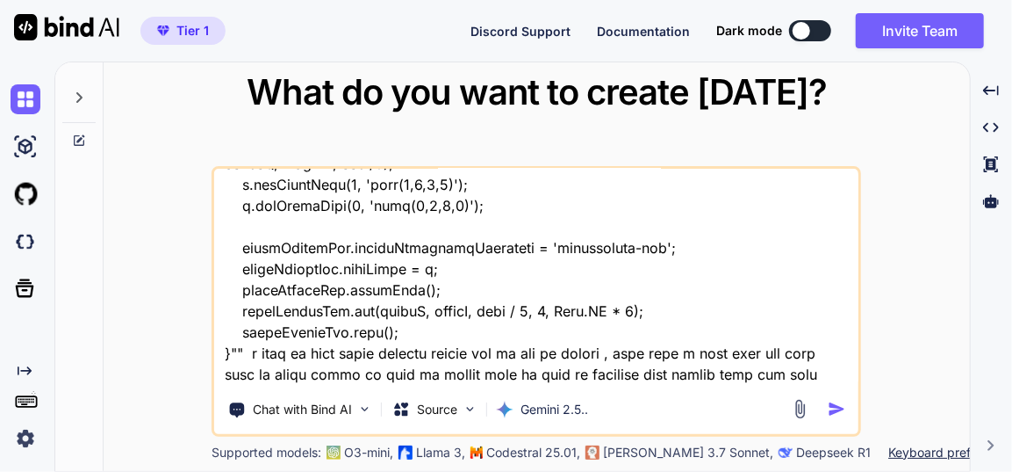
type textarea "x"
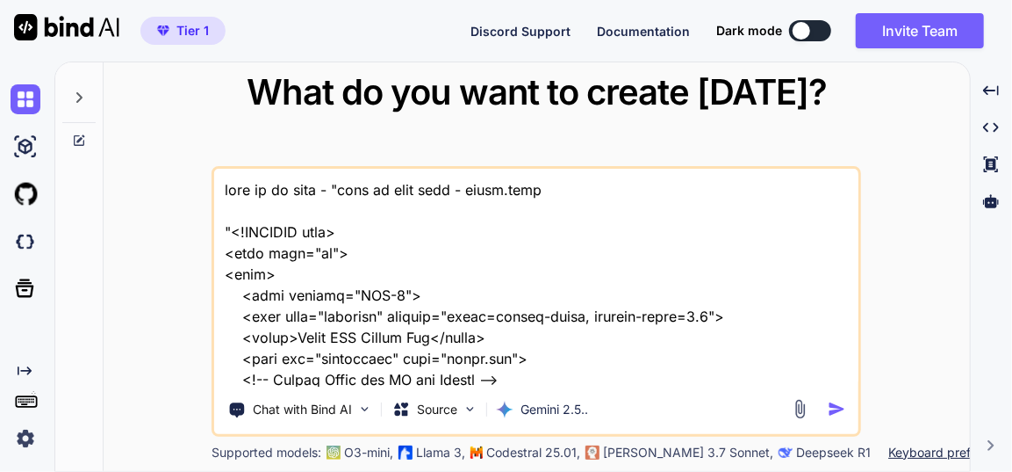
scroll to position [58361, 0]
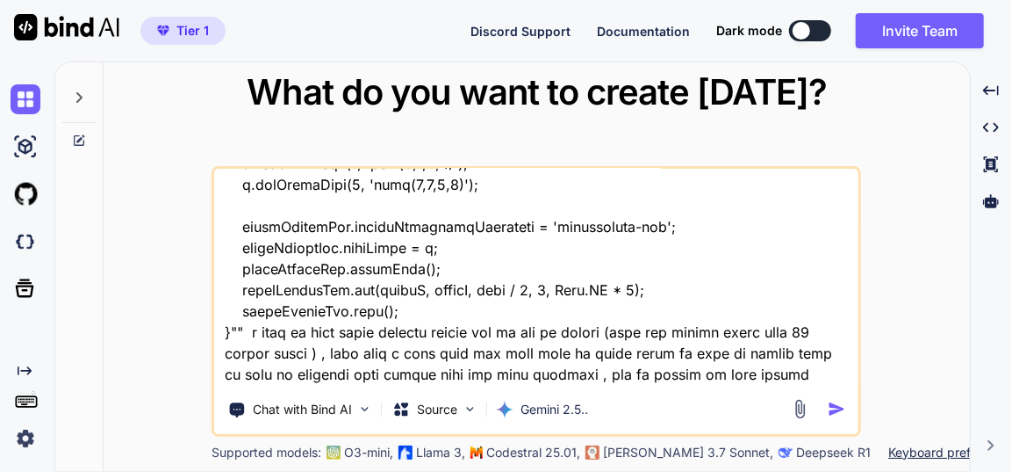
click at [335, 230] on textarea at bounding box center [536, 278] width 645 height 218
type textarea "this is my tool - "here is html code - index.html "<!DOCTYPE html> <html lang="…"
type textarea "x"
type textarea "this is my tool - "here is html code - index.html "<!DOCTYPE html> <html lang="…"
type textarea "x"
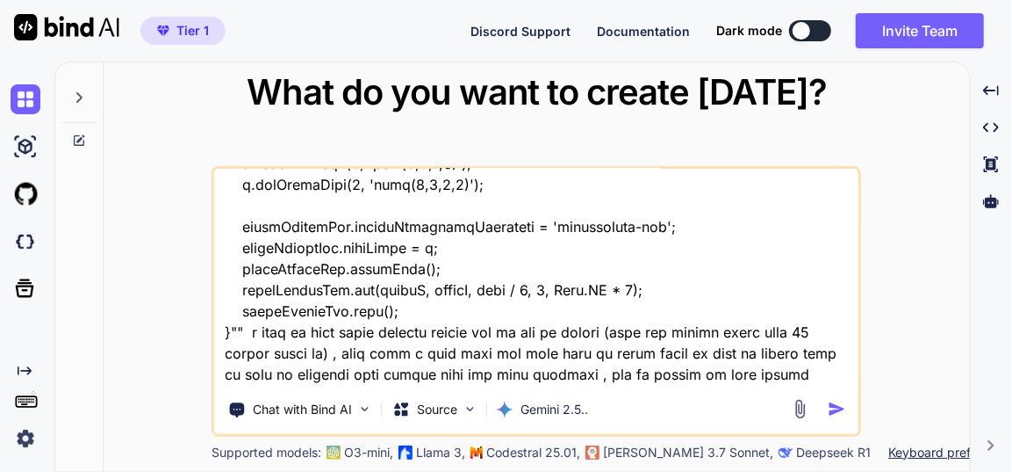
type textarea "this is my tool - "here is html code - index.html "<!DOCTYPE html> <html lang="…"
type textarea "x"
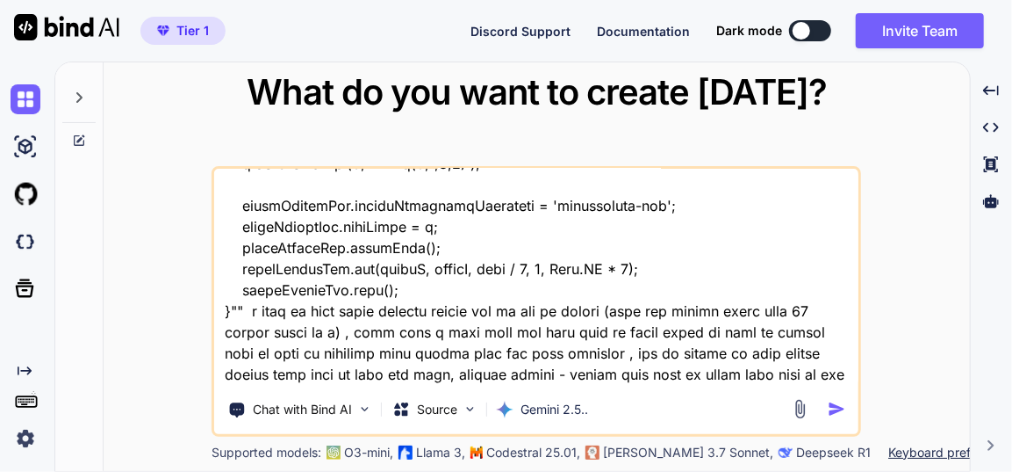
type textarea "this is my tool - "here is html code - index.html "<!DOCTYPE html> <html lang="…"
type textarea "x"
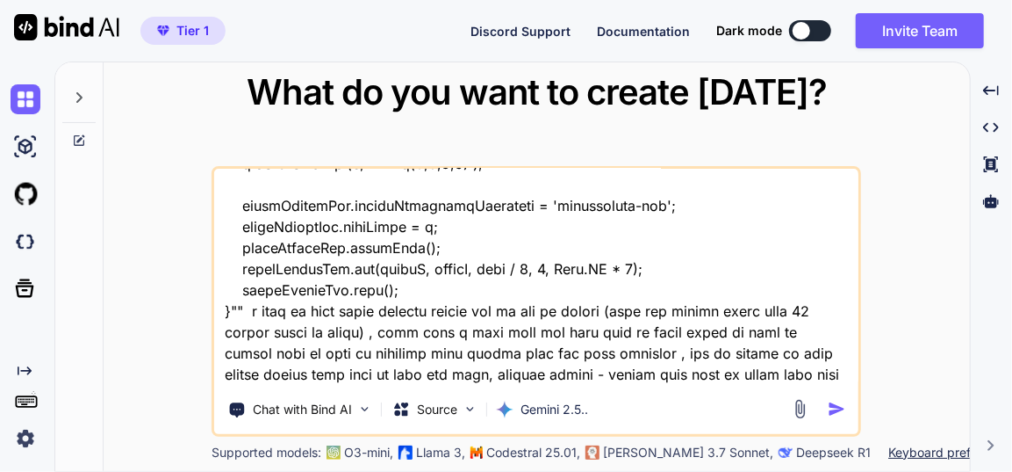
type textarea "this is my tool - "here is html code - index.html "<!DOCTYPE html> <html lang="…"
type textarea "x"
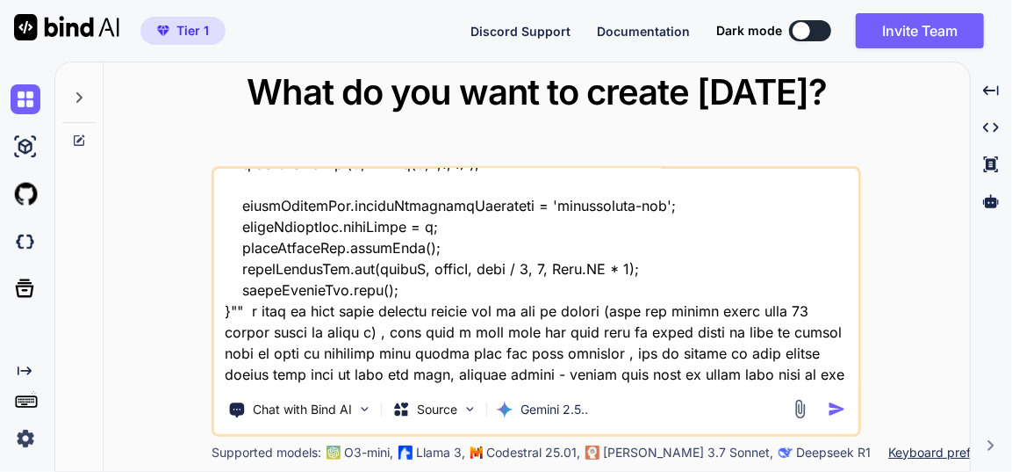
type textarea "this is my tool - "here is html code - index.html "<!DOCTYPE html> <html lang="…"
type textarea "x"
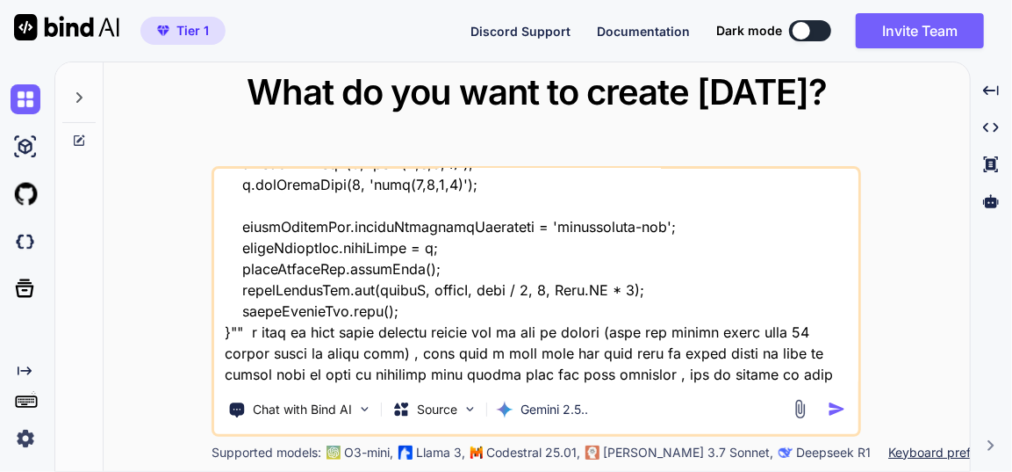
type textarea "this is my tool - "here is html code - index.html "<!DOCTYPE html> <html lang="…"
type textarea "x"
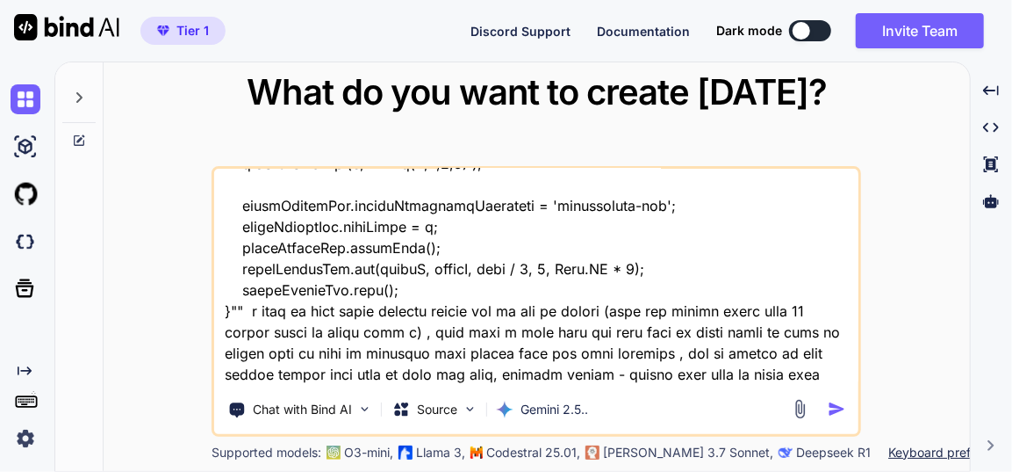
type textarea "this is my tool - "here is html code - index.html "<!DOCTYPE html> <html lang="…"
type textarea "x"
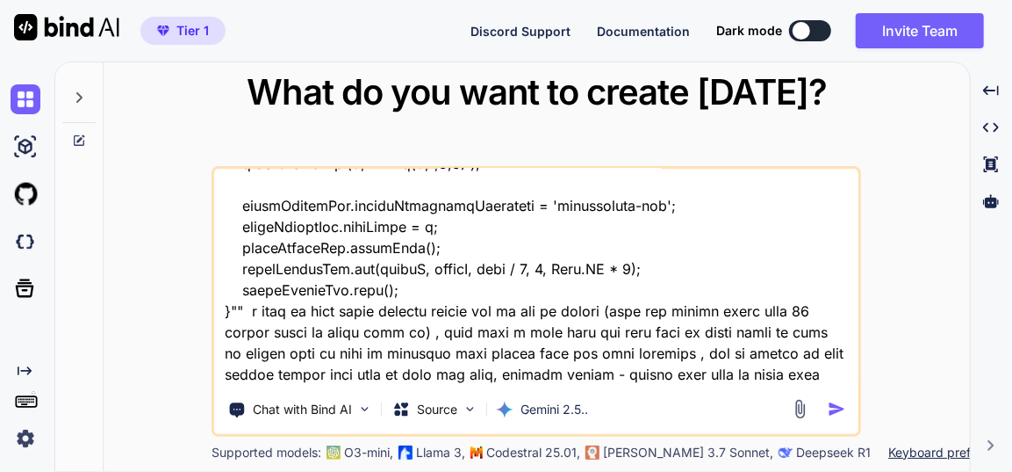
type textarea "this is my tool - "here is html code - index.html "<!DOCTYPE html> <html lang="…"
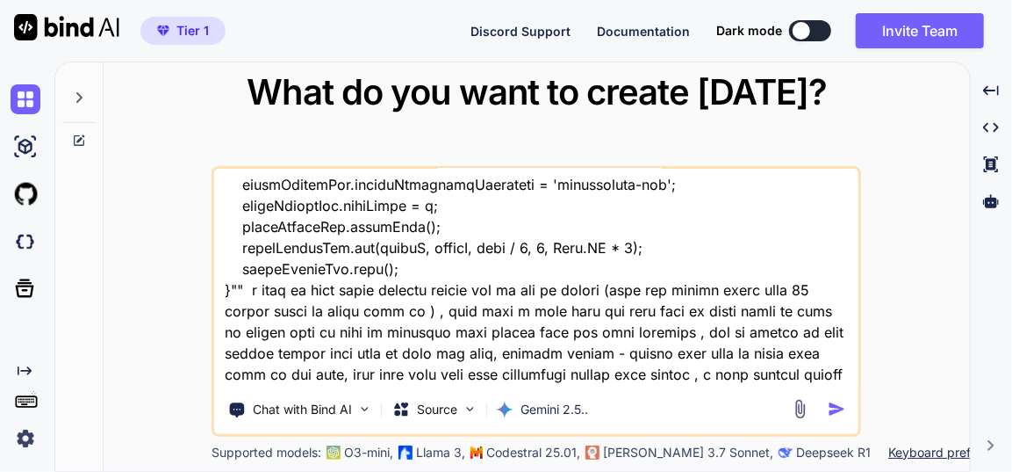
type textarea "x"
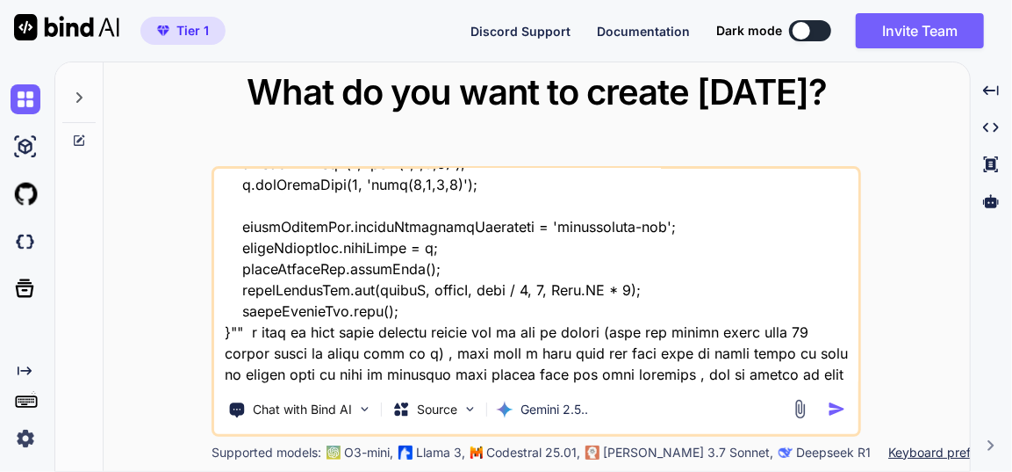
type textarea "this is my tool - "here is html code - index.html "<!DOCTYPE html> <html lang="…"
type textarea "x"
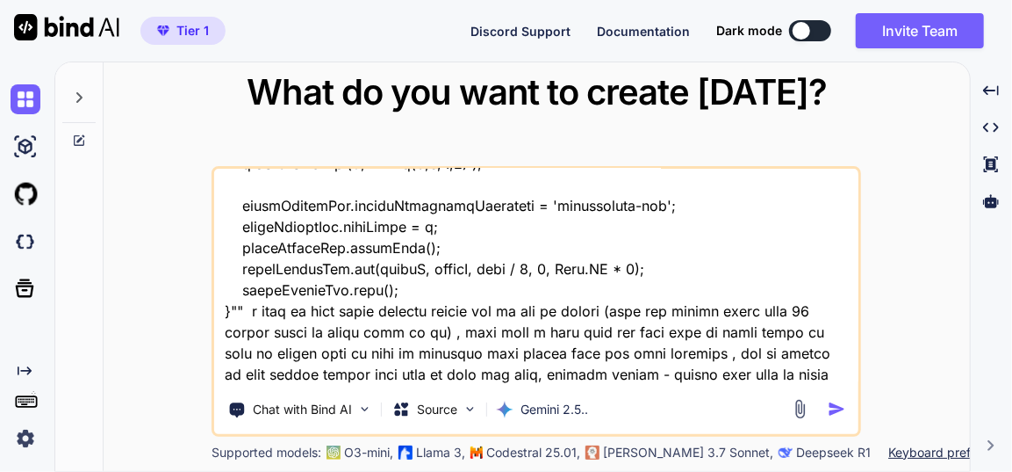
type textarea "this is my tool - "here is html code - index.html "<!DOCTYPE html> <html lang="…"
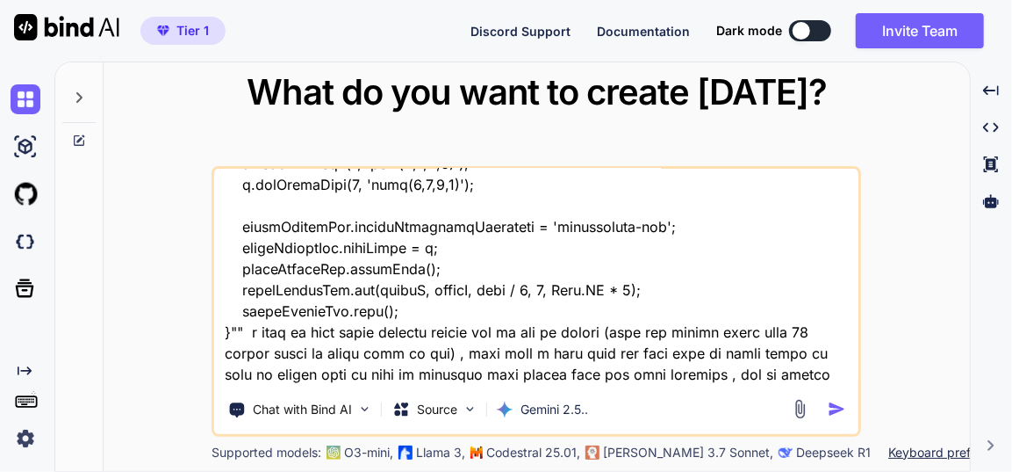
type textarea "x"
type textarea "this is my tool - "here is html code - index.html "<!DOCTYPE html> <html lang="…"
type textarea "x"
drag, startPoint x: 479, startPoint y: 228, endPoint x: 647, endPoint y: 202, distance: 169.8
click at [647, 202] on textarea at bounding box center [536, 278] width 645 height 218
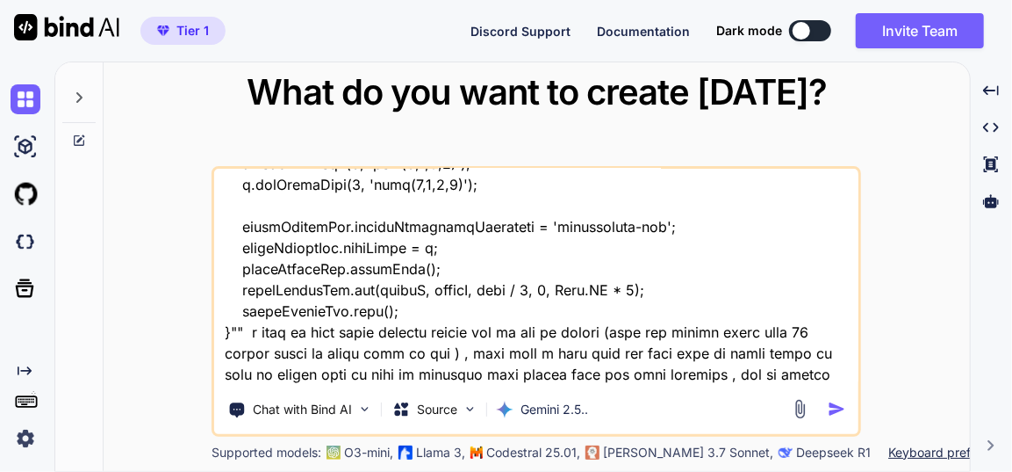
type textarea "this is my tool - "here is html code - index.html "<!DOCTYPE html> <html lang="…"
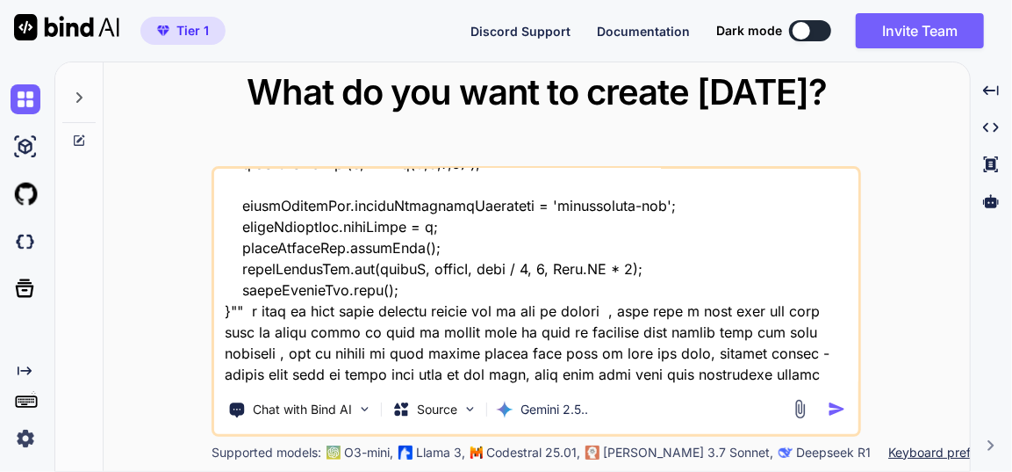
type textarea "x"
click at [657, 383] on textarea at bounding box center [536, 278] width 645 height 218
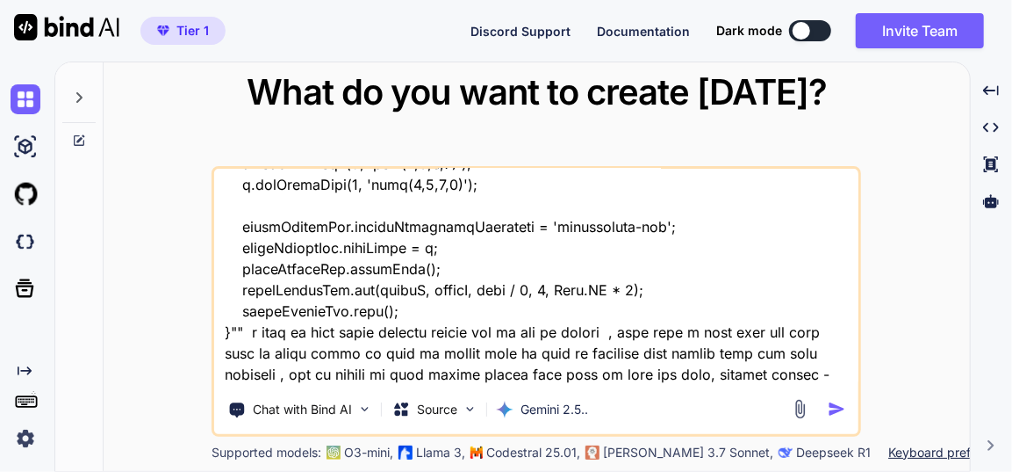
type textarea "this is my tool - "here is html code - index.html "<!DOCTYPE html> <html lang="…"
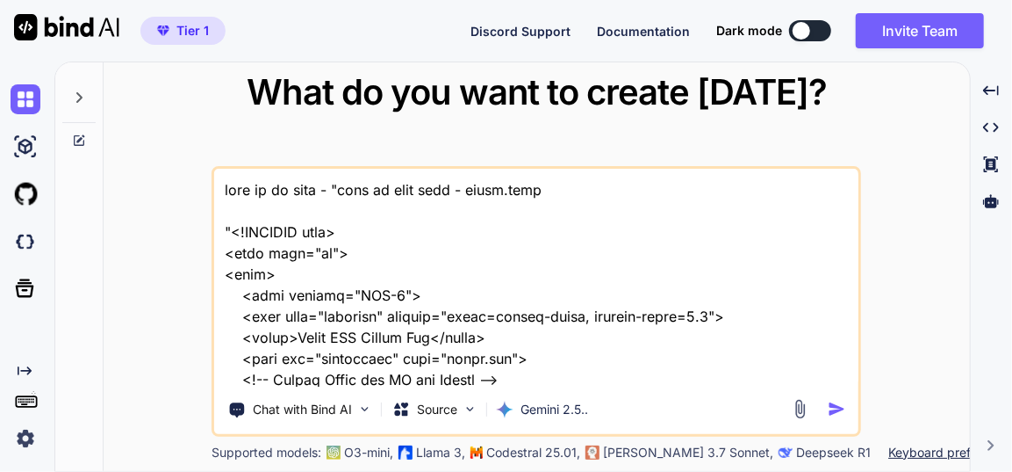
scroll to position [58383, 0]
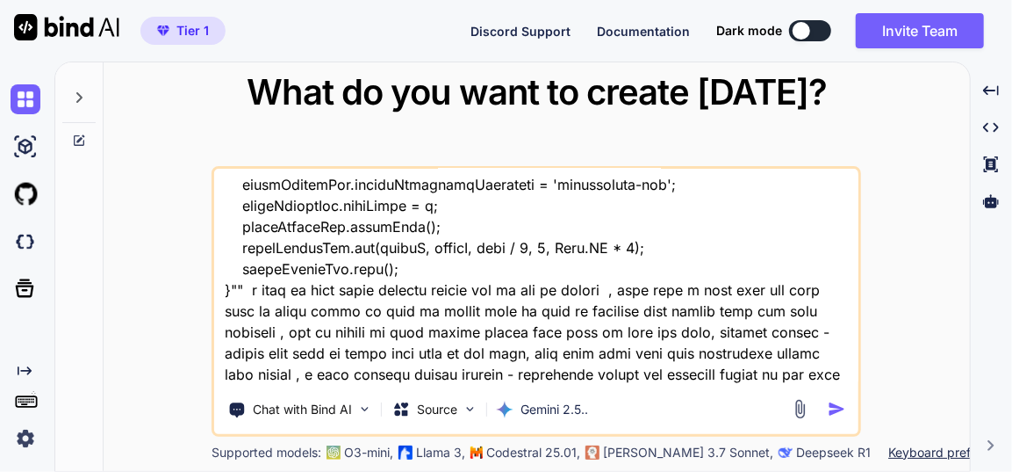
type textarea "this is my tool - "here is html code - index.html "<!DOCTYPE html> <html lang="…"
type textarea "x"
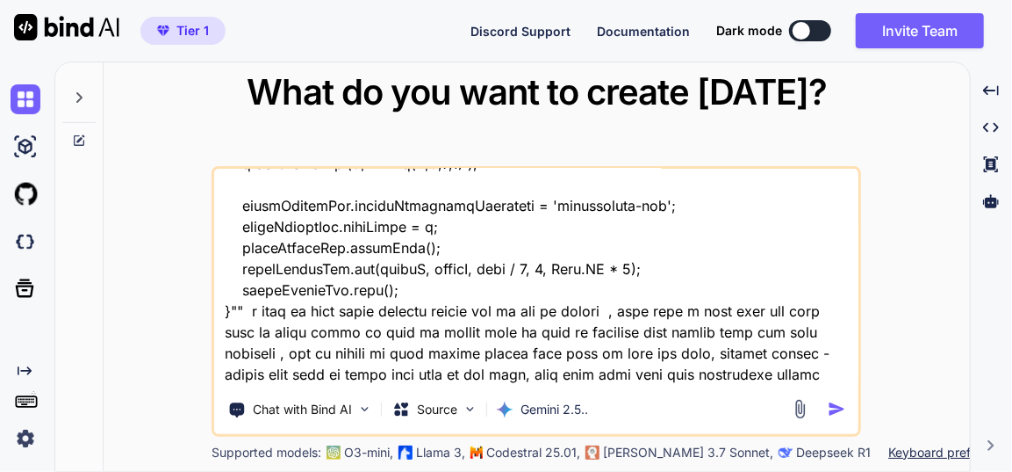
type textarea "this is my tool - "here is html code - index.html "<!DOCTYPE html> <html lang="…"
type textarea "x"
type textarea "this is my tool - "here is html code - index.html "<!DOCTYPE html> <html lang="…"
type textarea "x"
type textarea "this is my tool - "here is html code - index.html "<!DOCTYPE html> <html lang="…"
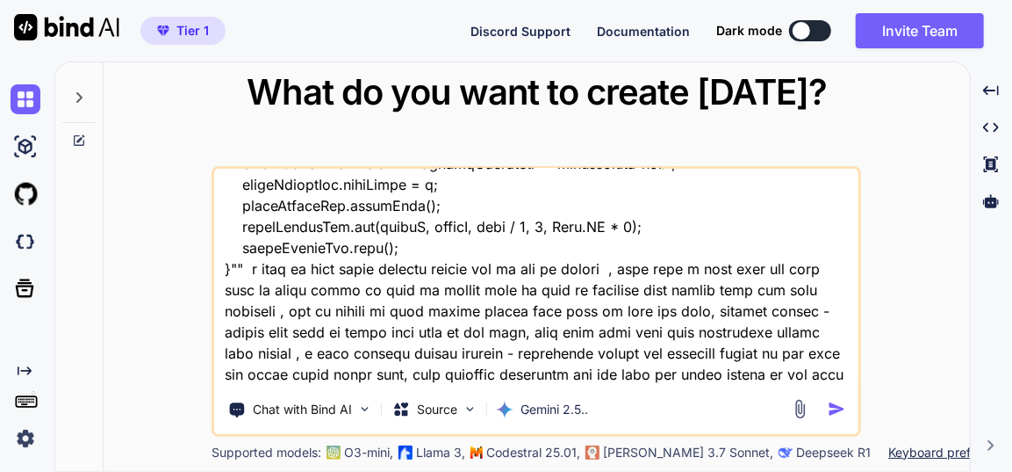
type textarea "x"
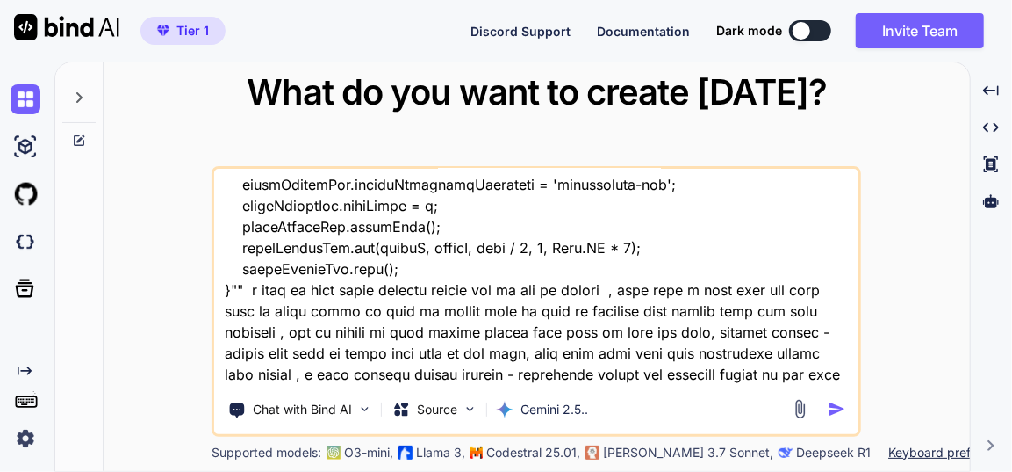
type textarea "this is my tool - "here is html code - index.html "<!DOCTYPE html> <html lang="…"
type textarea "x"
type textarea "this is my tool - "here is html code - index.html "<!DOCTYPE html> <html lang="…"
type textarea "x"
type textarea "this is my tool - "here is html code - index.html "<!DOCTYPE html> <html lang="…"
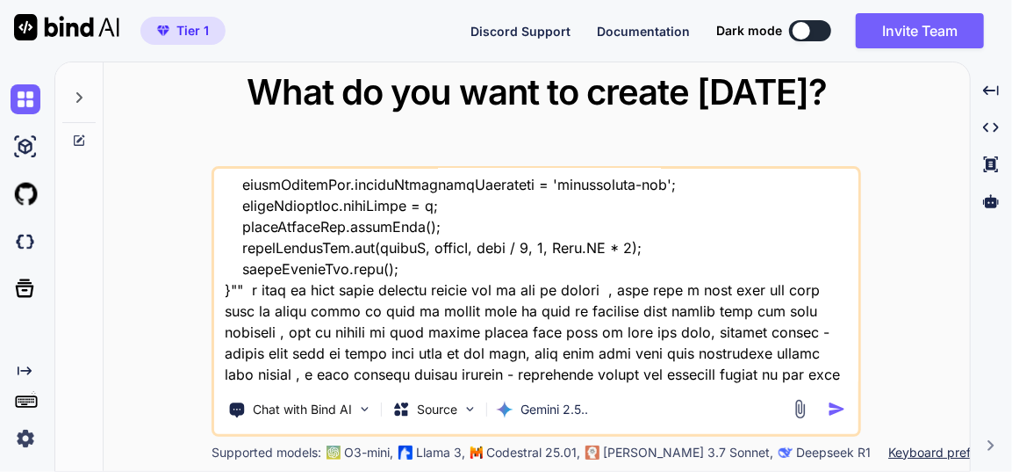
type textarea "x"
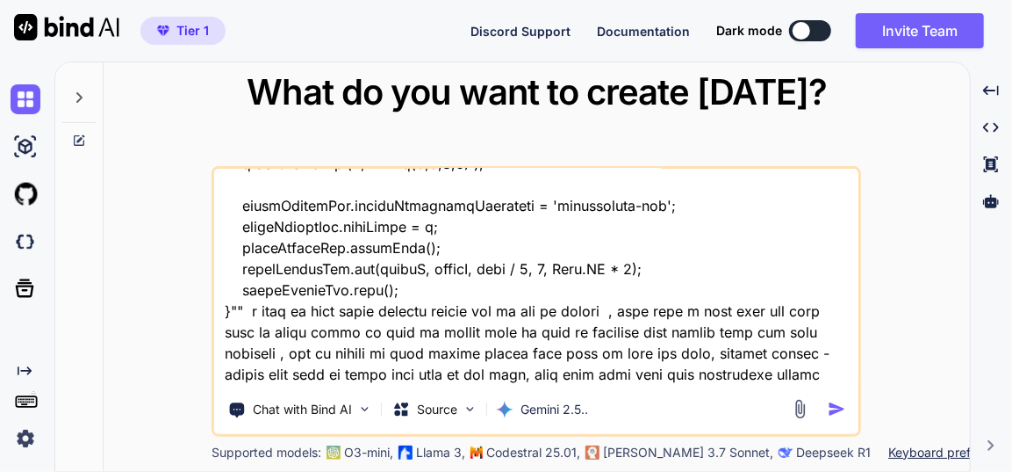
type textarea "this is my tool - "here is html code - index.html "<!DOCTYPE html> <html lang="…"
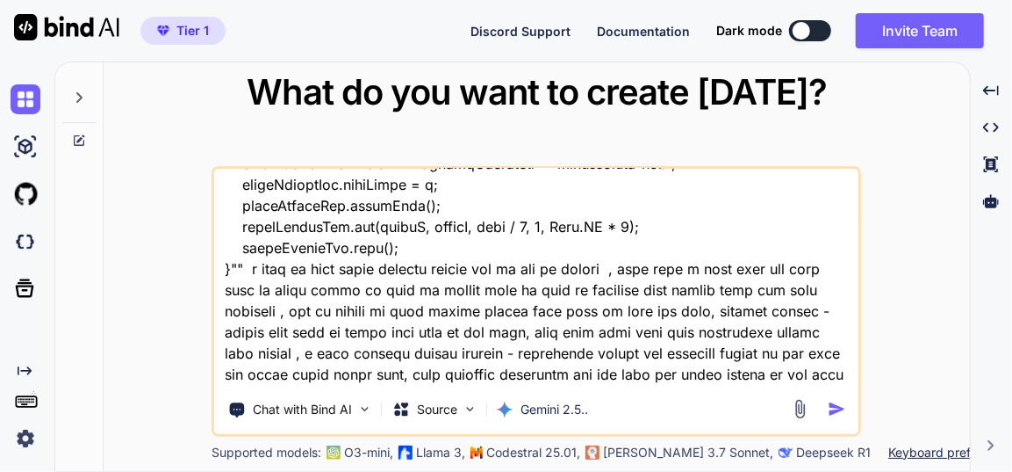
type textarea "x"
type textarea "this is my tool - "here is html code - index.html "<!DOCTYPE html> <html lang="…"
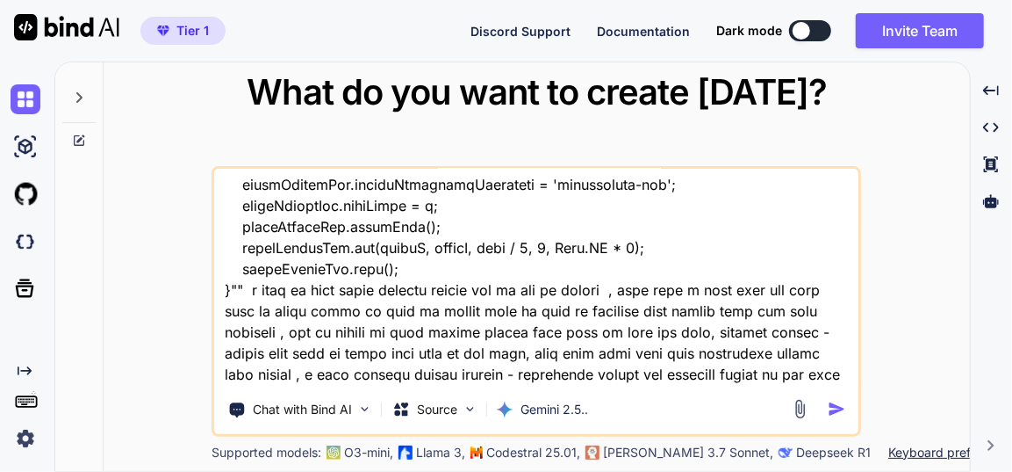
type textarea "x"
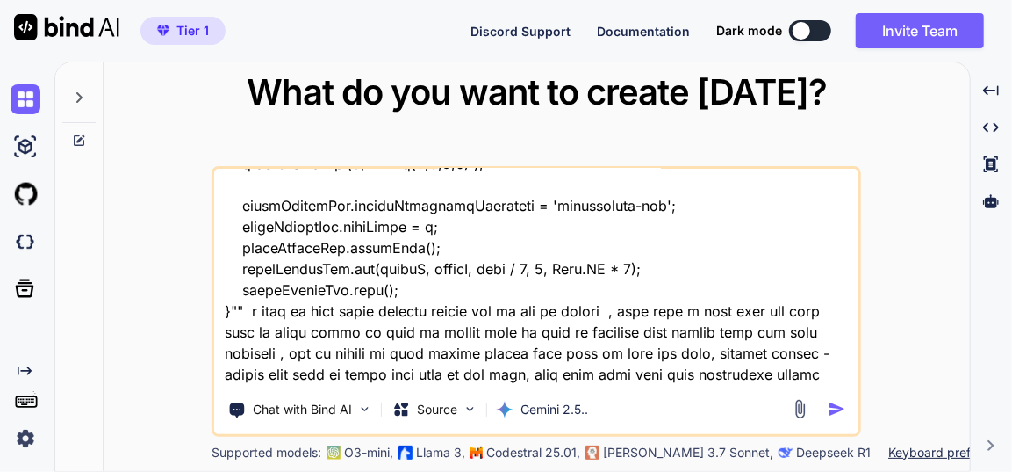
type textarea "this is my tool - "here is html code - index.html "<!DOCTYPE html> <html lang="…"
type textarea "x"
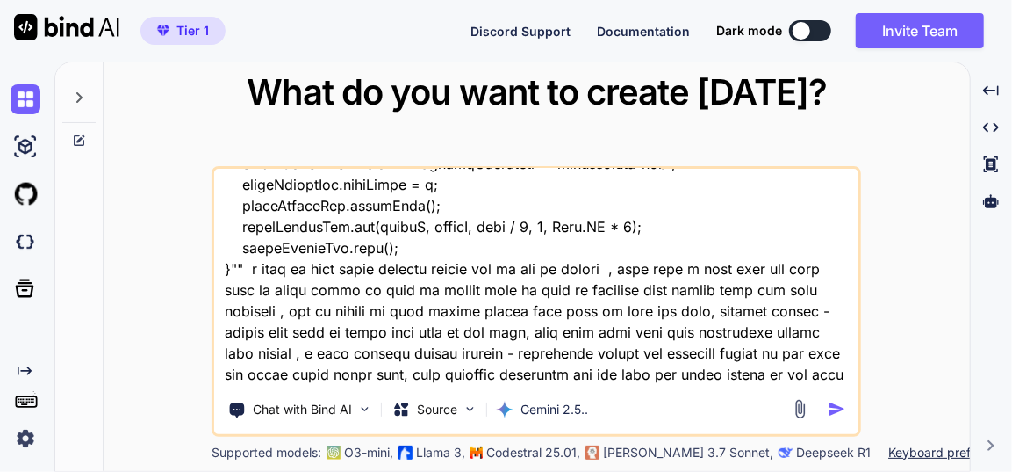
type textarea "this is my tool - "here is html code - index.html "<!DOCTYPE html> <html lang="…"
type textarea "x"
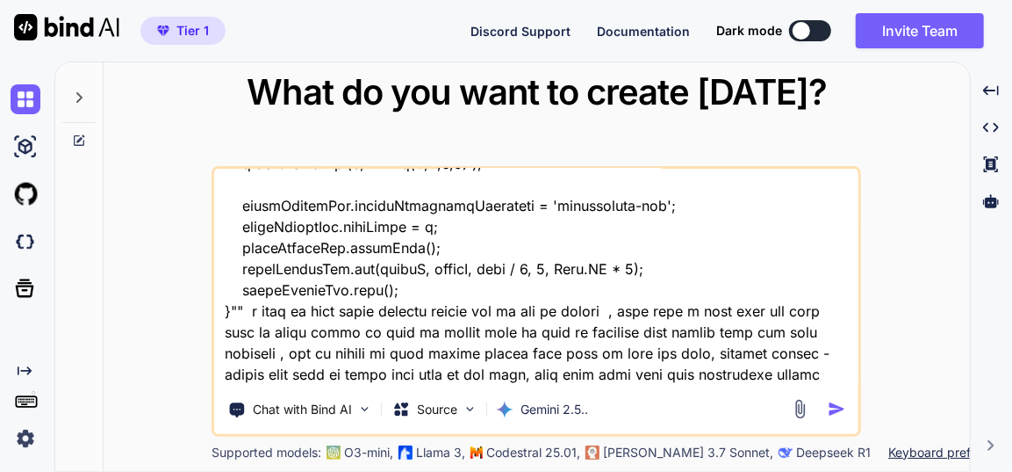
type textarea "this is my tool - "here is html code - index.html "<!DOCTYPE html> <html lang="…"
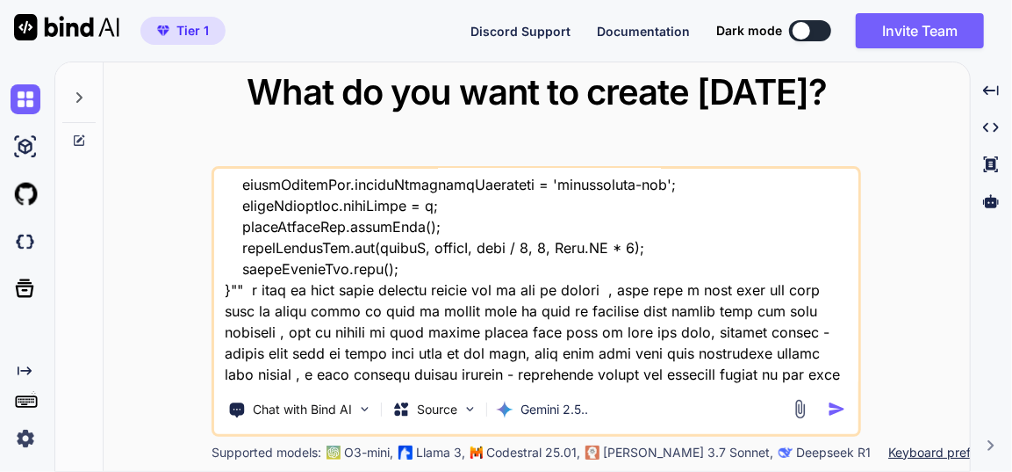
type textarea "x"
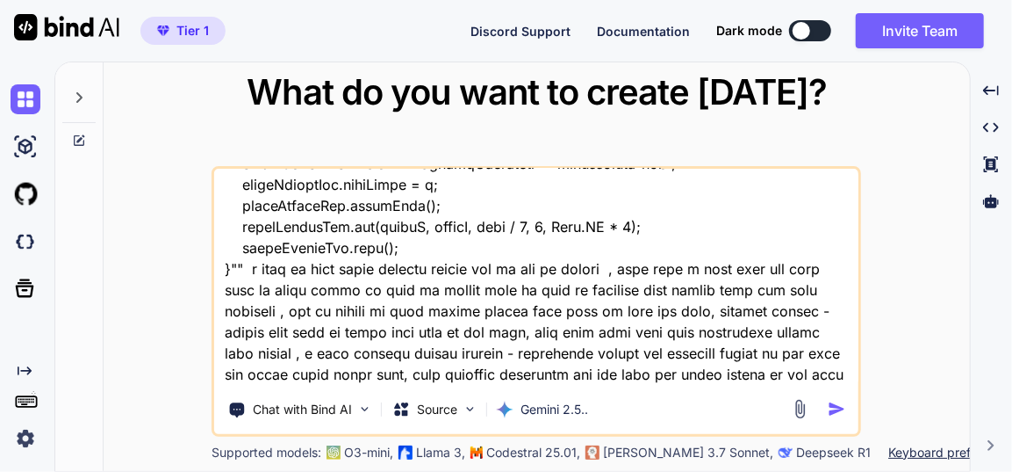
type textarea "this is my tool - "here is html code - index.html "<!DOCTYPE html> <html lang="…"
type textarea "x"
click at [646, 188] on textarea at bounding box center [536, 278] width 645 height 218
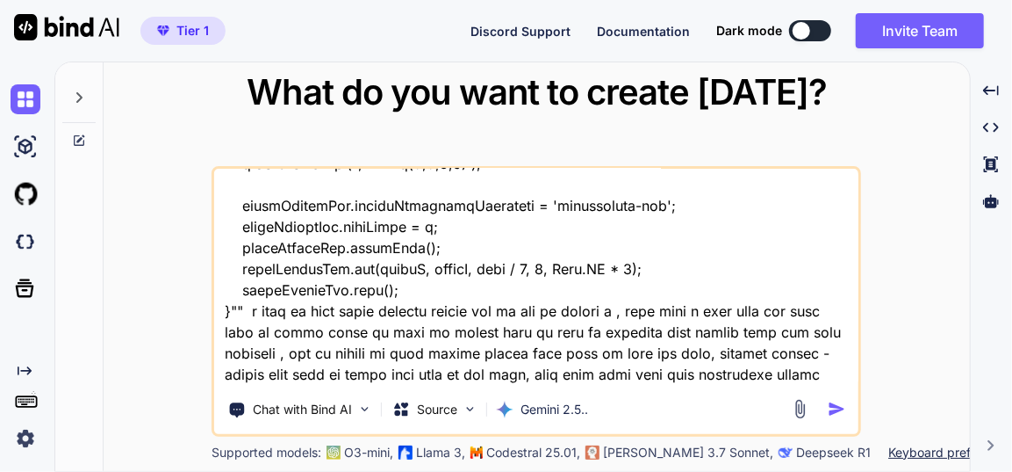
type textarea "this is my tool - "here is html code - index.html "<!DOCTYPE html> <html lang="…"
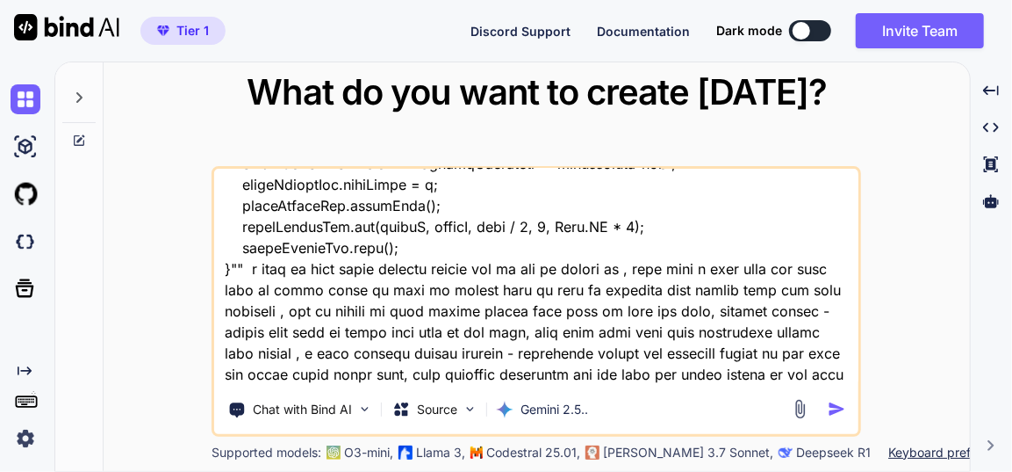
type textarea "x"
type textarea "this is my tool - "here is html code - index.html "<!DOCTYPE html> <html lang="…"
type textarea "x"
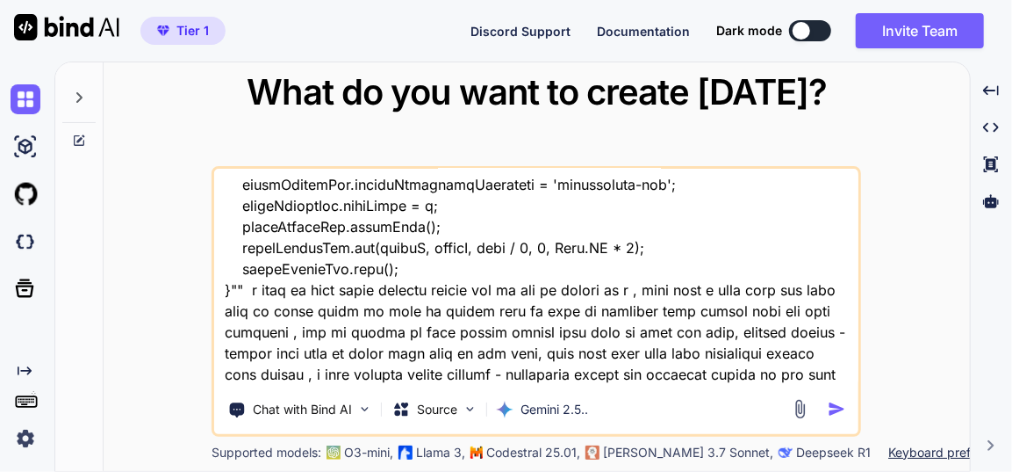
type textarea "this is my tool - "here is html code - index.html "<!DOCTYPE html> <html lang="…"
type textarea "x"
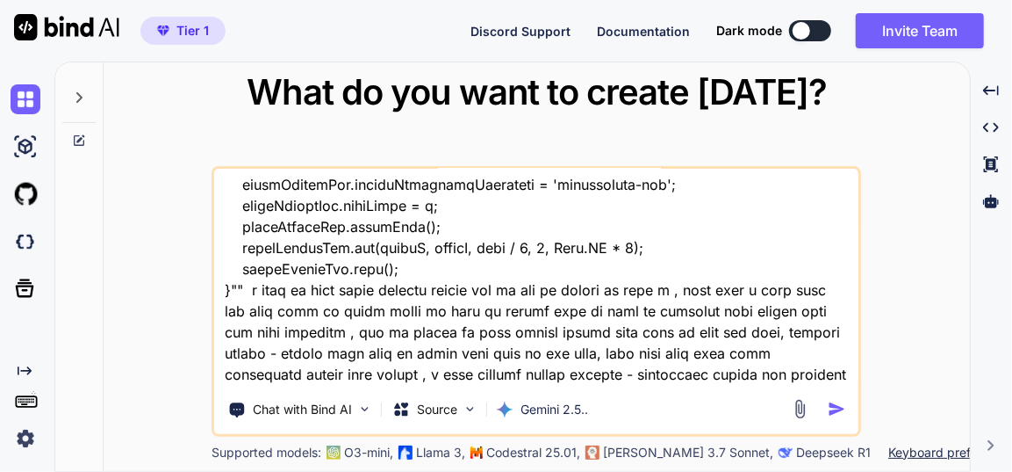
type textarea "this is my tool - "here is html code - index.html "<!DOCTYPE html> <html lang="…"
type textarea "x"
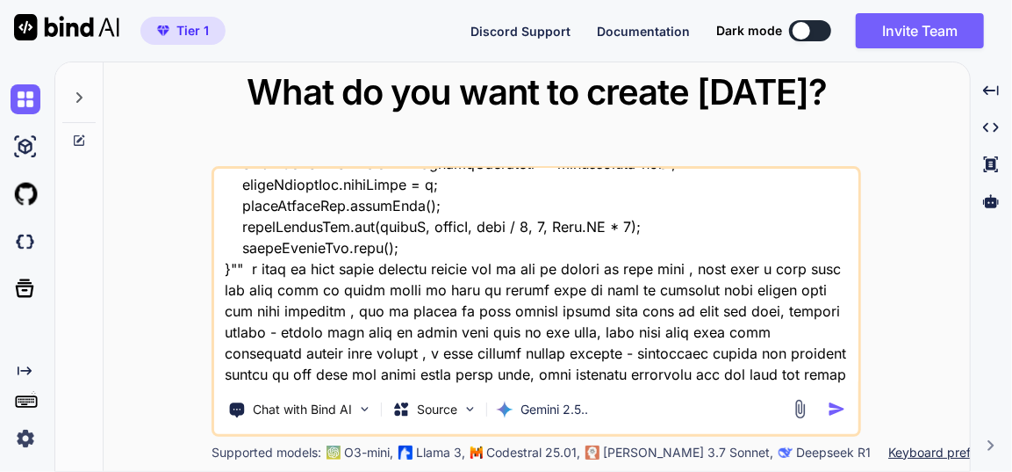
type textarea "this is my tool - "here is html code - index.html "<!DOCTYPE html> <html lang="…"
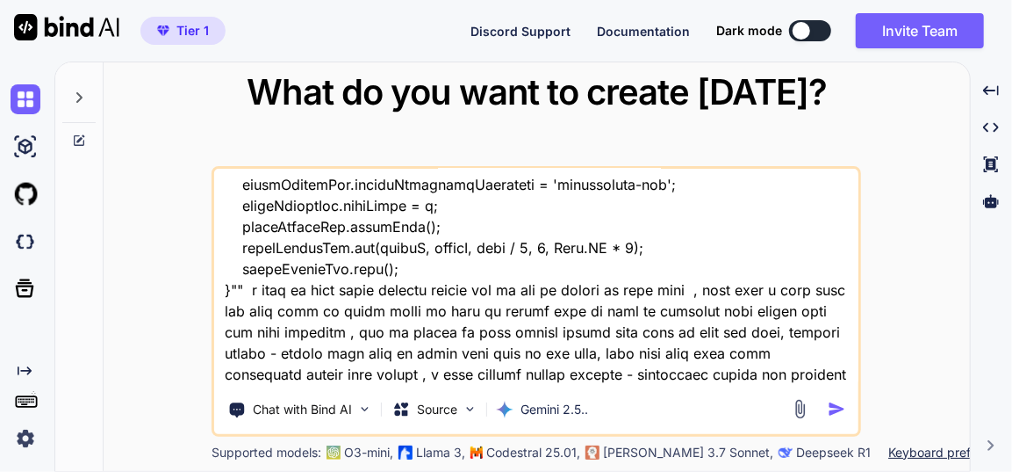
type textarea "x"
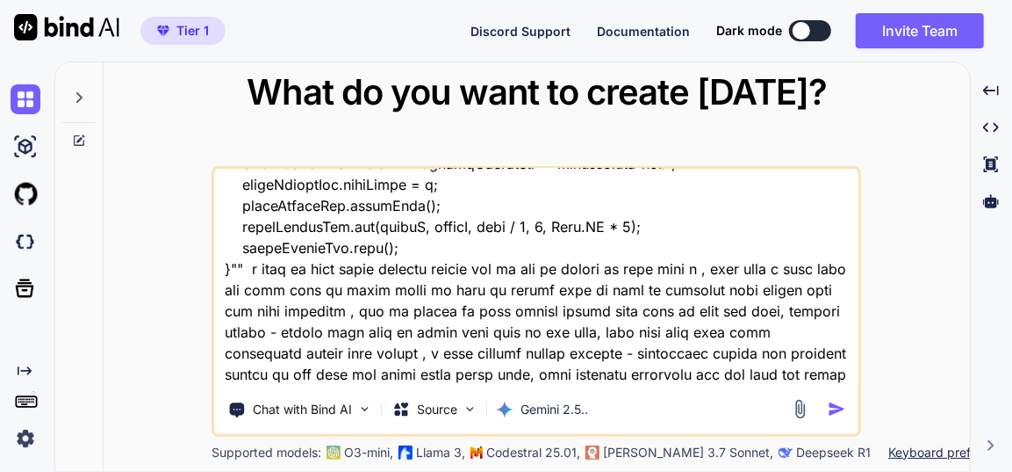
type textarea "this is my tool - "here is html code - index.html "<!DOCTYPE html> <html lang="…"
type textarea "x"
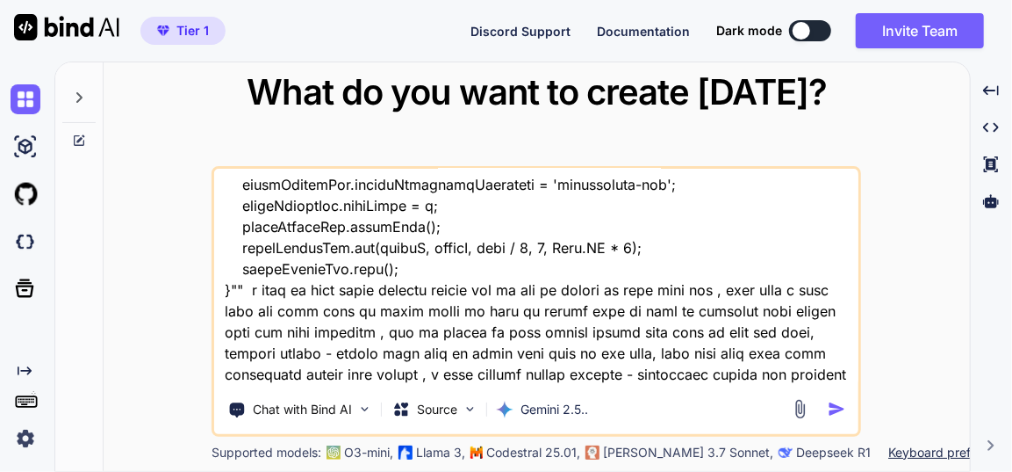
type textarea "this is my tool - "here is html code - index.html "<!DOCTYPE html> <html lang="…"
type textarea "x"
type textarea "this is my tool - "here is html code - index.html "<!DOCTYPE html> <html lang="…"
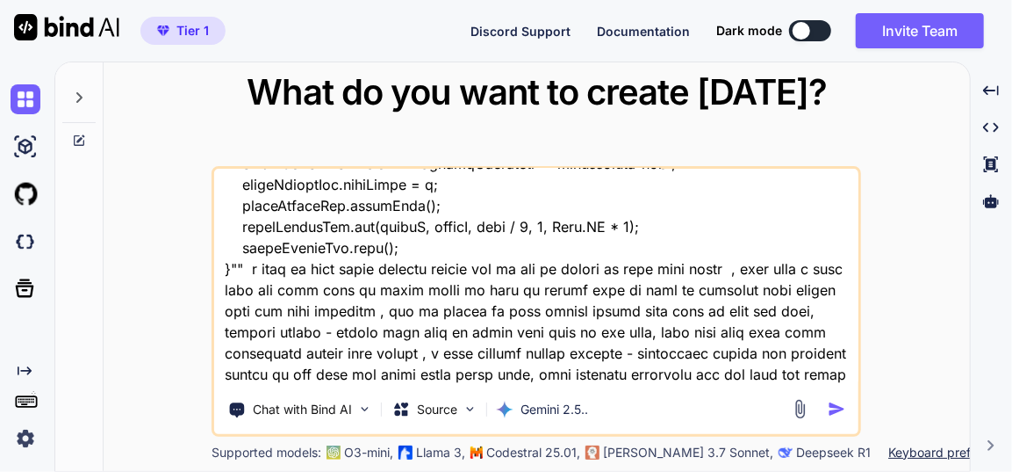
type textarea "x"
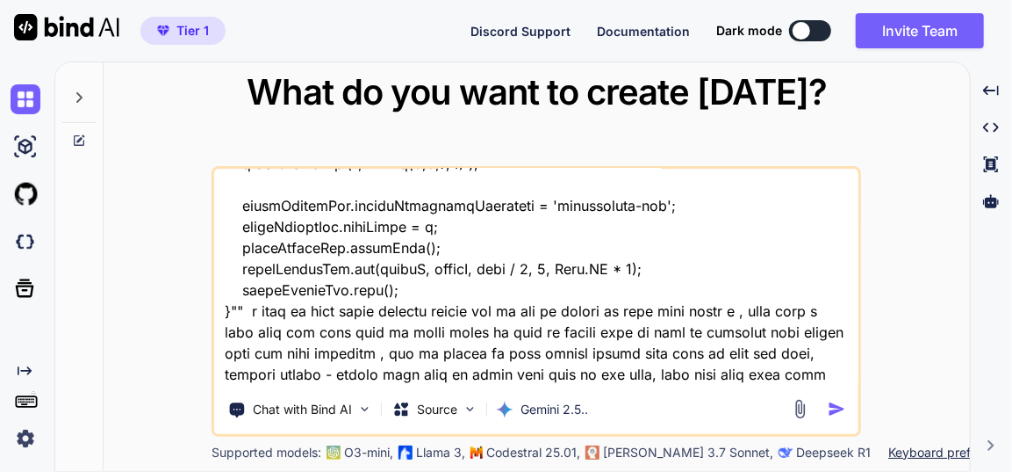
type textarea "this is my tool - "here is html code - index.html "<!DOCTYPE html> <html lang="…"
type textarea "x"
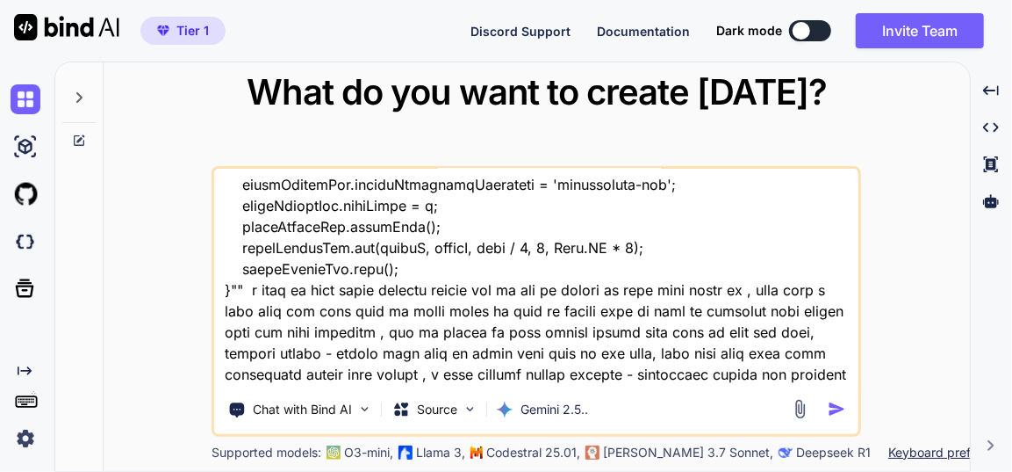
type textarea "this is my tool - "here is html code - index.html "<!DOCTYPE html> <html lang="…"
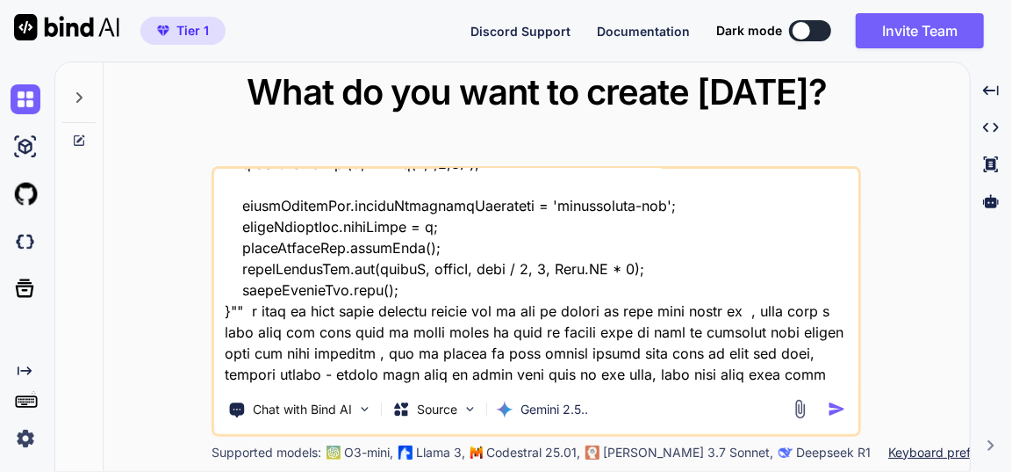
type textarea "x"
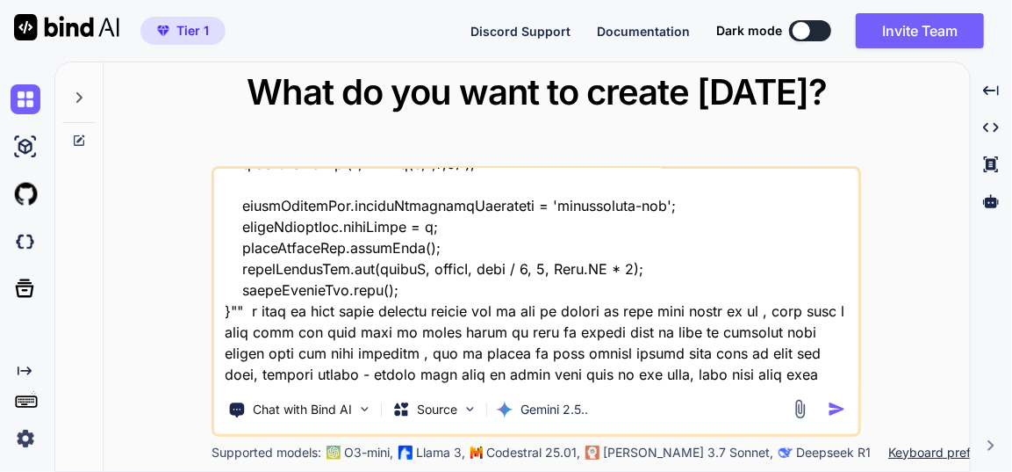
type textarea "this is my tool - "here is html code - index.html "<!DOCTYPE html> <html lang="…"
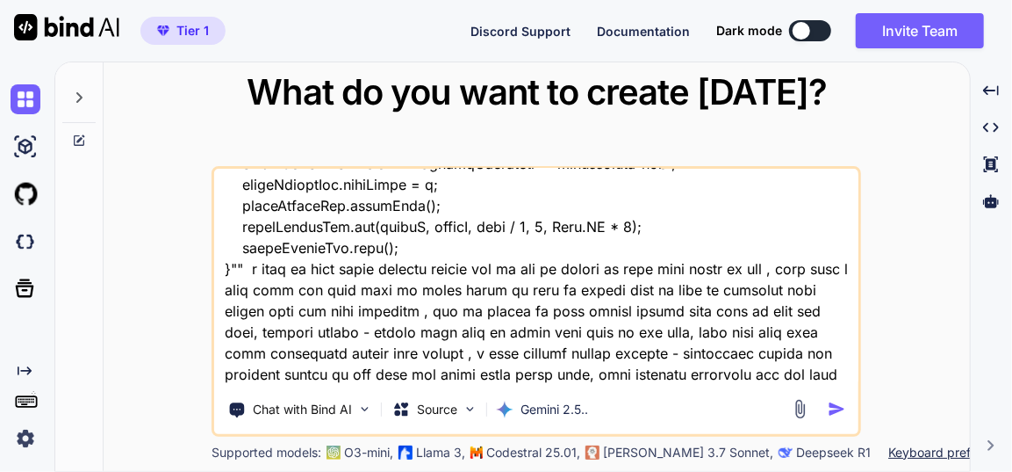
type textarea "x"
type textarea "this is my tool - "here is html code - index.html "<!DOCTYPE html> <html lang="…"
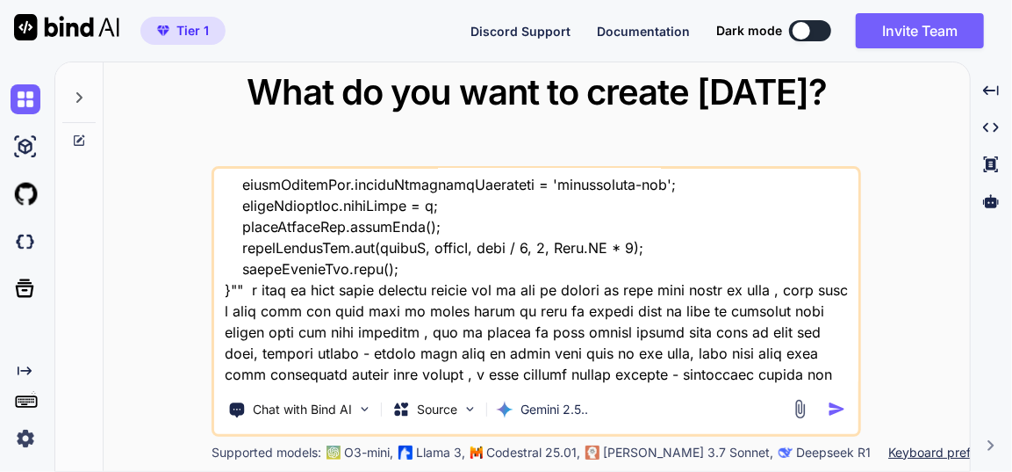
type textarea "x"
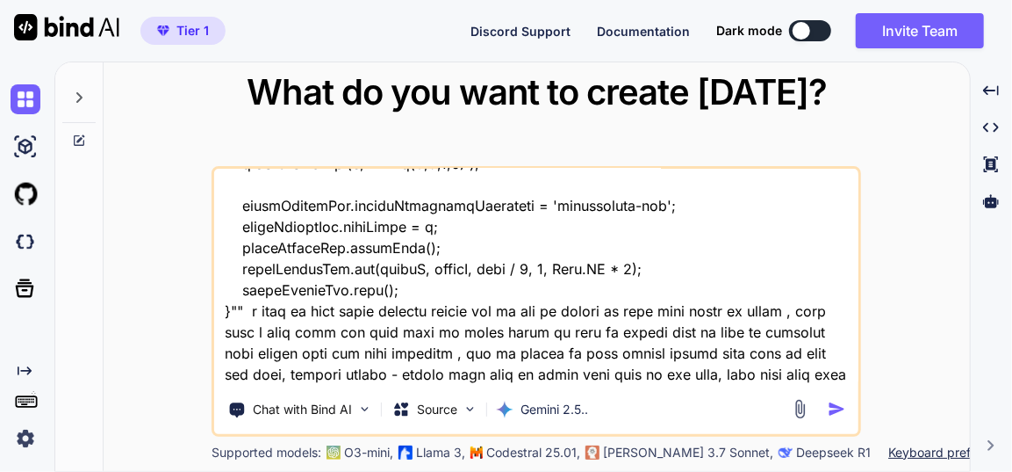
type textarea "this is my tool - "here is html code - index.html "<!DOCTYPE html> <html lang="…"
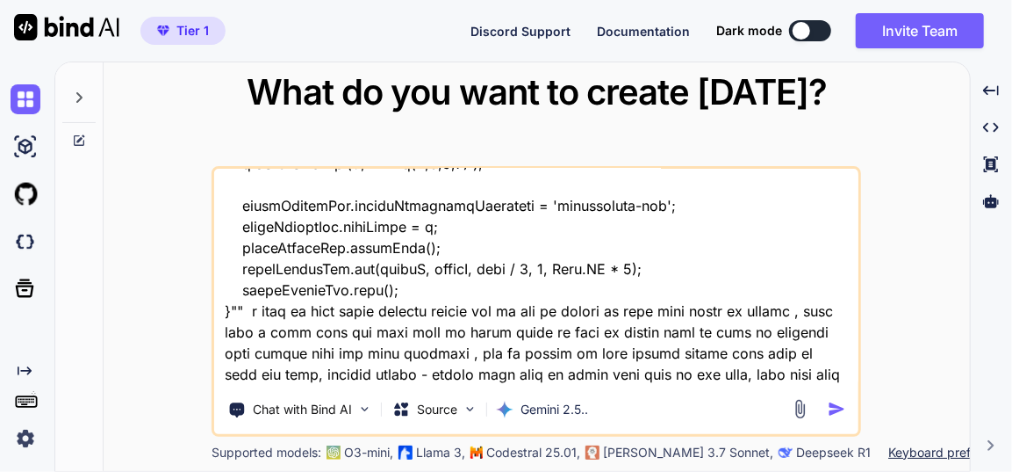
type textarea "x"
type textarea "this is my tool - "here is html code - index.html "<!DOCTYPE html> <html lang="…"
type textarea "x"
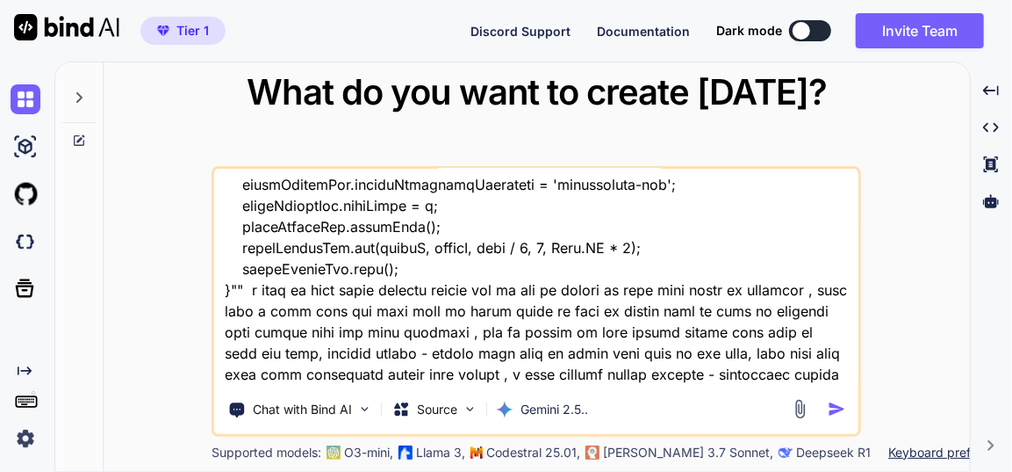
type textarea "this is my tool - "here is html code - index.html "<!DOCTYPE html> <html lang="…"
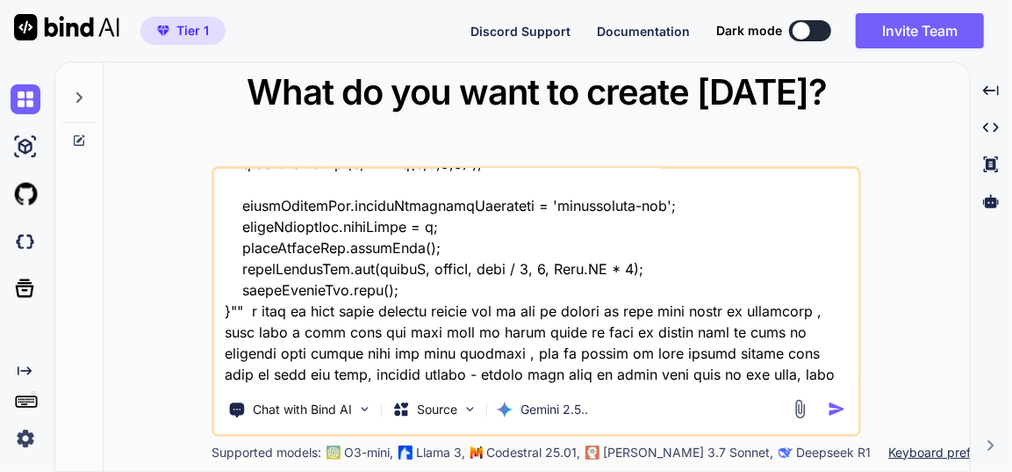
type textarea "x"
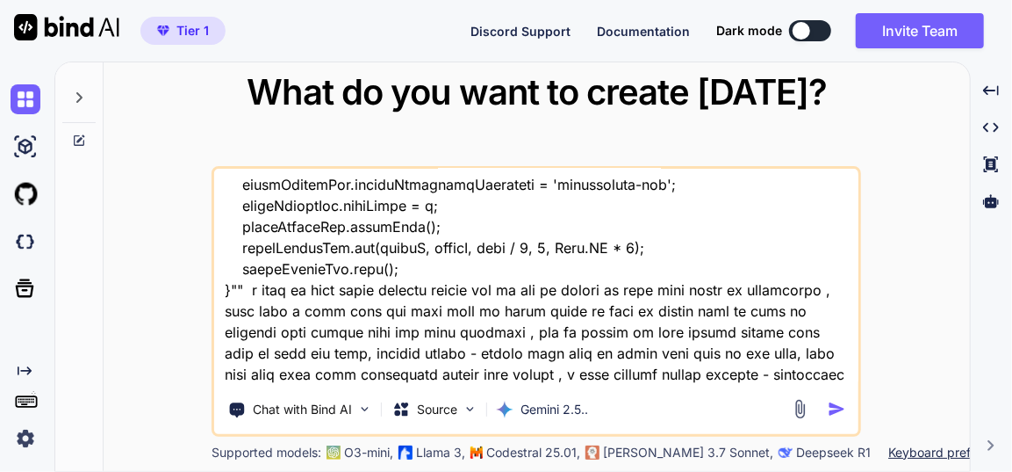
type textarea "this is my tool - "here is html code - index.html "<!DOCTYPE html> <html lang="…"
type textarea "x"
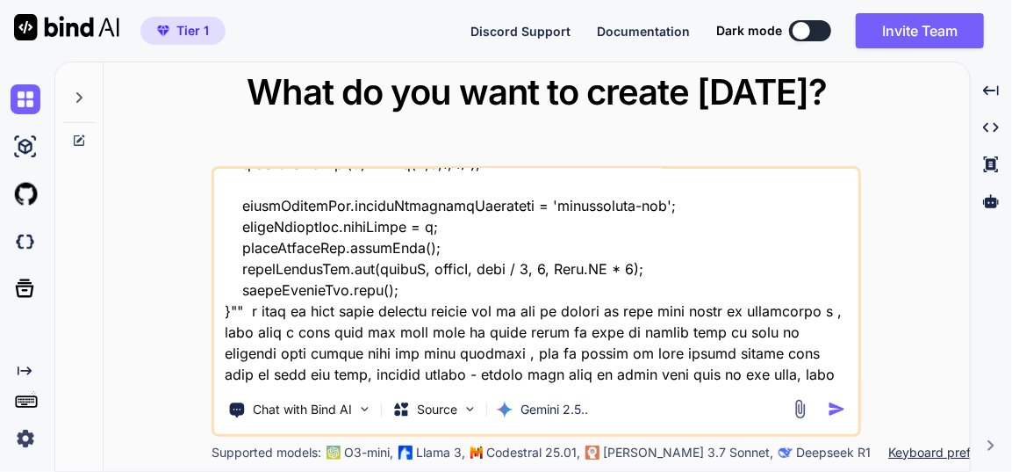
type textarea "this is my tool - "here is html code - index.html "<!DOCTYPE html> <html lang="…"
type textarea "x"
type textarea "this is my tool - "here is html code - index.html "<!DOCTYPE html> <html lang="…"
type textarea "x"
type textarea "this is my tool - "here is html code - index.html "<!DOCTYPE html> <html lang="…"
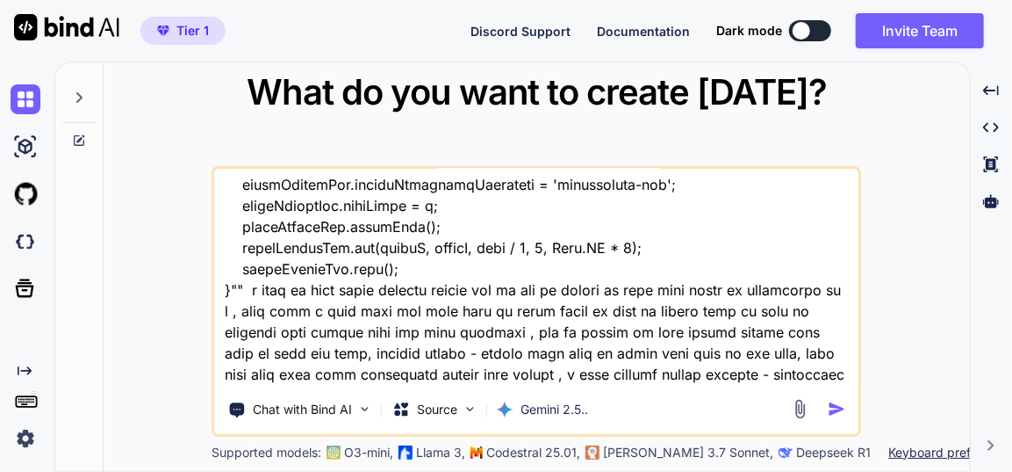
type textarea "x"
type textarea "this is my tool - "here is html code - index.html "<!DOCTYPE html> <html lang="…"
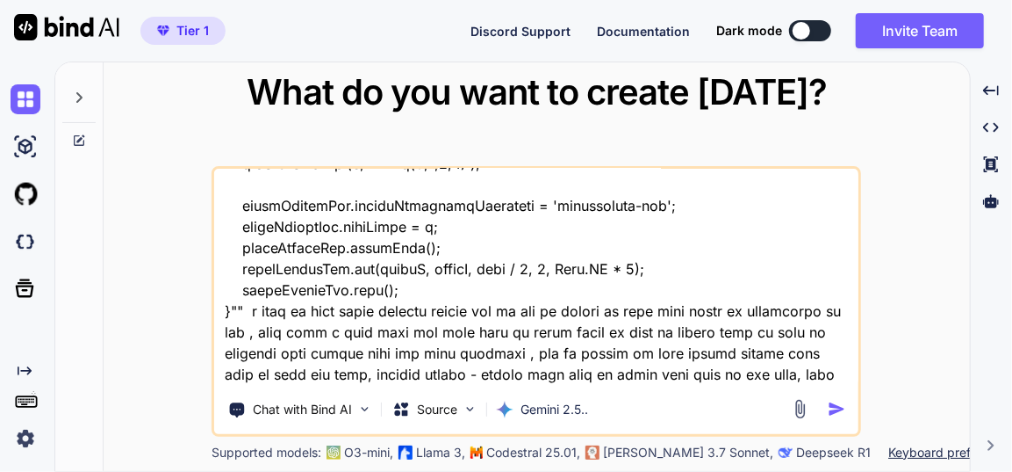
type textarea "x"
type textarea "this is my tool - "here is html code - index.html "<!DOCTYPE html> <html lang="…"
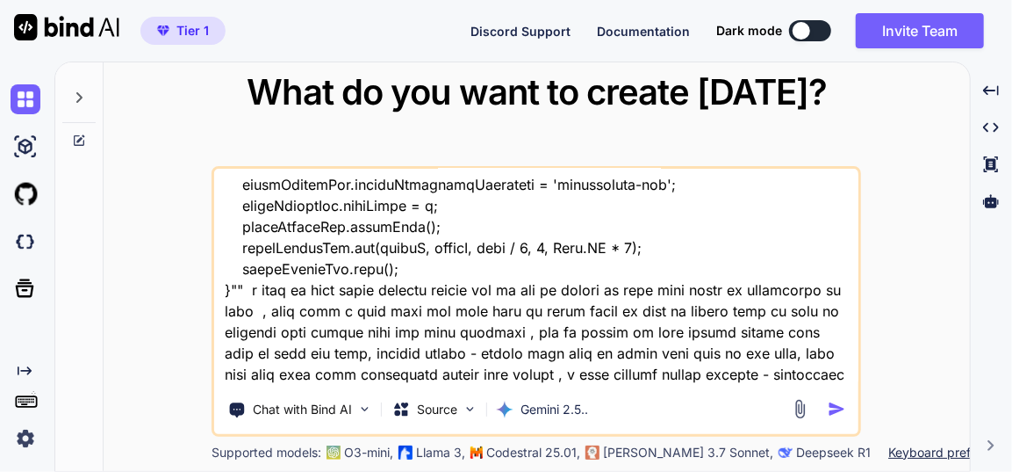
type textarea "x"
type textarea "this is my tool - "here is html code - index.html "<!DOCTYPE html> <html lang="…"
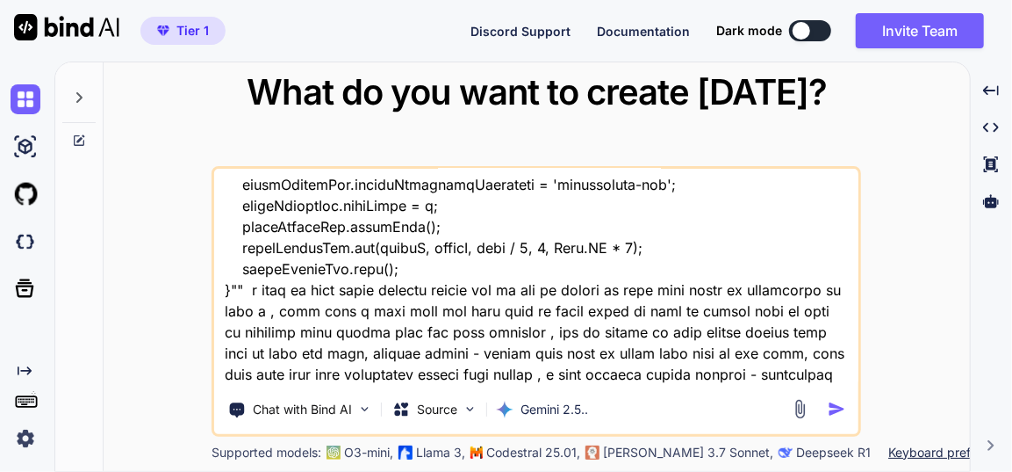
type textarea "x"
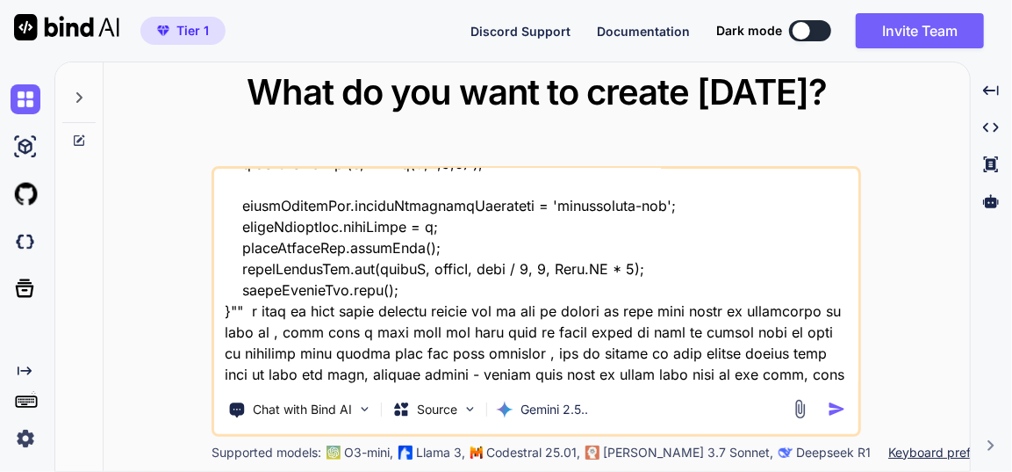
type textarea "this is my tool - "here is html code - index.html "<!DOCTYPE html> <html lang="…"
type textarea "x"
type textarea "this is my tool - "here is html code - index.html "<!DOCTYPE html> <html lang="…"
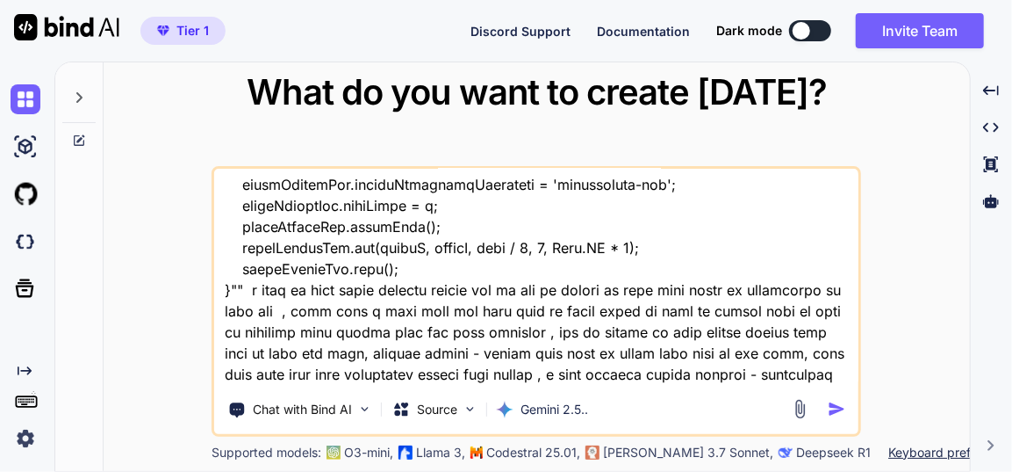
type textarea "x"
drag, startPoint x: 724, startPoint y: 186, endPoint x: 364, endPoint y: 215, distance: 361.2
click at [364, 215] on textarea at bounding box center [536, 278] width 645 height 218
type textarea "this is my tool - "here is html code - index.html "<!DOCTYPE html> <html lang="…"
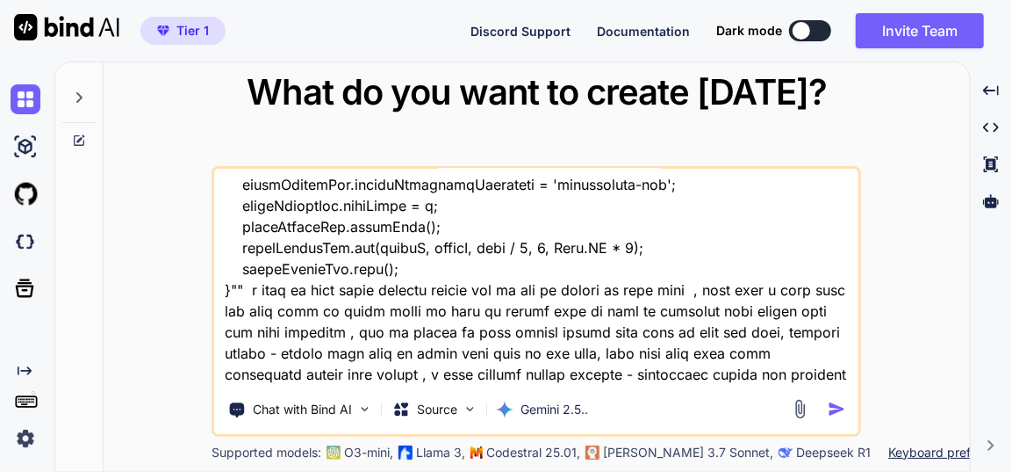
type textarea "x"
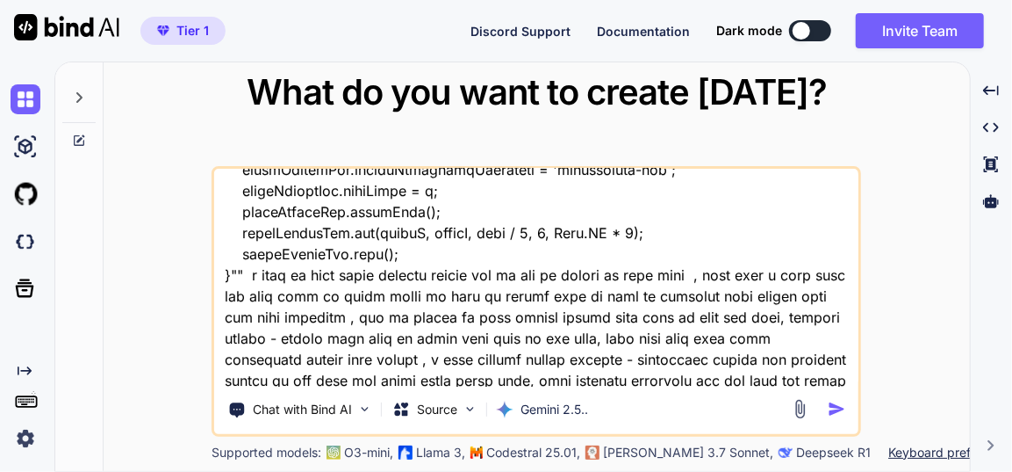
scroll to position [58405, 0]
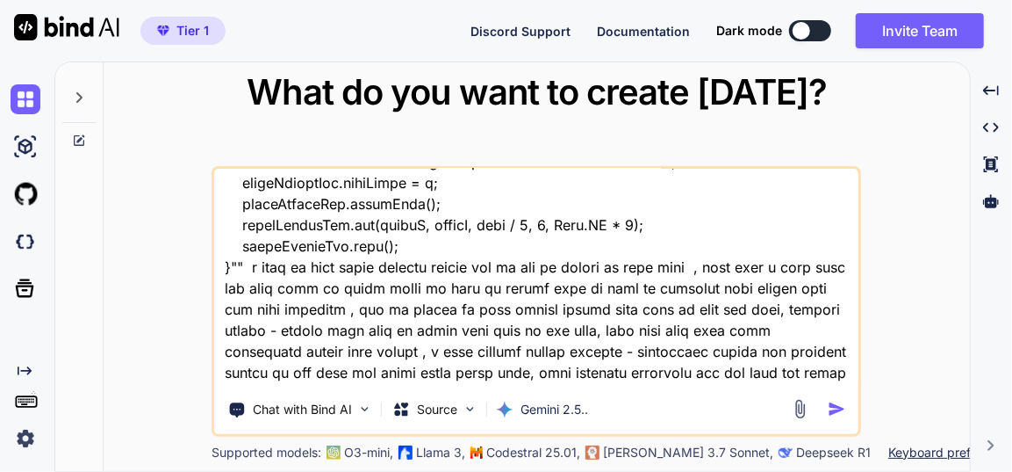
click at [632, 357] on textarea at bounding box center [536, 278] width 645 height 218
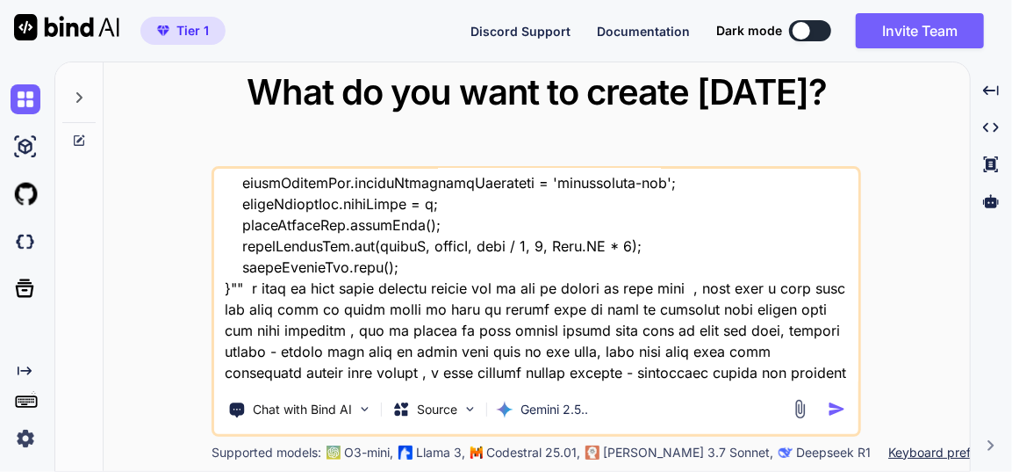
type textarea "this is my tool - "here is html code - index.html "<!DOCTYPE html> <html lang="…"
type textarea "x"
type textarea "this is my tool - "here is html code - index.html "<!DOCTYPE html> <html lang="…"
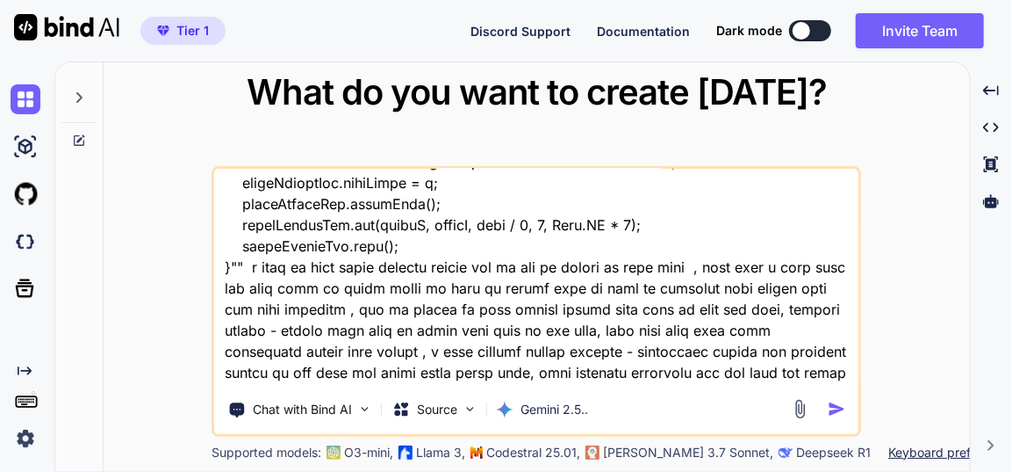
type textarea "x"
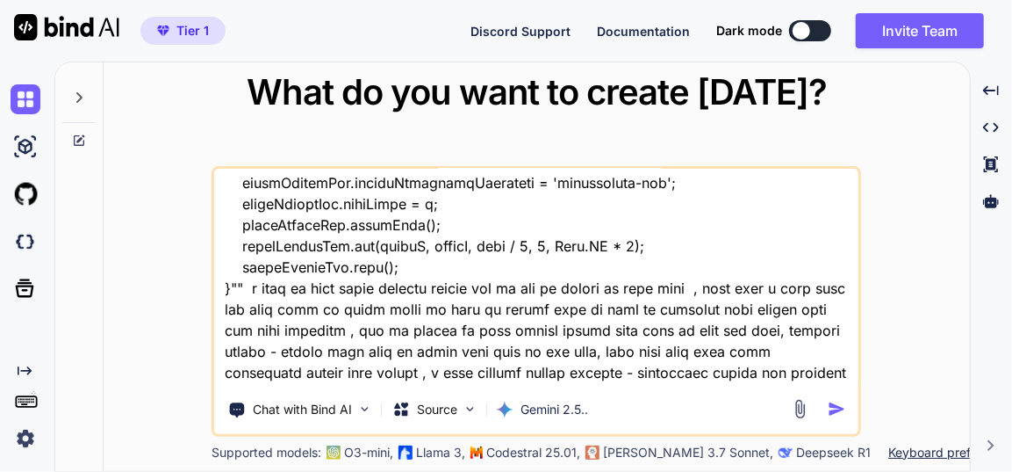
type textarea "this is my tool - "here is html code - index.html "<!DOCTYPE html> <html lang="…"
type textarea "x"
type textarea "this is my tool - "here is html code - index.html "<!DOCTYPE html> <html lang="…"
type textarea "x"
type textarea "this is my tool - "here is html code - index.html "<!DOCTYPE html> <html lang="…"
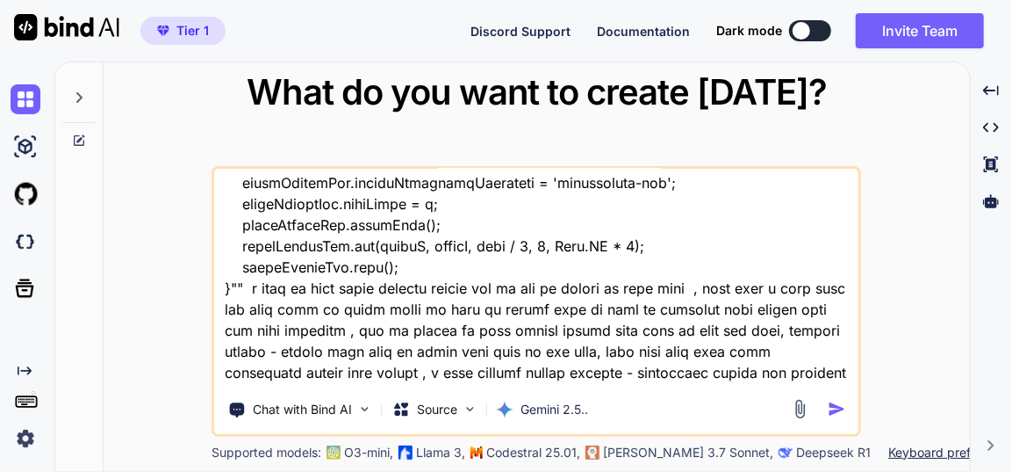
type textarea "x"
type textarea "this is my tool - "here is html code - index.html "<!DOCTYPE html> <html lang="…"
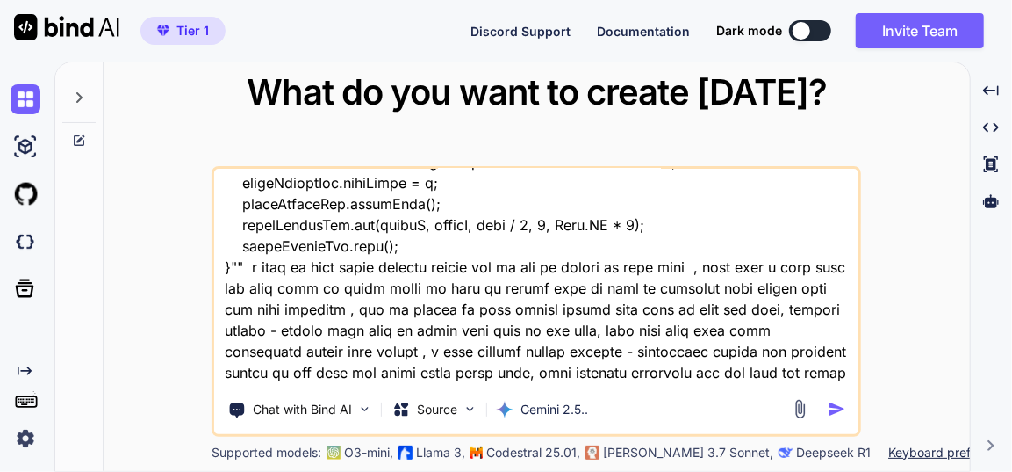
type textarea "x"
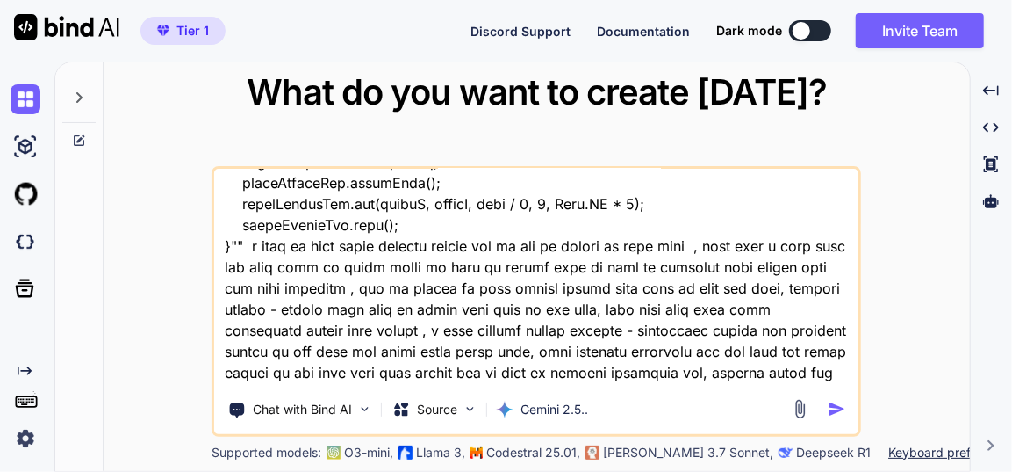
type textarea "this is my tool - "here is html code - index.html "<!DOCTYPE html> <html lang="…"
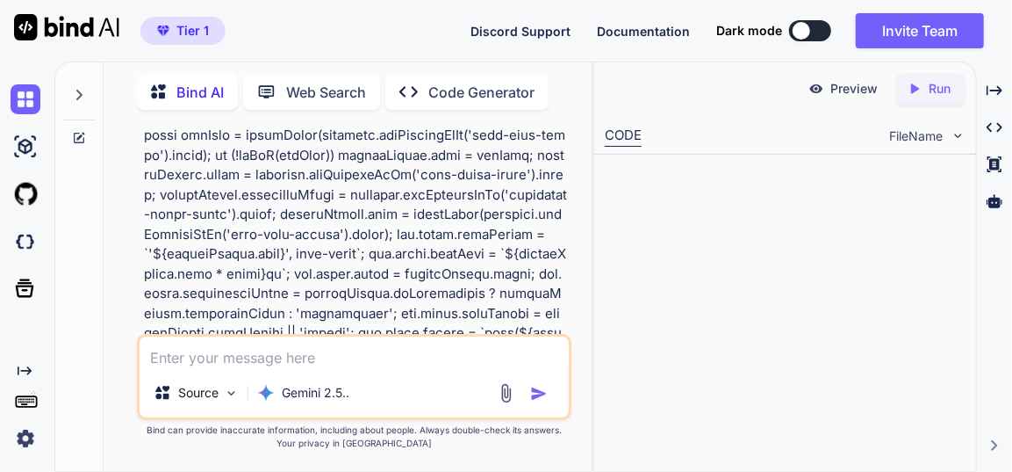
scroll to position [31495, 0]
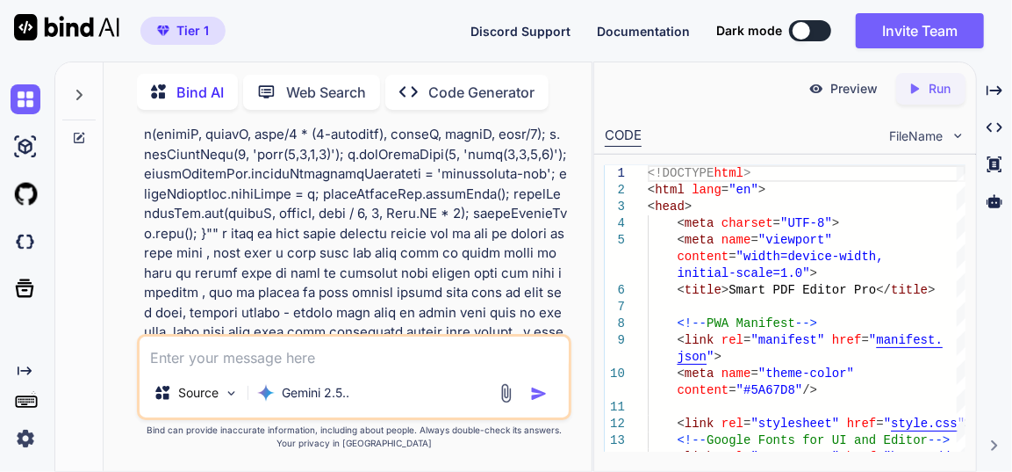
type textarea "x"
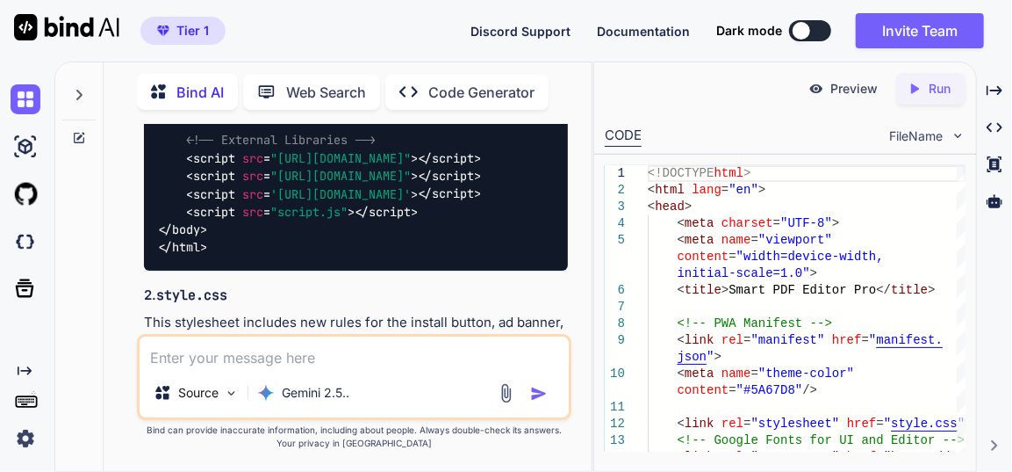
scroll to position [40436, 0]
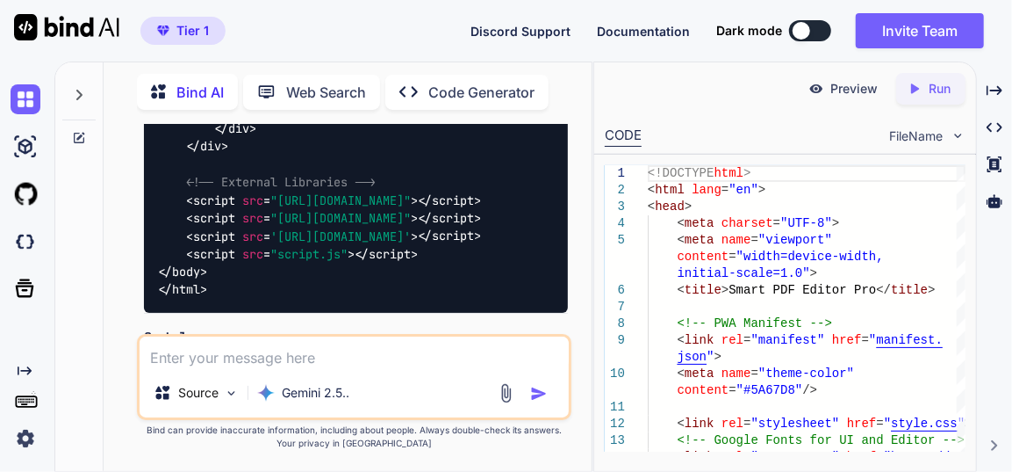
click at [525, 445] on img at bounding box center [524, 452] width 14 height 14
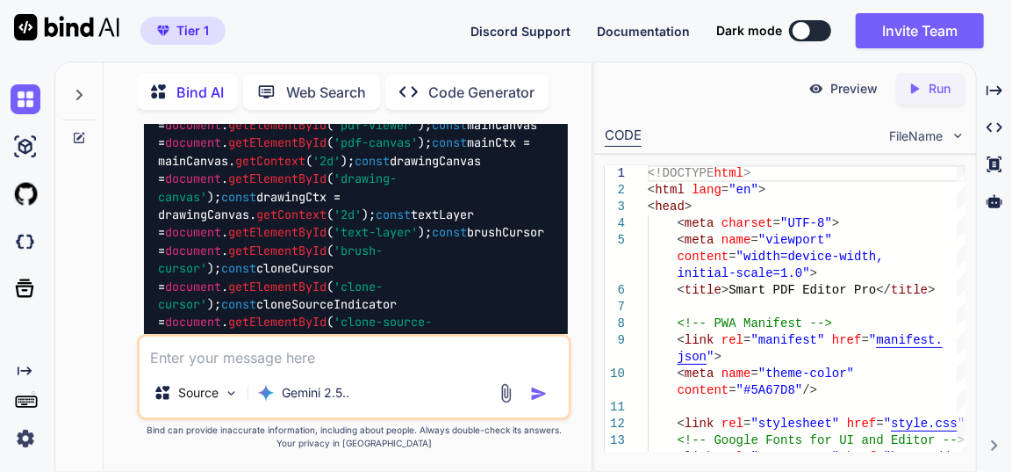
scroll to position [48419, 0]
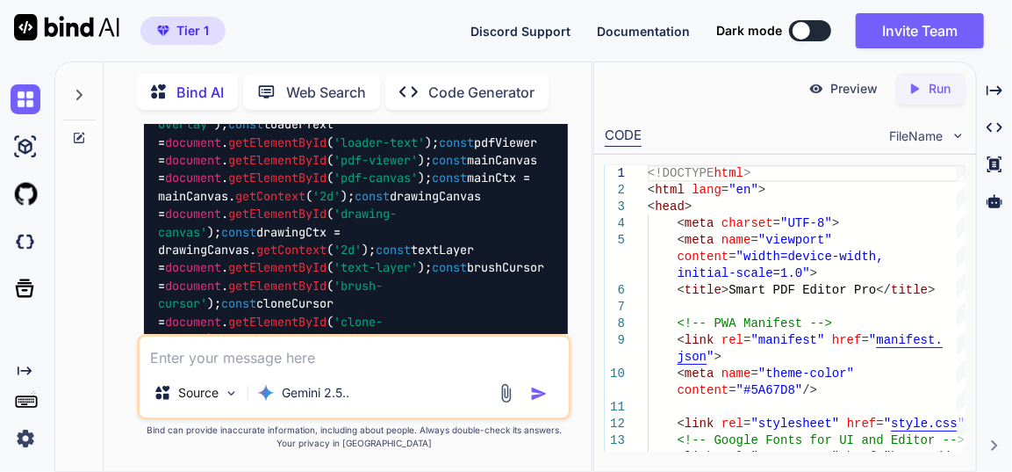
drag, startPoint x: 159, startPoint y: 188, endPoint x: 254, endPoint y: 184, distance: 94.9
copy code "manifest.json"
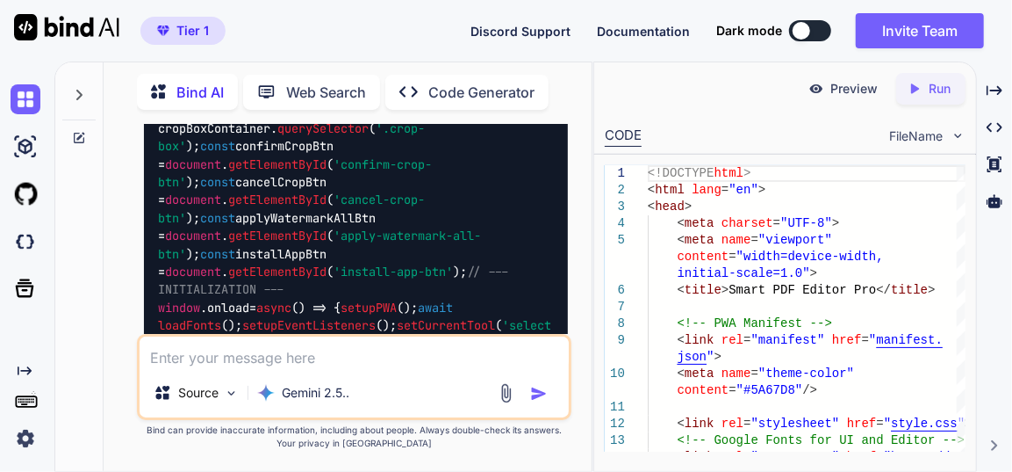
scroll to position [48978, 0]
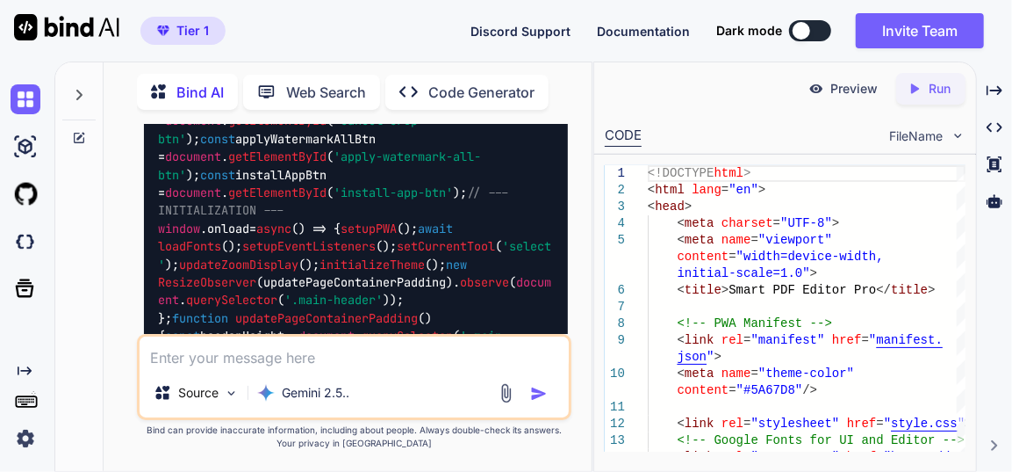
drag, startPoint x: 162, startPoint y: 184, endPoint x: 198, endPoint y: 185, distance: 36.9
copy code "sw.js"
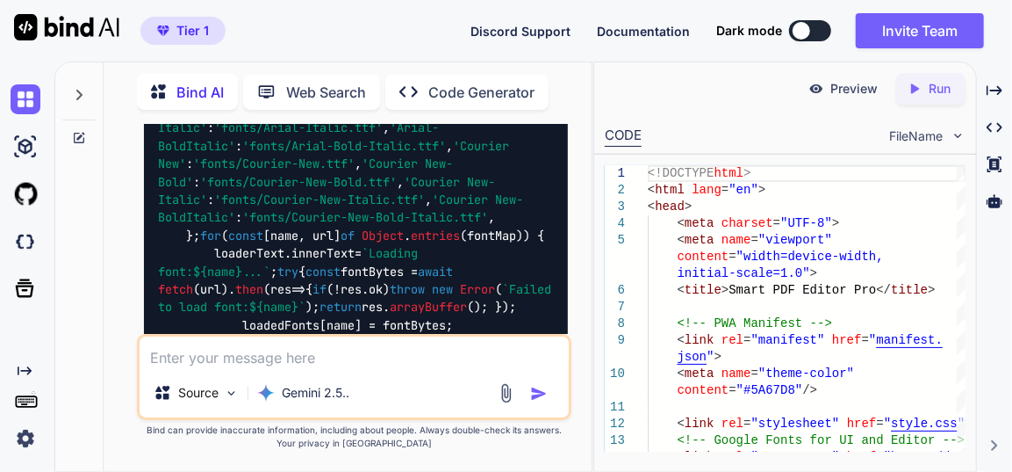
scroll to position [50096, 0]
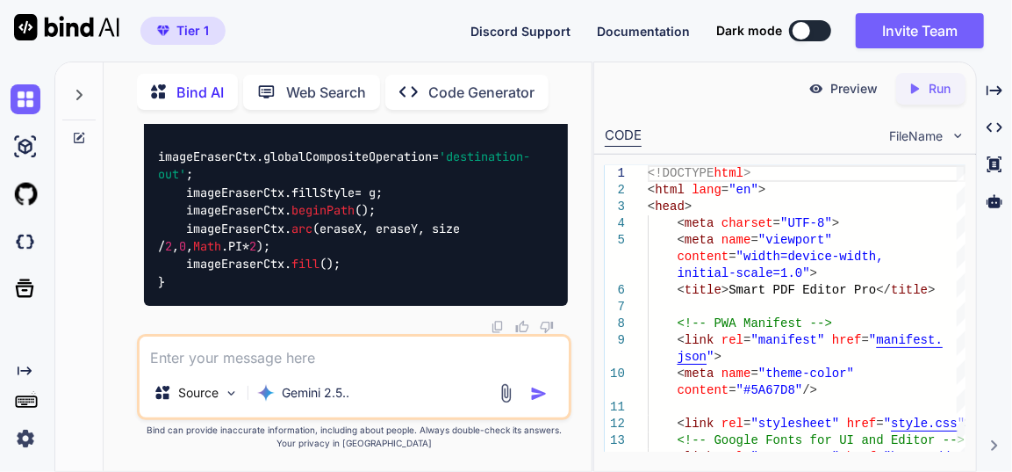
scroll to position [101492, 0]
click at [257, 344] on textarea at bounding box center [354, 352] width 429 height 32
paste textarea "| Select the created object, then:"
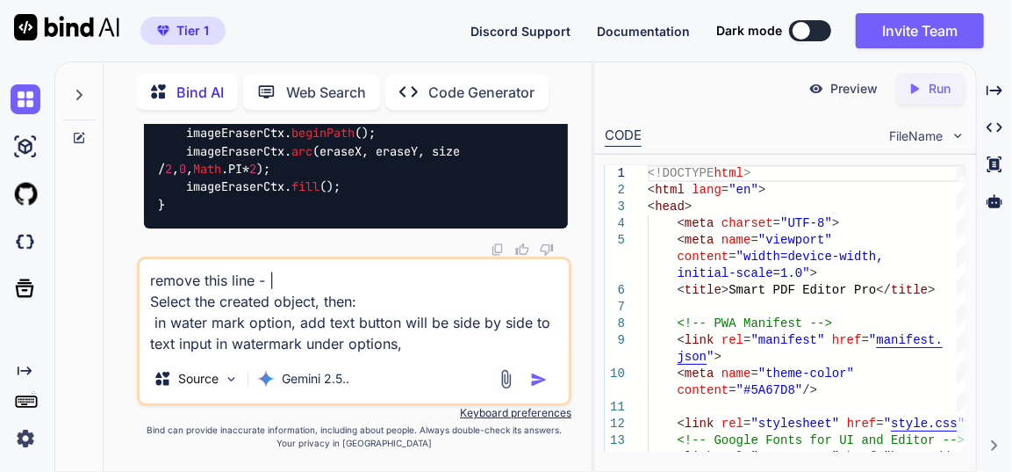
click at [324, 322] on textarea "remove this line - | Select the created object, then: in water mark option, add…" at bounding box center [354, 306] width 429 height 95
click at [300, 324] on textarea "remove this line - | Select the created object, then: in water mark option, add…" at bounding box center [354, 306] width 429 height 95
click at [356, 327] on textarea "remove this line - | Select the created object, then: in water mark option, 'ad…" at bounding box center [354, 306] width 429 height 95
click at [438, 344] on textarea "remove this line - | Select the created object, then: in water mark option, 'ad…" at bounding box center [354, 306] width 429 height 95
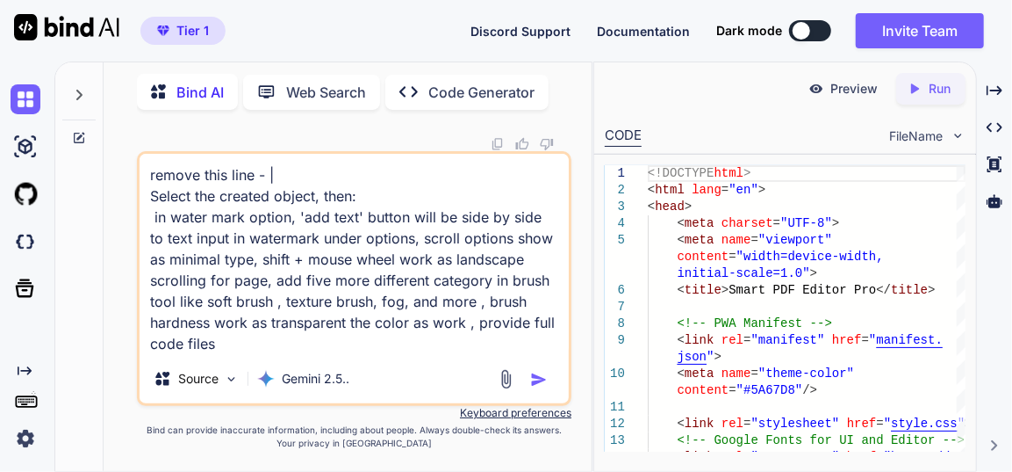
click at [503, 280] on textarea "remove this line - | Select the created object, then: in water mark option, 'ad…" at bounding box center [354, 254] width 429 height 200
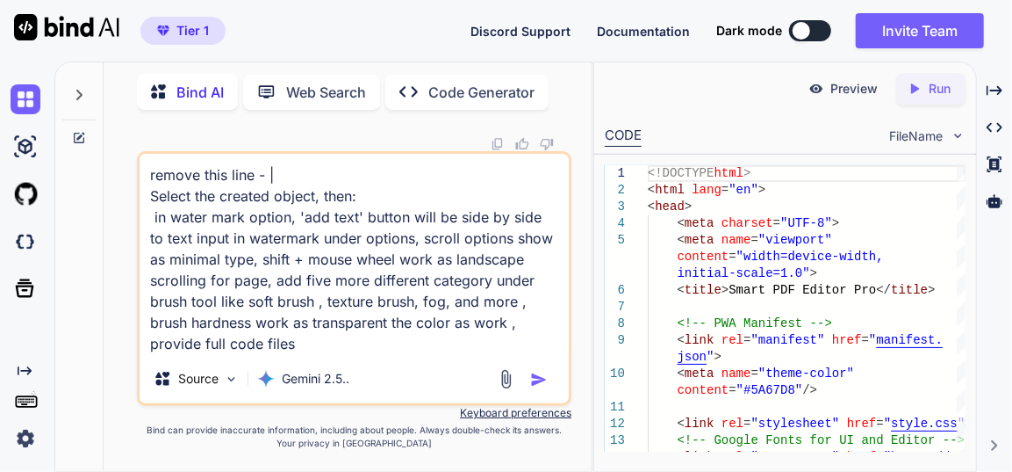
type textarea "remove this line - | Select the created object, then: in water mark option, 'ad…"
click at [546, 376] on img "button" at bounding box center [539, 380] width 18 height 18
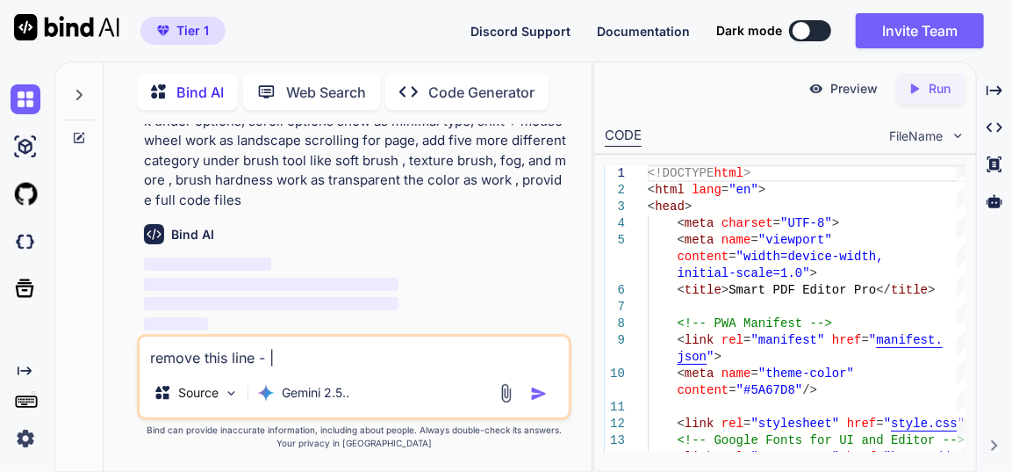
scroll to position [101717, 0]
